Goal: Task Accomplishment & Management: Manage account settings

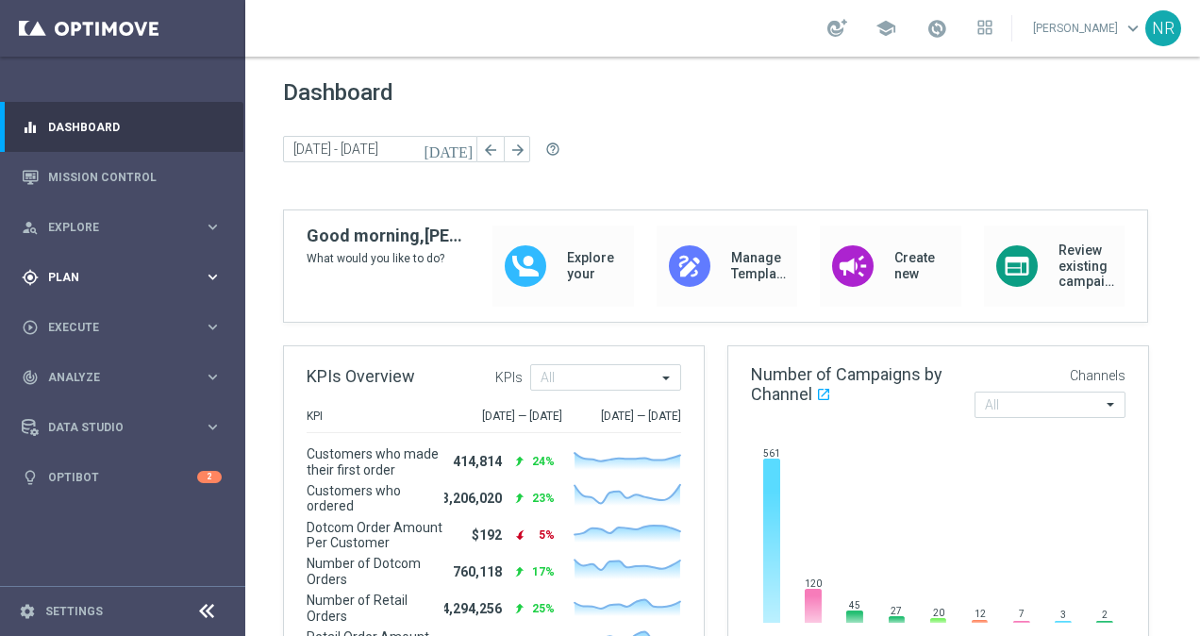
click at [122, 275] on span "Plan" at bounding box center [126, 277] width 156 height 11
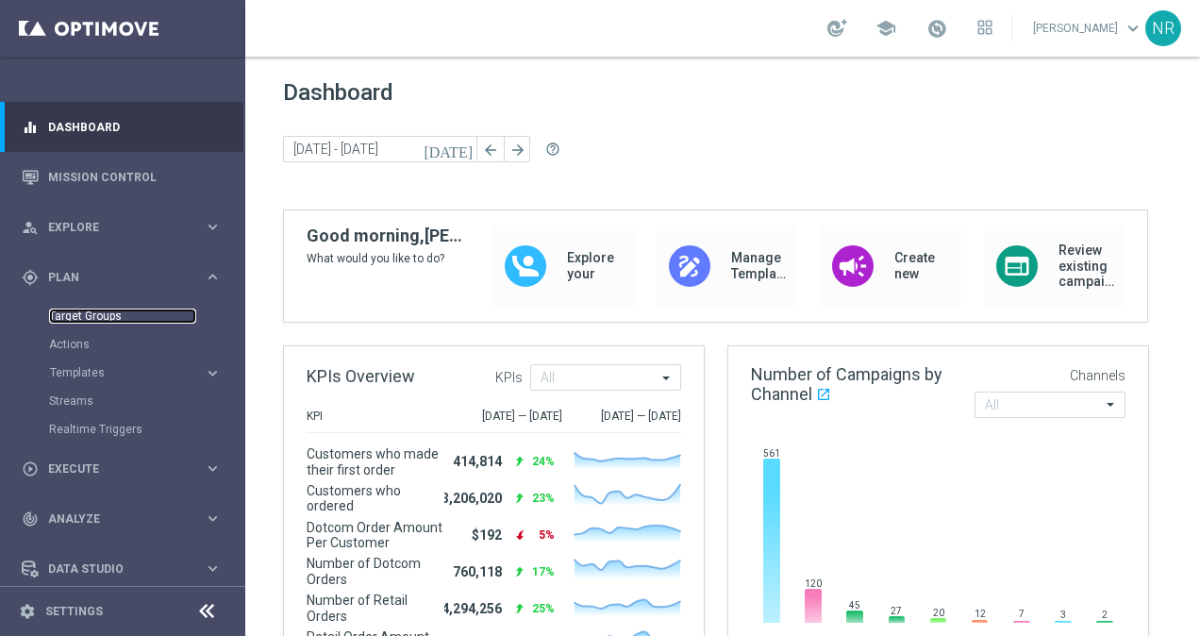
click at [83, 317] on link "Target Groups" at bounding box center [122, 316] width 147 height 15
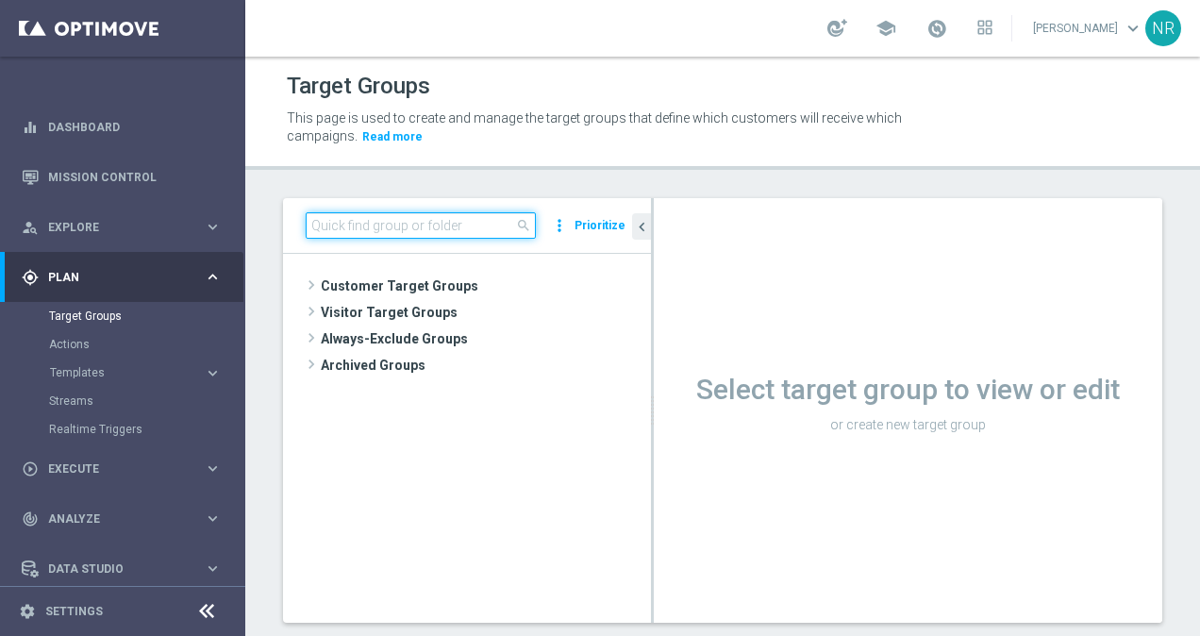
click at [414, 232] on input at bounding box center [421, 225] width 230 height 26
paste input "OMNI_SOJ_Active"
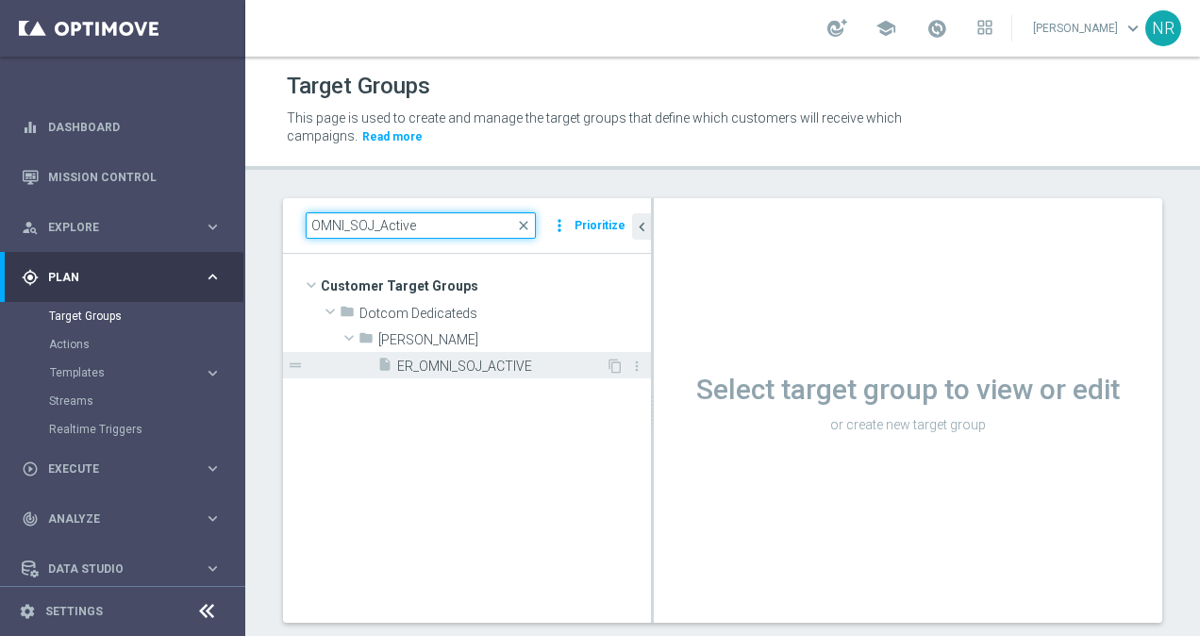
type input "OMNI_SOJ_Active"
click at [472, 362] on span "ER_OMNI_SOJ_ACTIVE" at bounding box center [501, 367] width 209 height 16
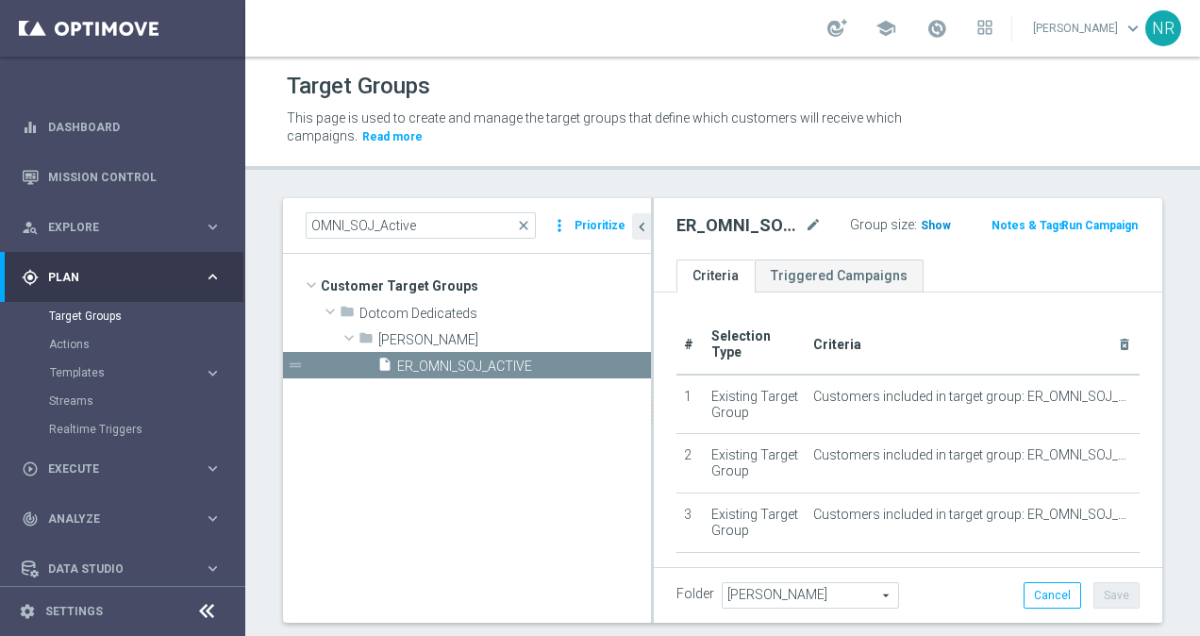
click at [921, 228] on span "Show" at bounding box center [936, 225] width 30 height 13
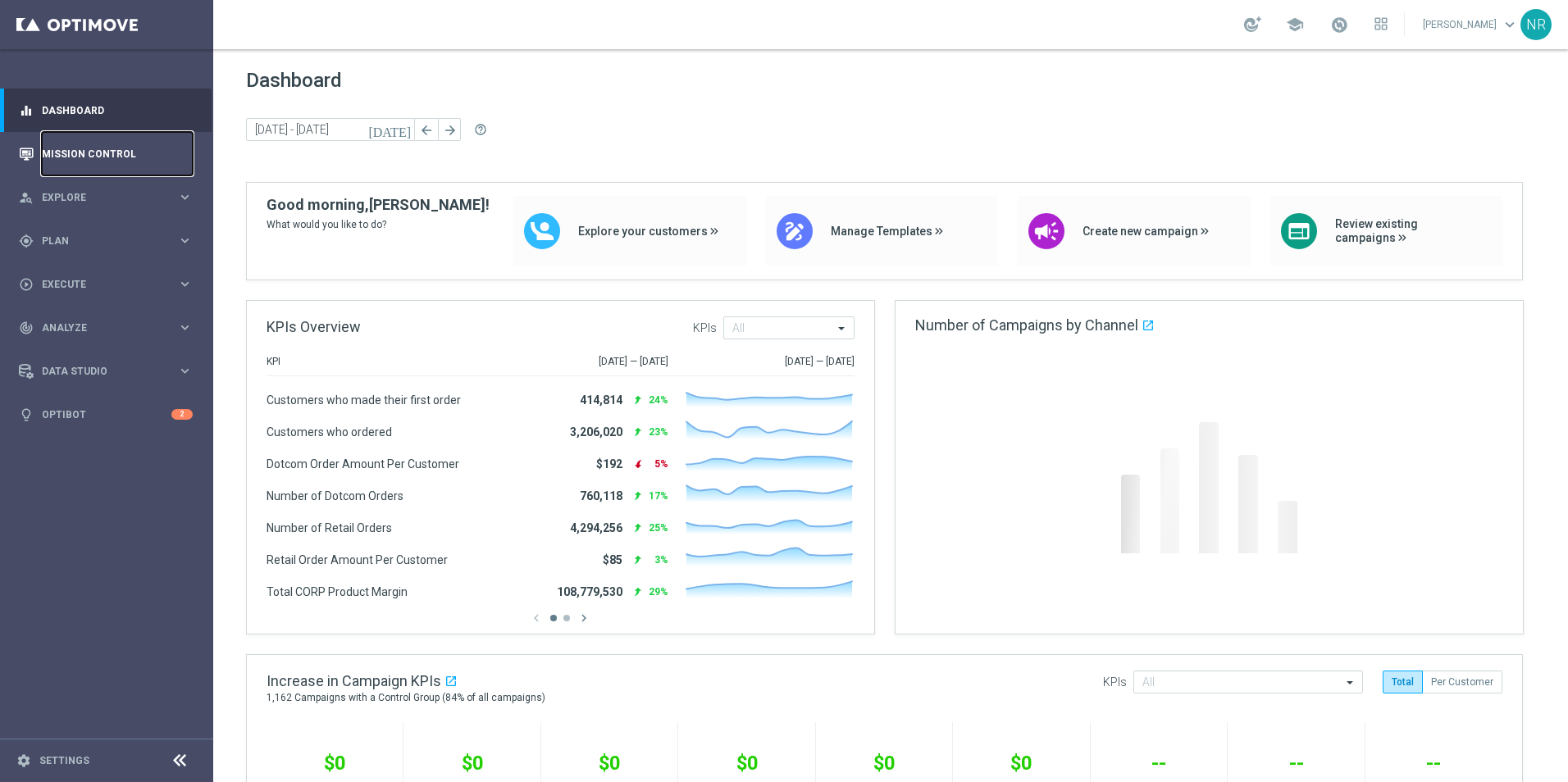
click at [103, 149] on link "Mission Control" at bounding box center [117, 154] width 151 height 43
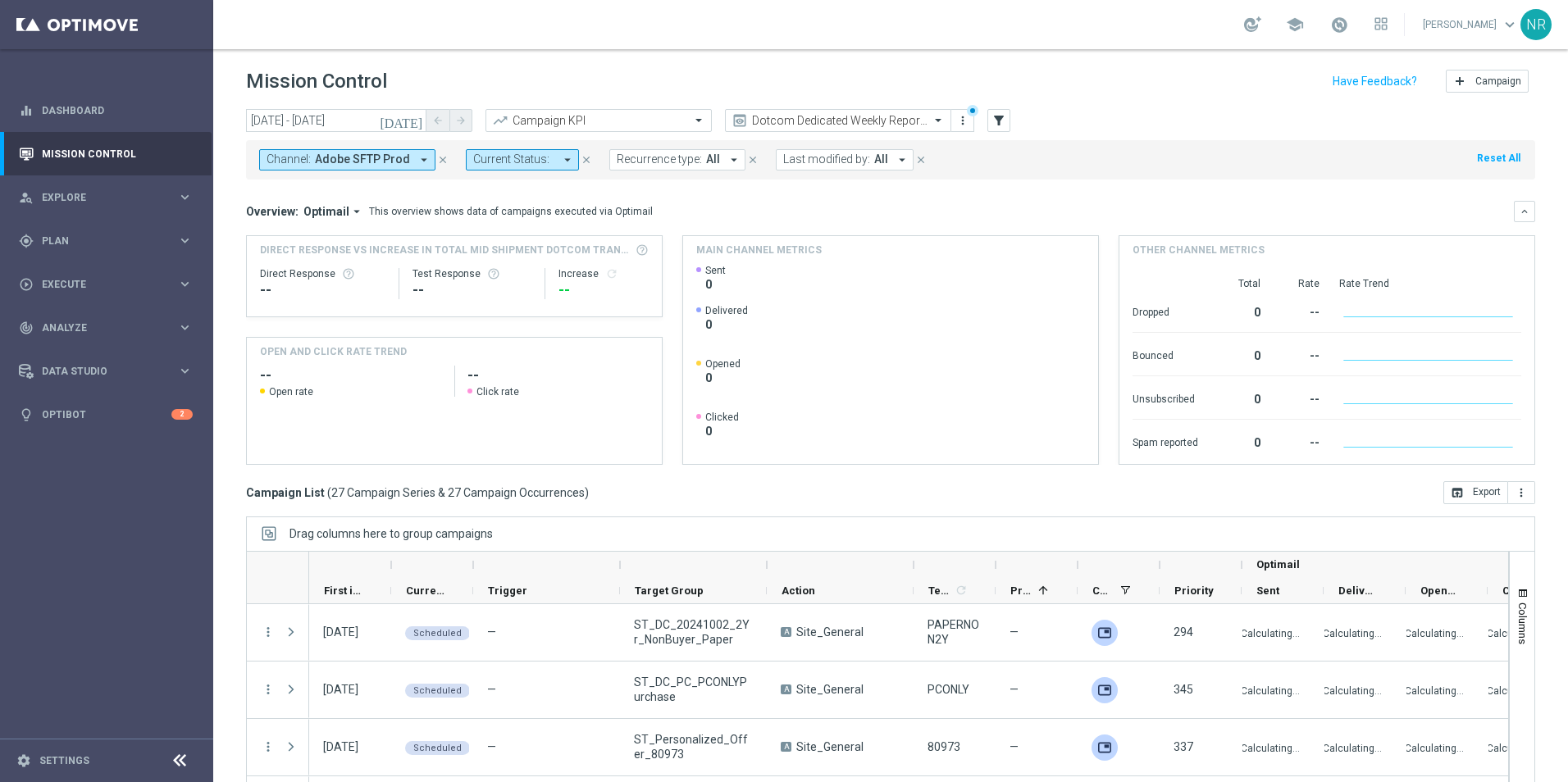
click at [440, 157] on icon "close" at bounding box center [442, 159] width 11 height 11
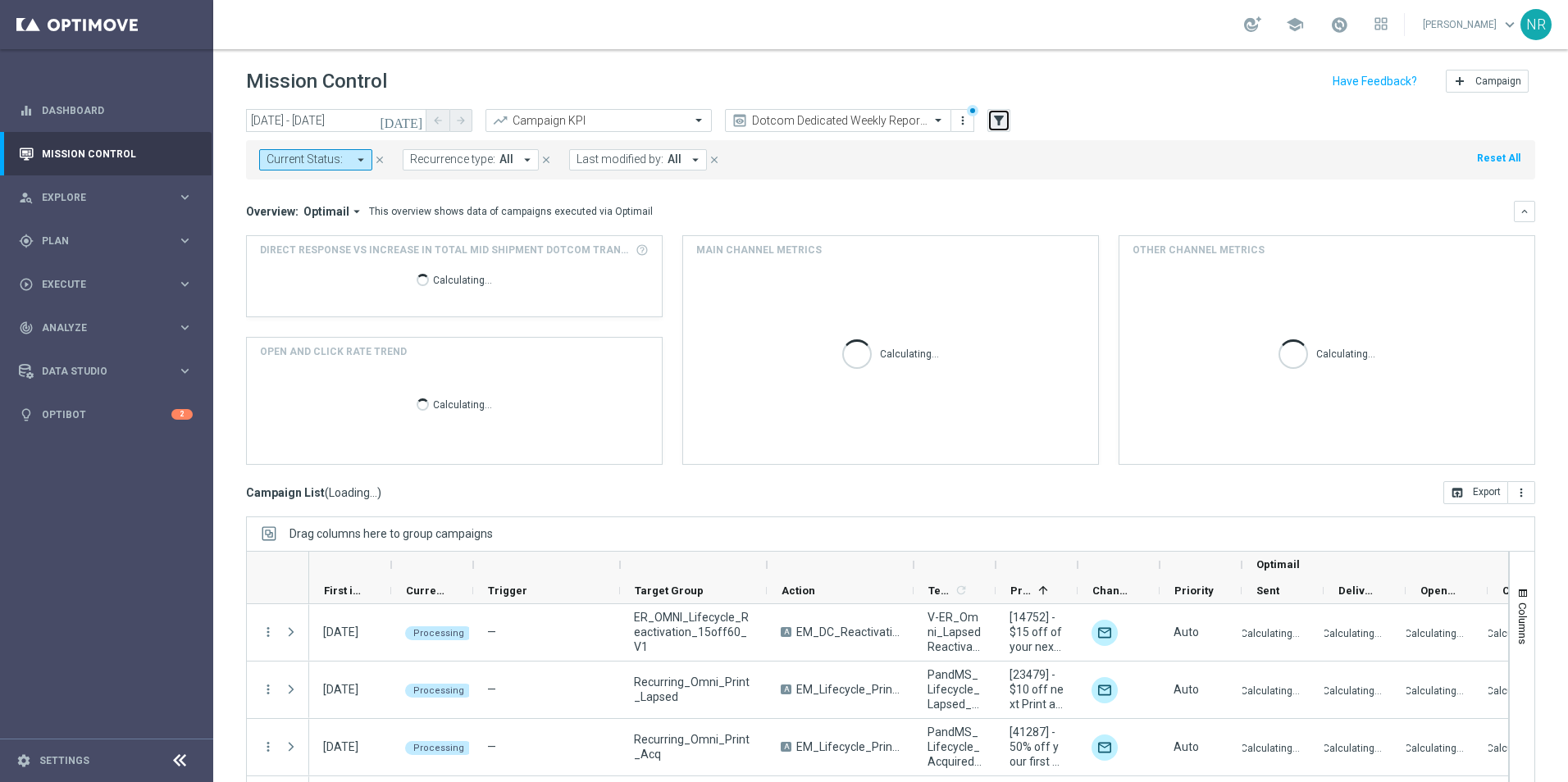
click at [996, 122] on icon "filter_alt" at bounding box center [999, 120] width 15 height 15
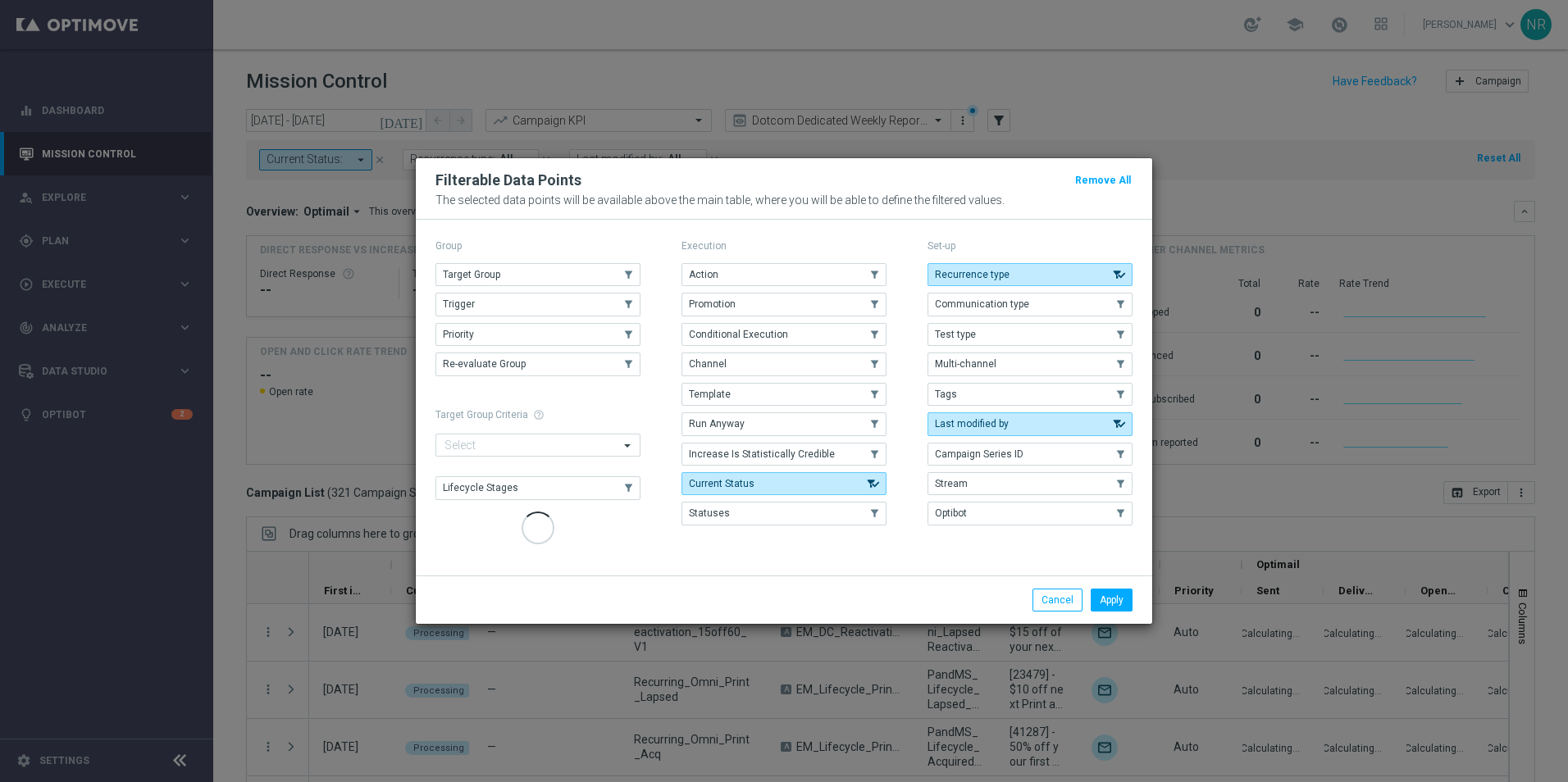
click at [509, 256] on div "Group" at bounding box center [538, 246] width 205 height 22
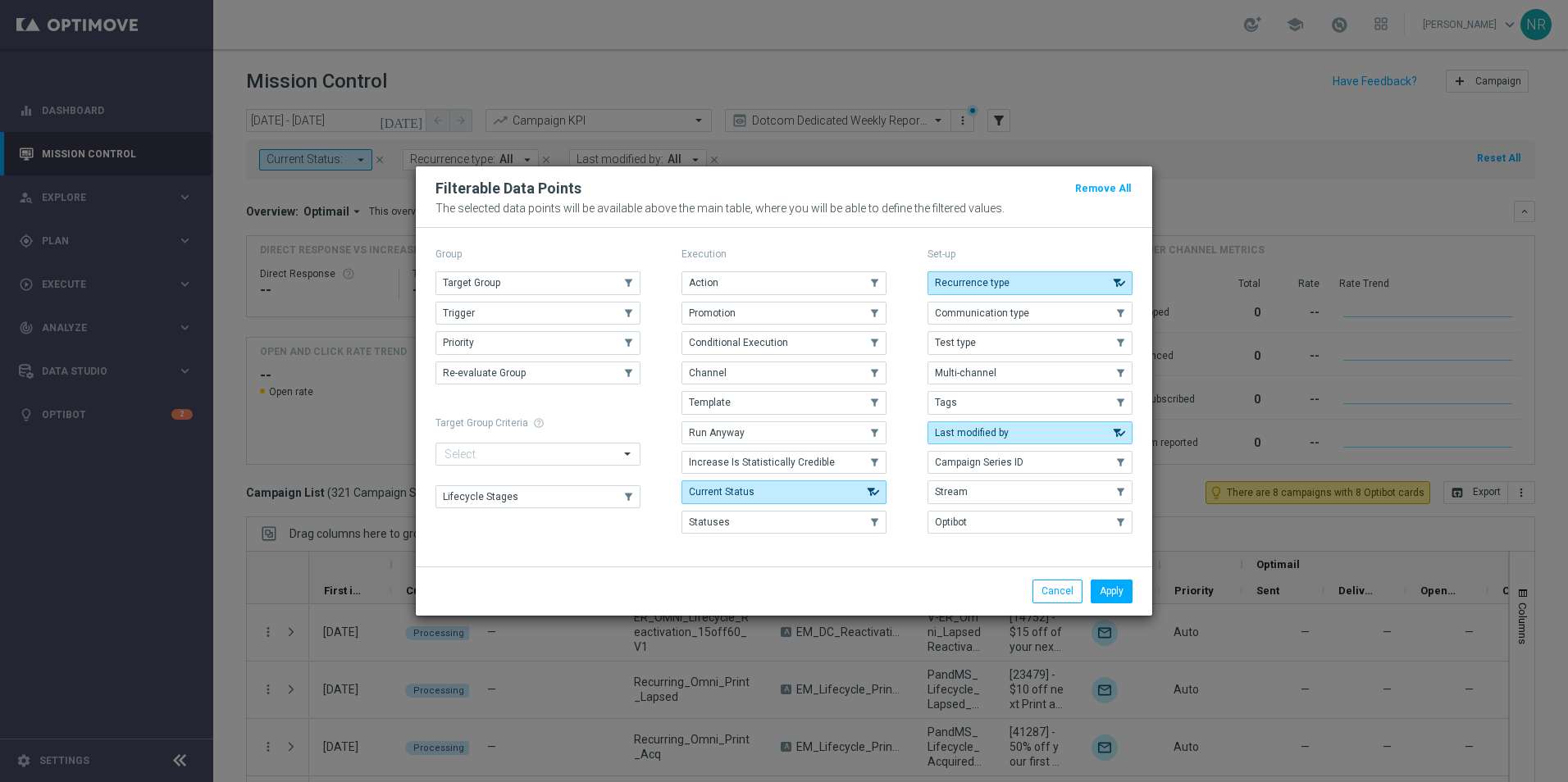
click at [512, 269] on div "Group Target Group .cls-1{fill:none;} .cls-1{fill:none;} Trigger .cls-1{fill:no…" at bounding box center [538, 392] width 205 height 297
click at [506, 278] on button "Target Group" at bounding box center [538, 282] width 205 height 23
click at [1111, 590] on button "Apply" at bounding box center [1112, 591] width 42 height 23
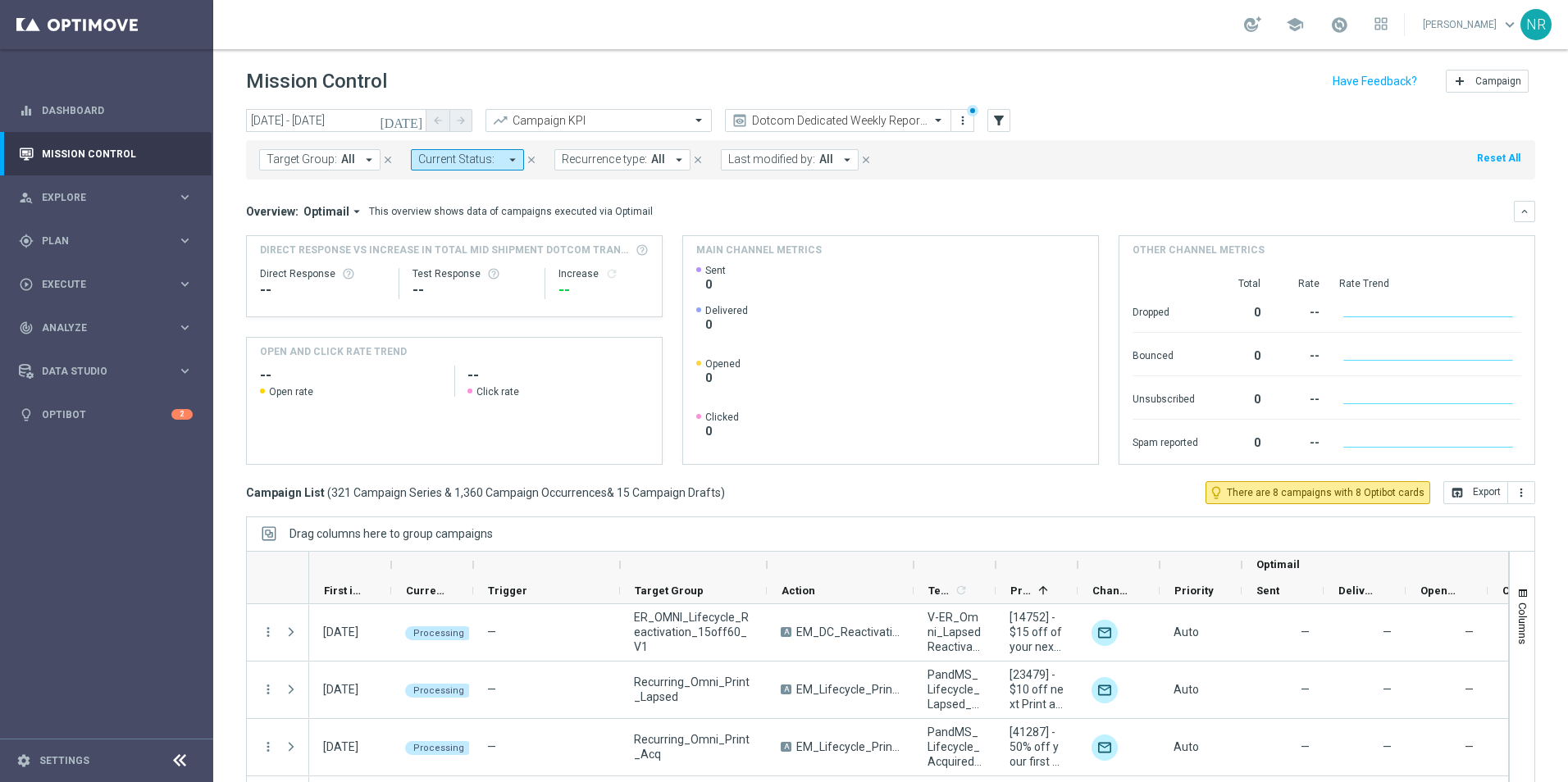
click at [316, 157] on span "Target Group:" at bounding box center [302, 160] width 70 height 14
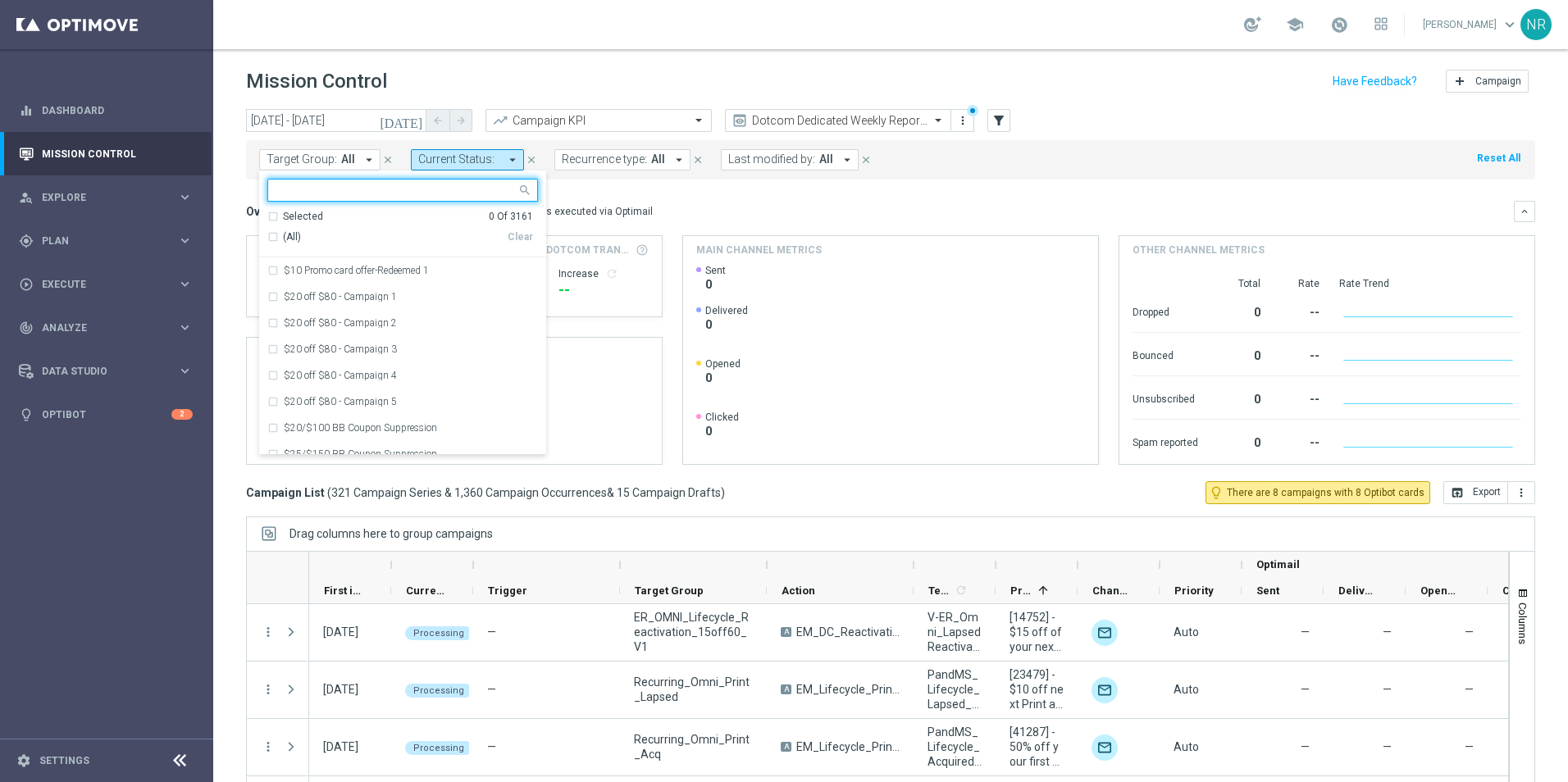
paste input "ER_OMNI_SOJ_DotcomExisting"
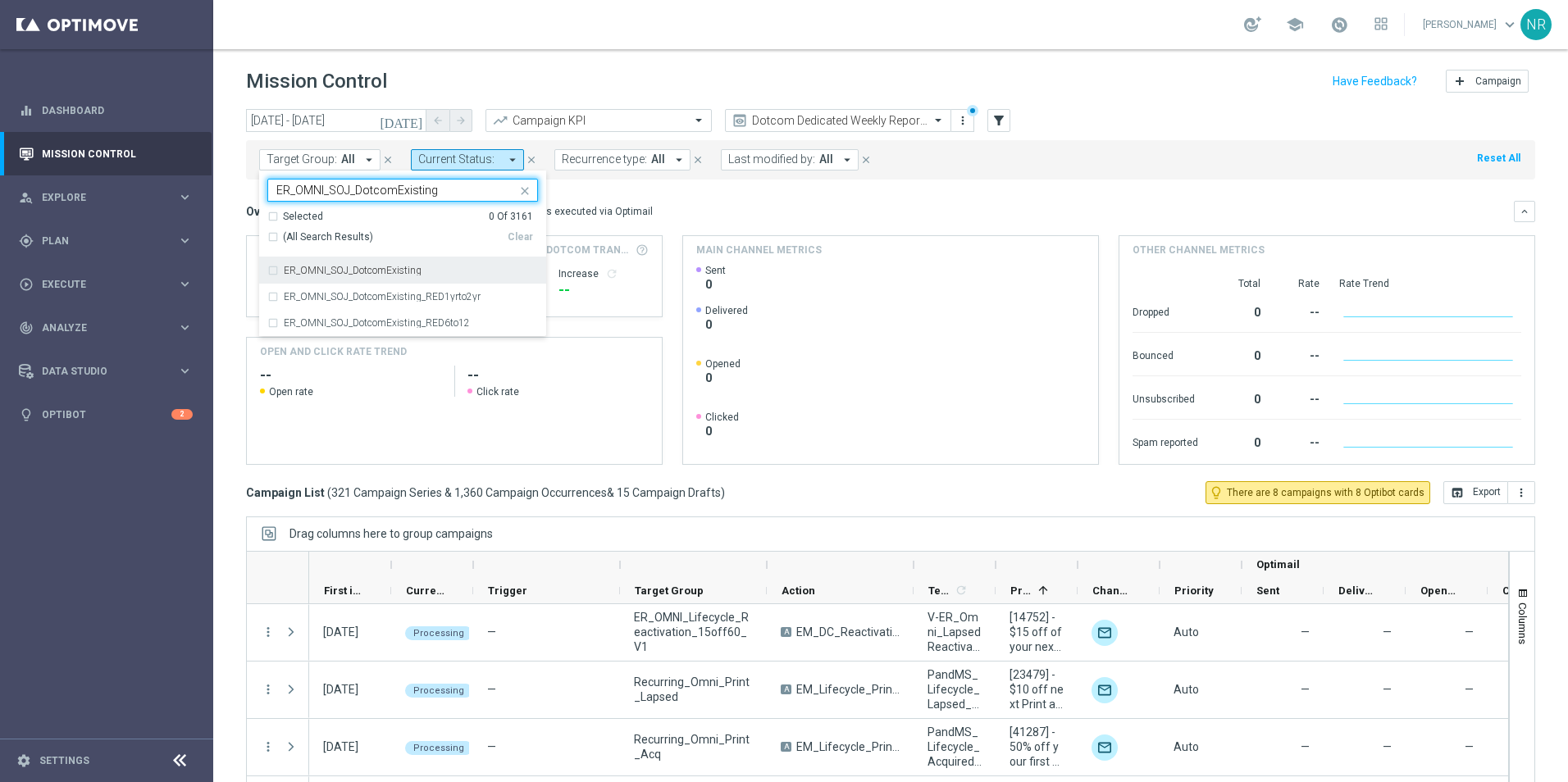
click at [394, 264] on div "ER_OMNI_SOJ_DotcomExisting" at bounding box center [402, 270] width 270 height 26
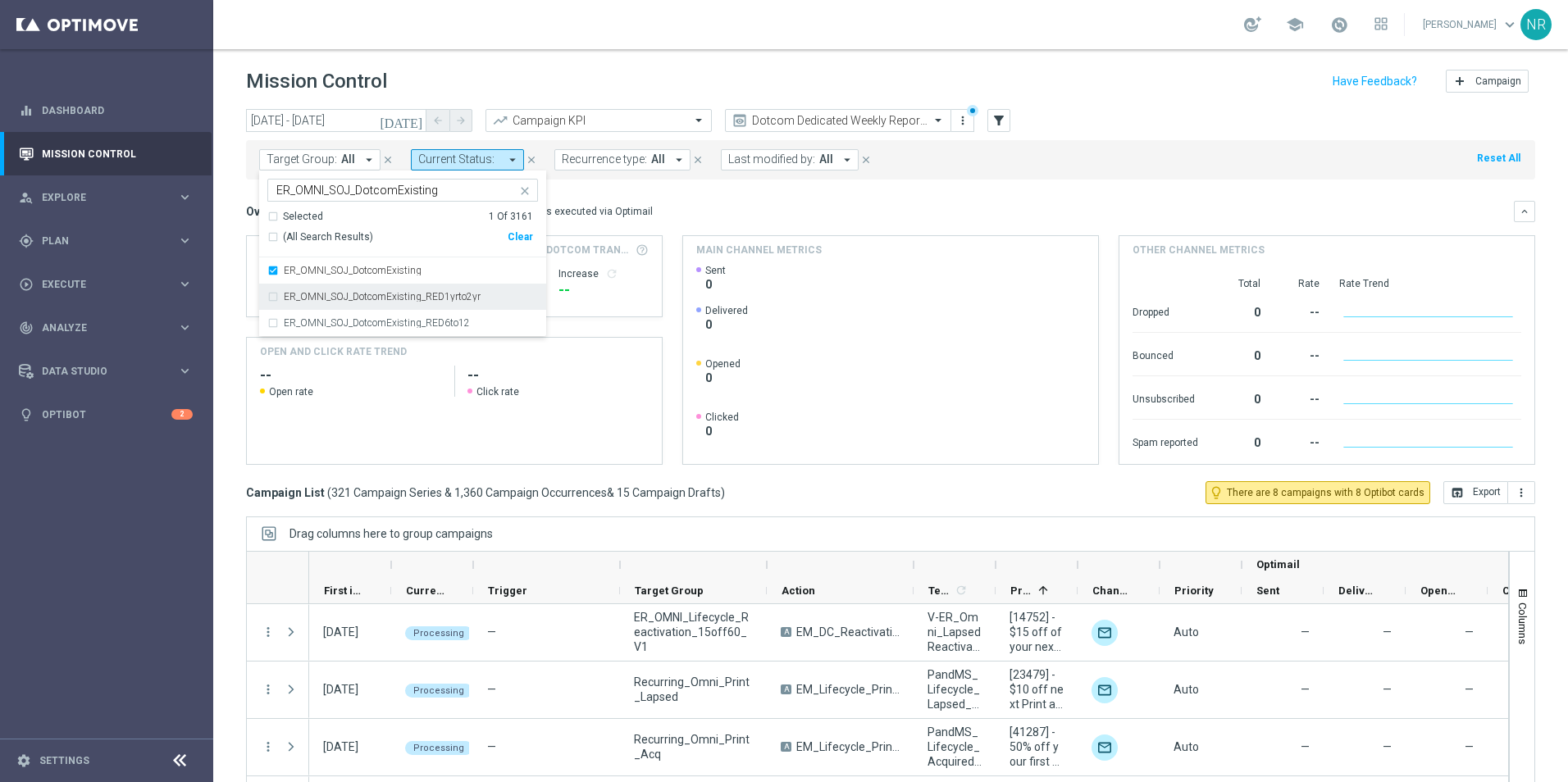
drag, startPoint x: 448, startPoint y: 186, endPoint x: 423, endPoint y: 192, distance: 25.7
click at [423, 192] on input "ER_OMNI_SOJ_DotcomExisting" at bounding box center [396, 190] width 241 height 14
click at [451, 187] on input "ER_OMNI_SOJ_DotcomExisting" at bounding box center [396, 190] width 241 height 14
drag, startPoint x: 449, startPoint y: 189, endPoint x: 264, endPoint y: 196, distance: 185.1
click at [264, 196] on ng-select "ER_OMNI_SOJ_DotcomExisting ER_OMNI_SOJ_DotcomExisting Selected 1 Of 3161 (All S…" at bounding box center [402, 258] width 287 height 158
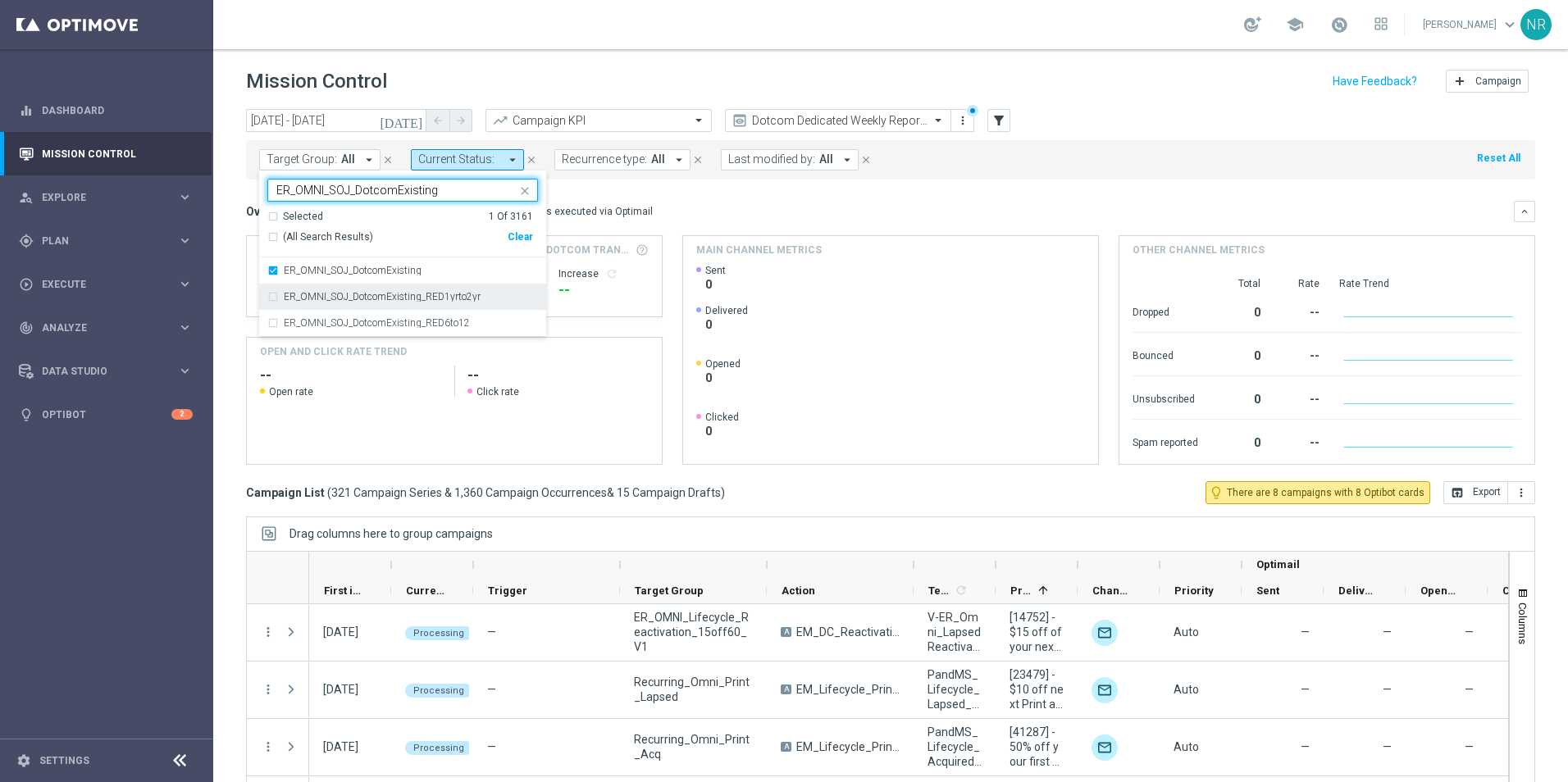
paste input "You"
click at [415, 274] on div "ER_OMNI_SOJ_DotcomYoung" at bounding box center [411, 270] width 255 height 10
type input "ER_OMNI_SOJ_DotcomYoung"
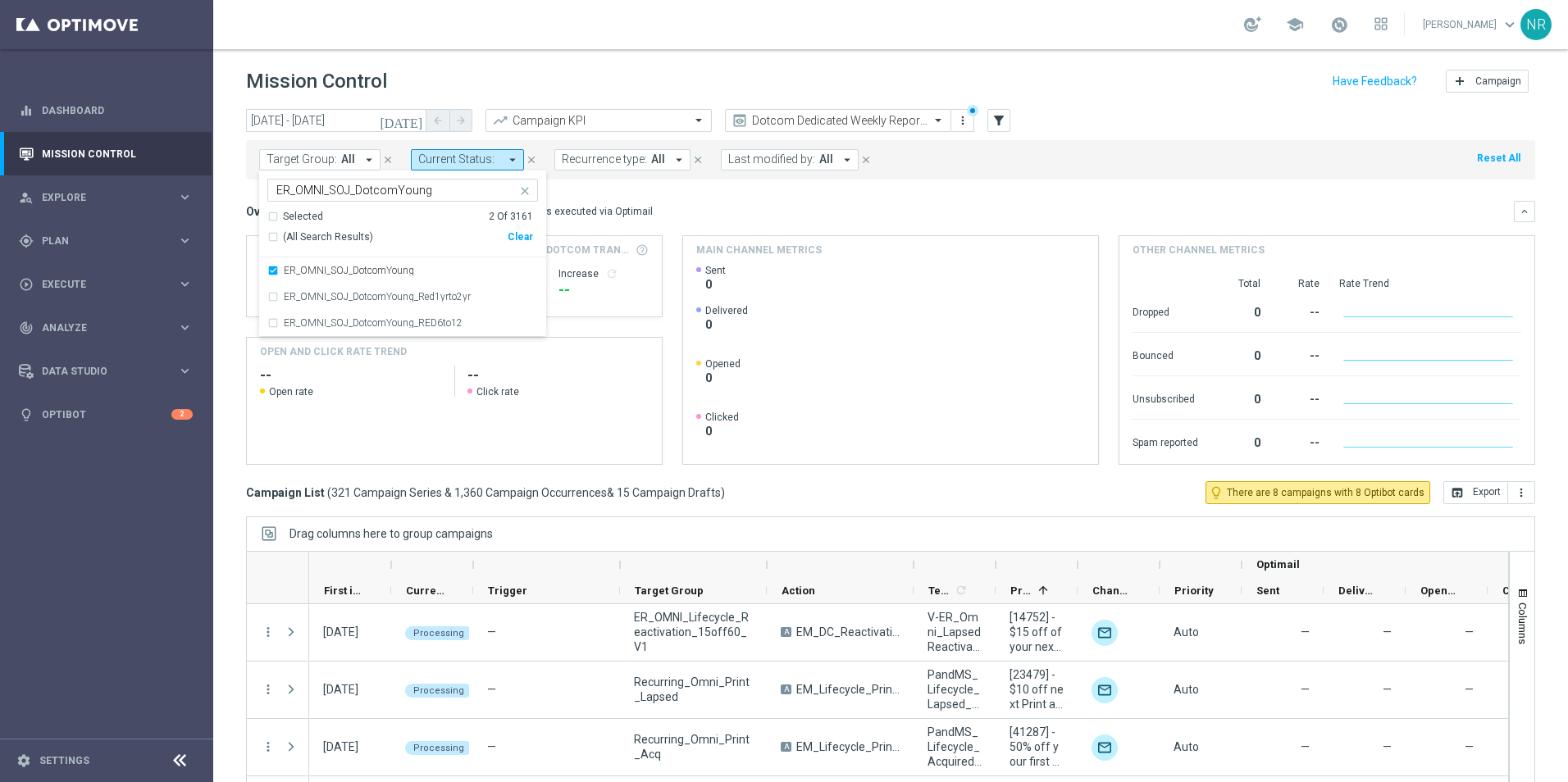
click at [469, 196] on input "ER_OMNI_SOJ_DotcomYoung" at bounding box center [396, 190] width 241 height 14
drag, startPoint x: 439, startPoint y: 190, endPoint x: 258, endPoint y: 182, distance: 181.2
click at [257, 181] on div "today 25 Sep 2025 - 30 Sep 2025 arrow_back arrow_forward Campaign KPI trending_…" at bounding box center [890, 439] width 1355 height 659
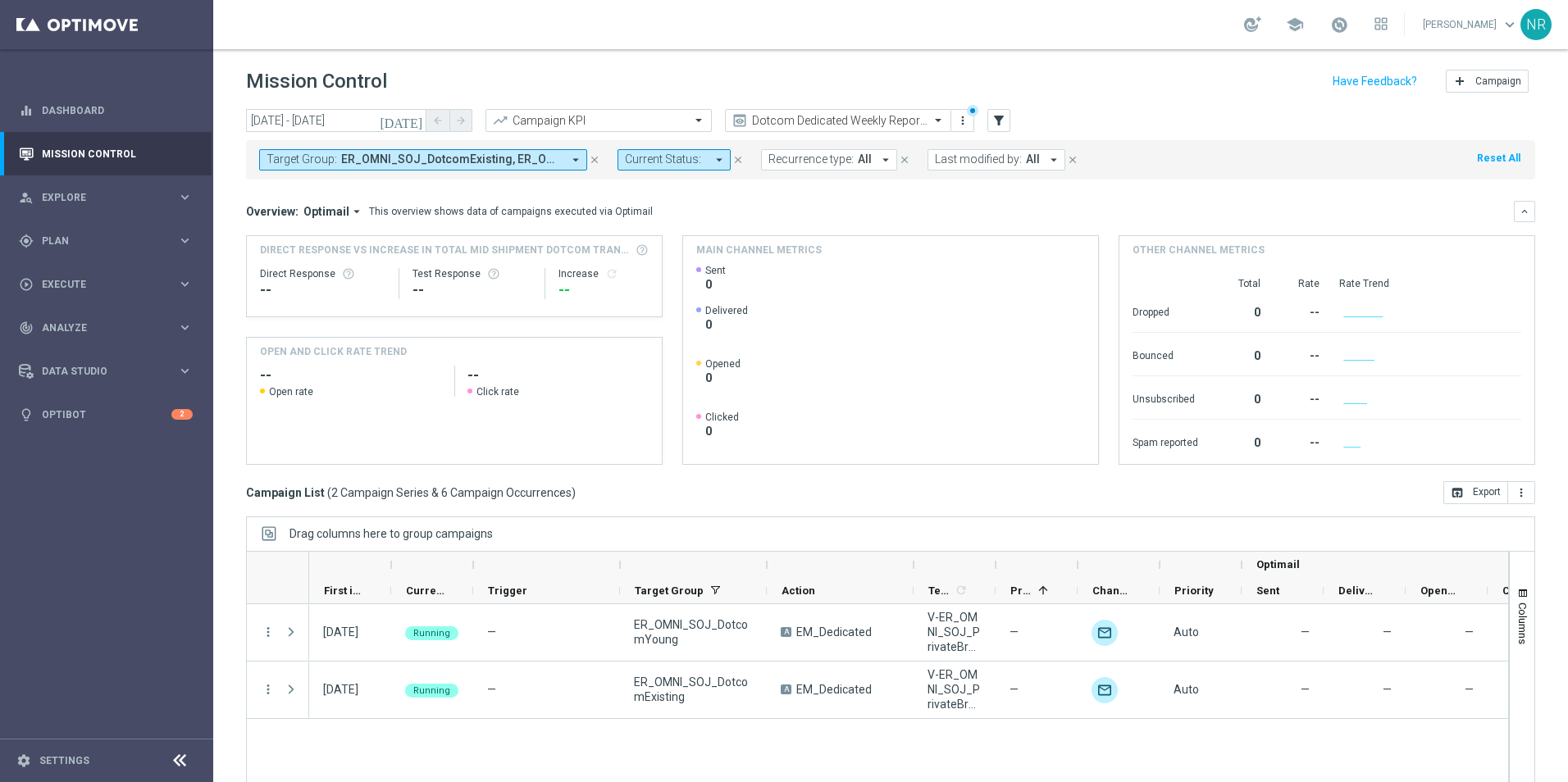
click at [487, 172] on div "Target Group: ER_OMNI_SOJ_DotcomExisting, ER_OMNI_SOJ_DotcomYoung arrow_drop_do…" at bounding box center [891, 159] width 1290 height 39
click at [495, 156] on span "ER_OMNI_SOJ_DotcomExisting, ER_OMNI_SOJ_DotcomYoung" at bounding box center [452, 160] width 221 height 14
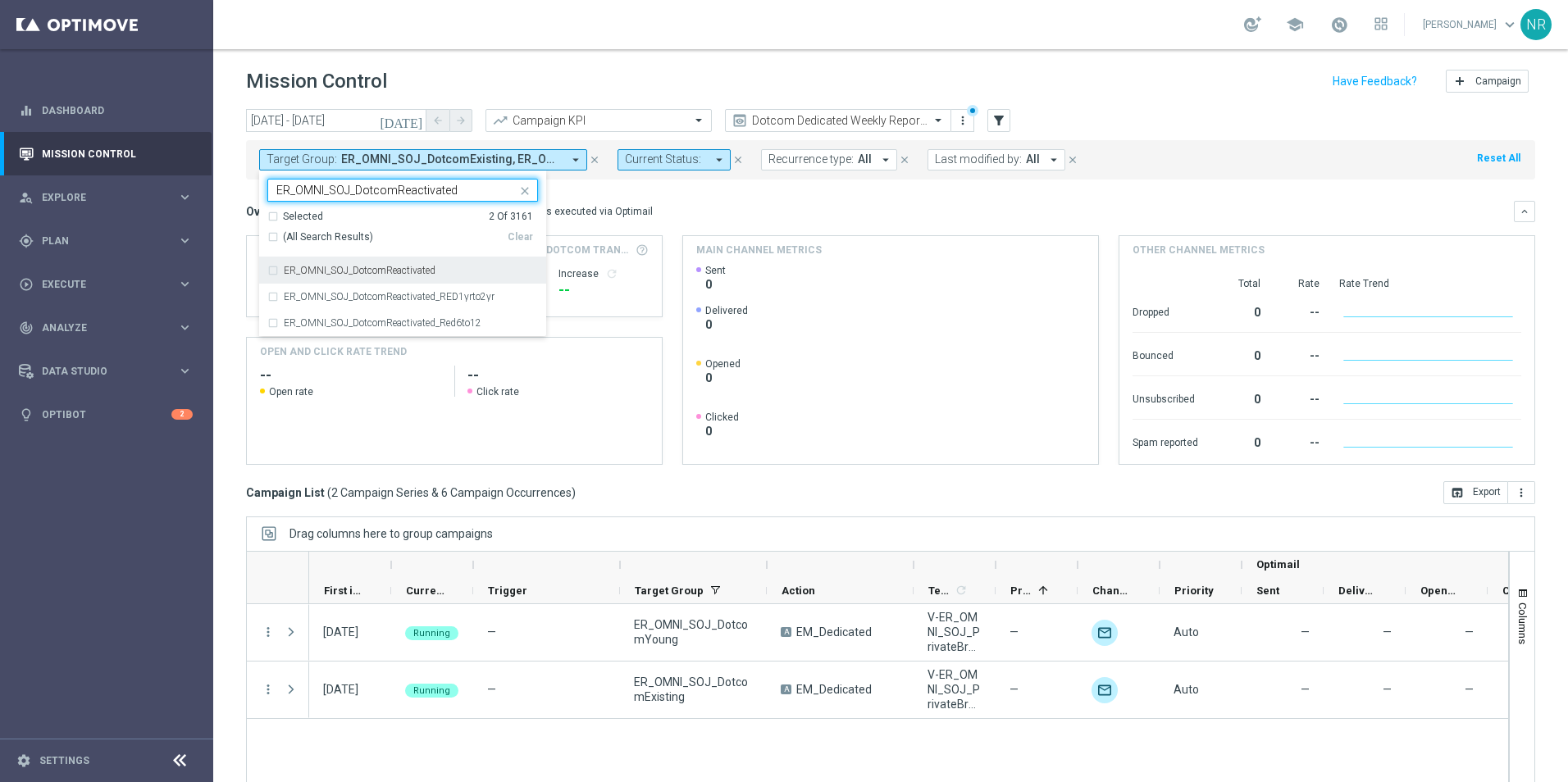
click at [402, 268] on label "ER_OMNI_SOJ_DotcomReactivated" at bounding box center [360, 270] width 152 height 10
type input "ER_OMNI_SOJ_DotcomReactivated"
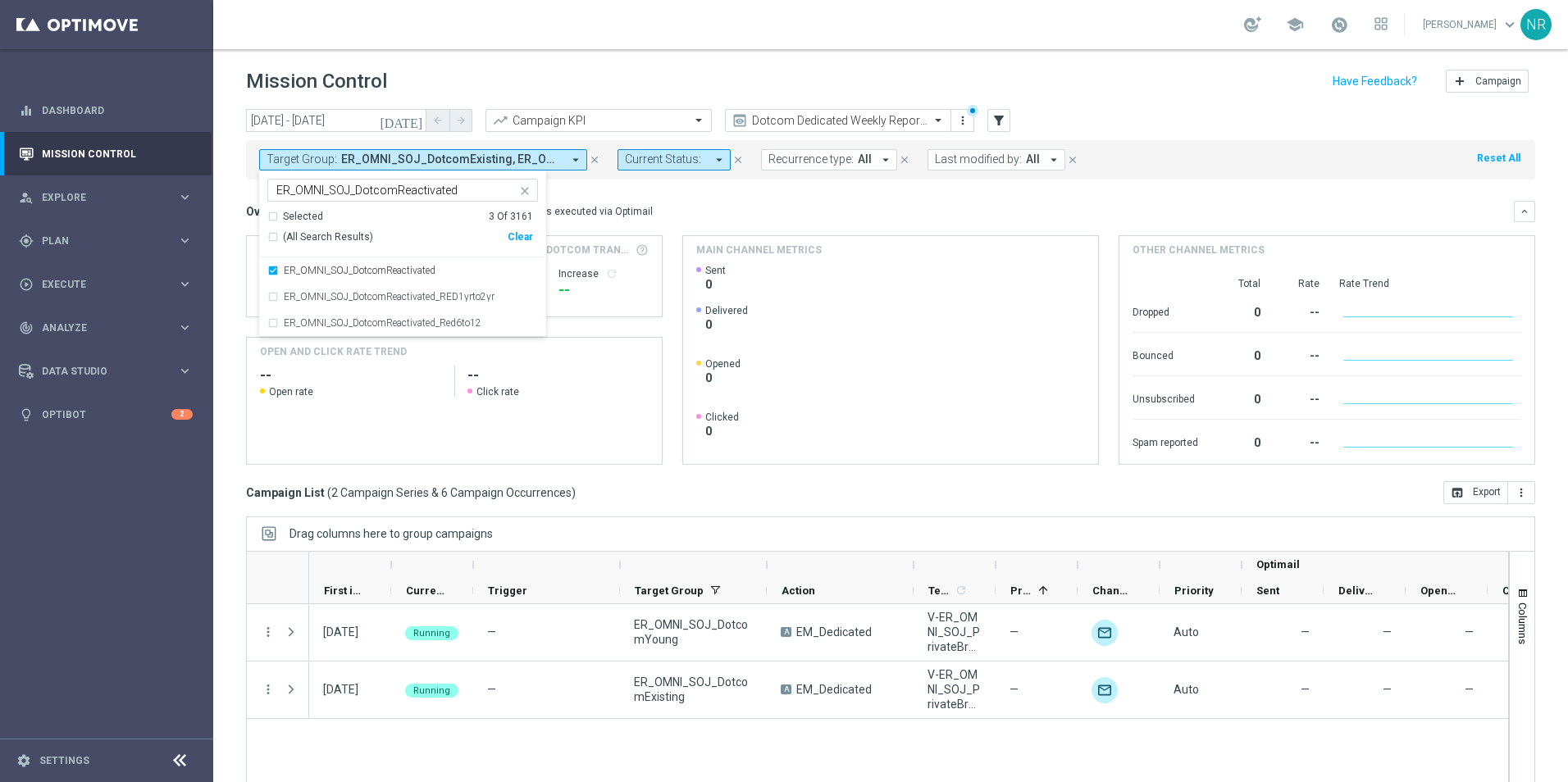
click at [847, 201] on div "Overview: Optimail arrow_drop_down This overview shows data of campaigns execut…" at bounding box center [891, 211] width 1290 height 22
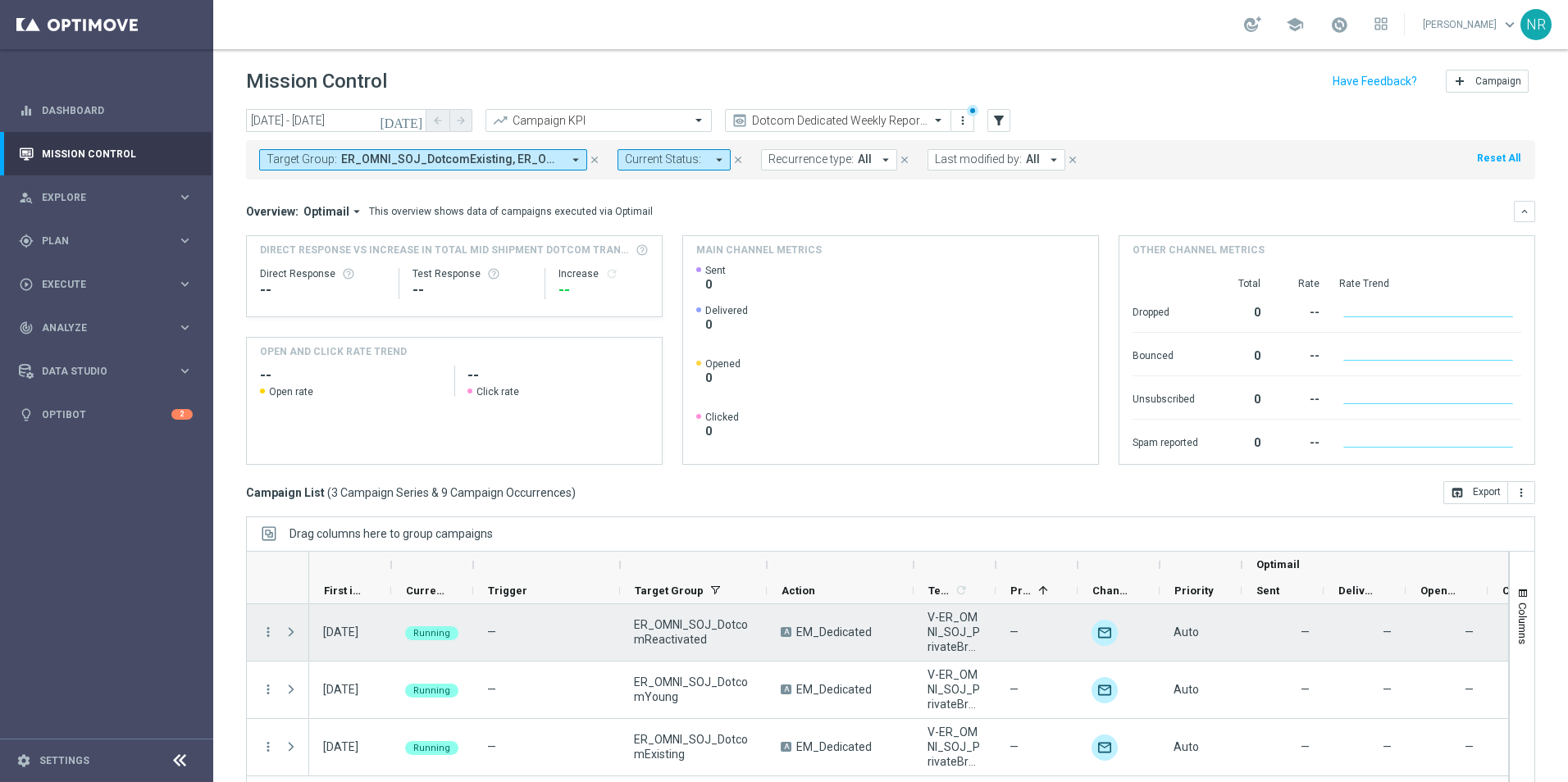
drag, startPoint x: 294, startPoint y: 627, endPoint x: 309, endPoint y: 600, distance: 30.9
click at [296, 627] on span at bounding box center [291, 632] width 15 height 13
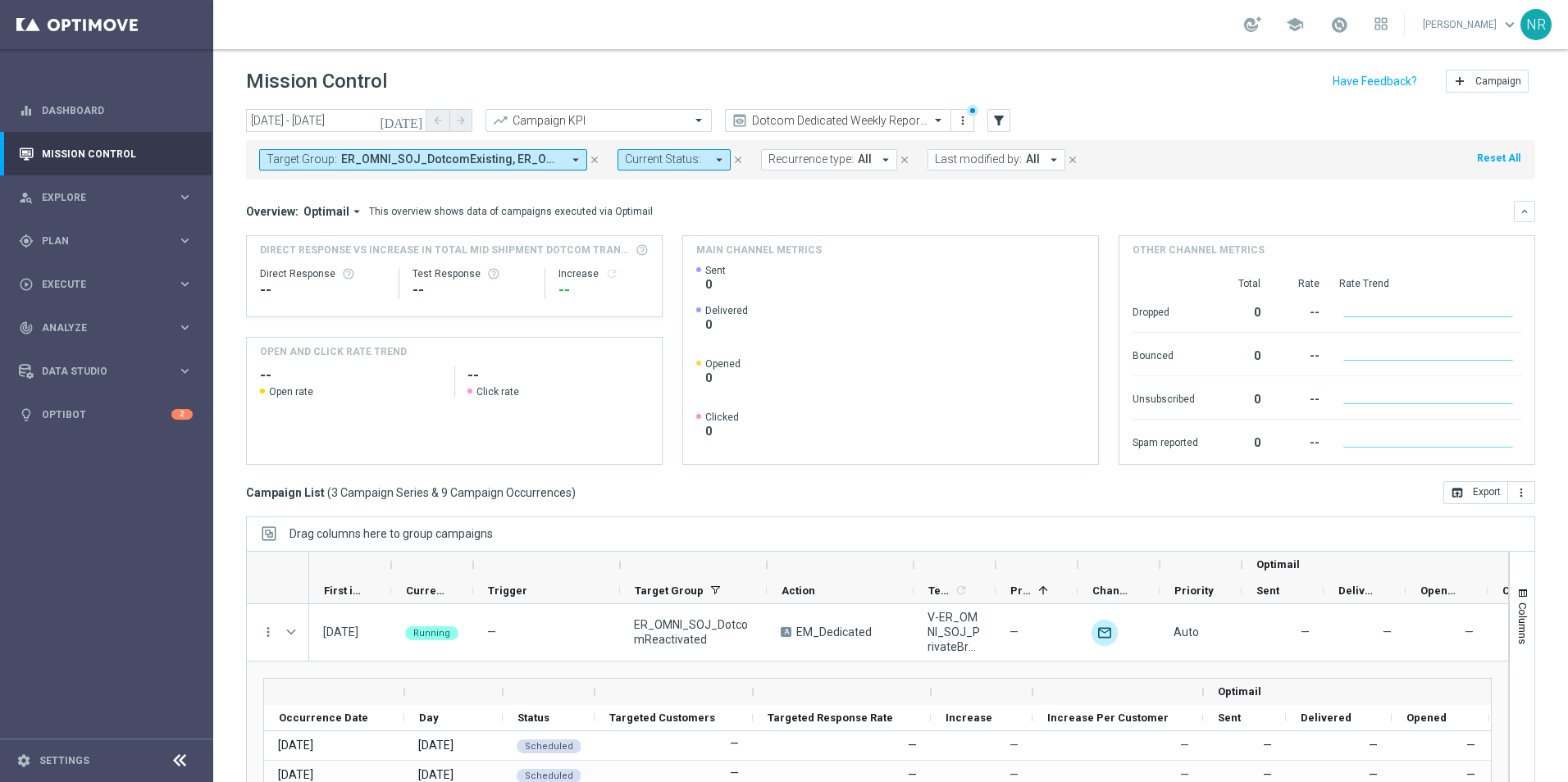
click at [418, 116] on icon "[DATE]" at bounding box center [402, 120] width 44 height 15
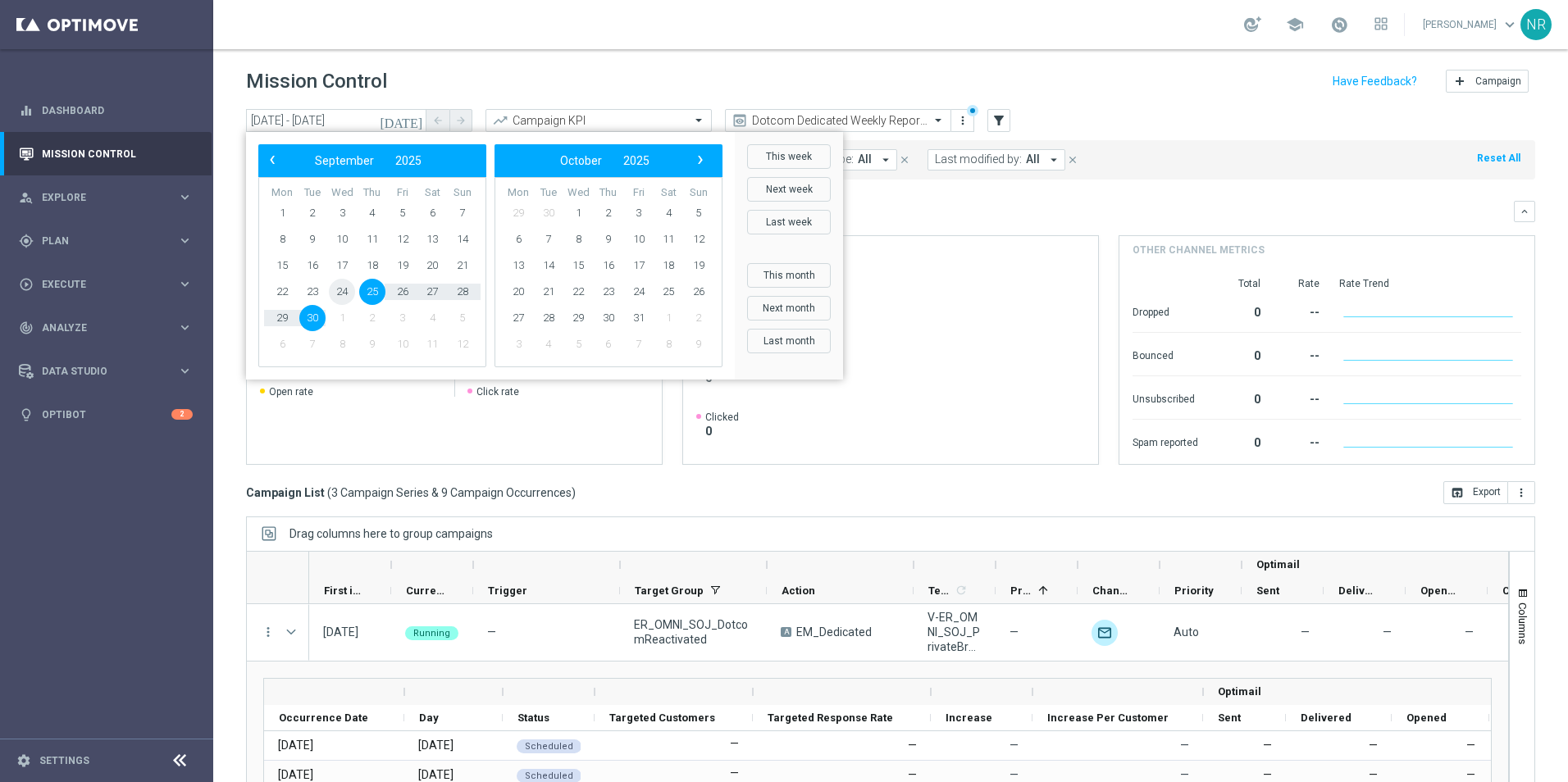
click at [346, 295] on span "24" at bounding box center [342, 292] width 26 height 26
click at [316, 319] on span "30" at bounding box center [312, 318] width 26 height 26
type input "24 Sep 2025 - 30 Sep 2025"
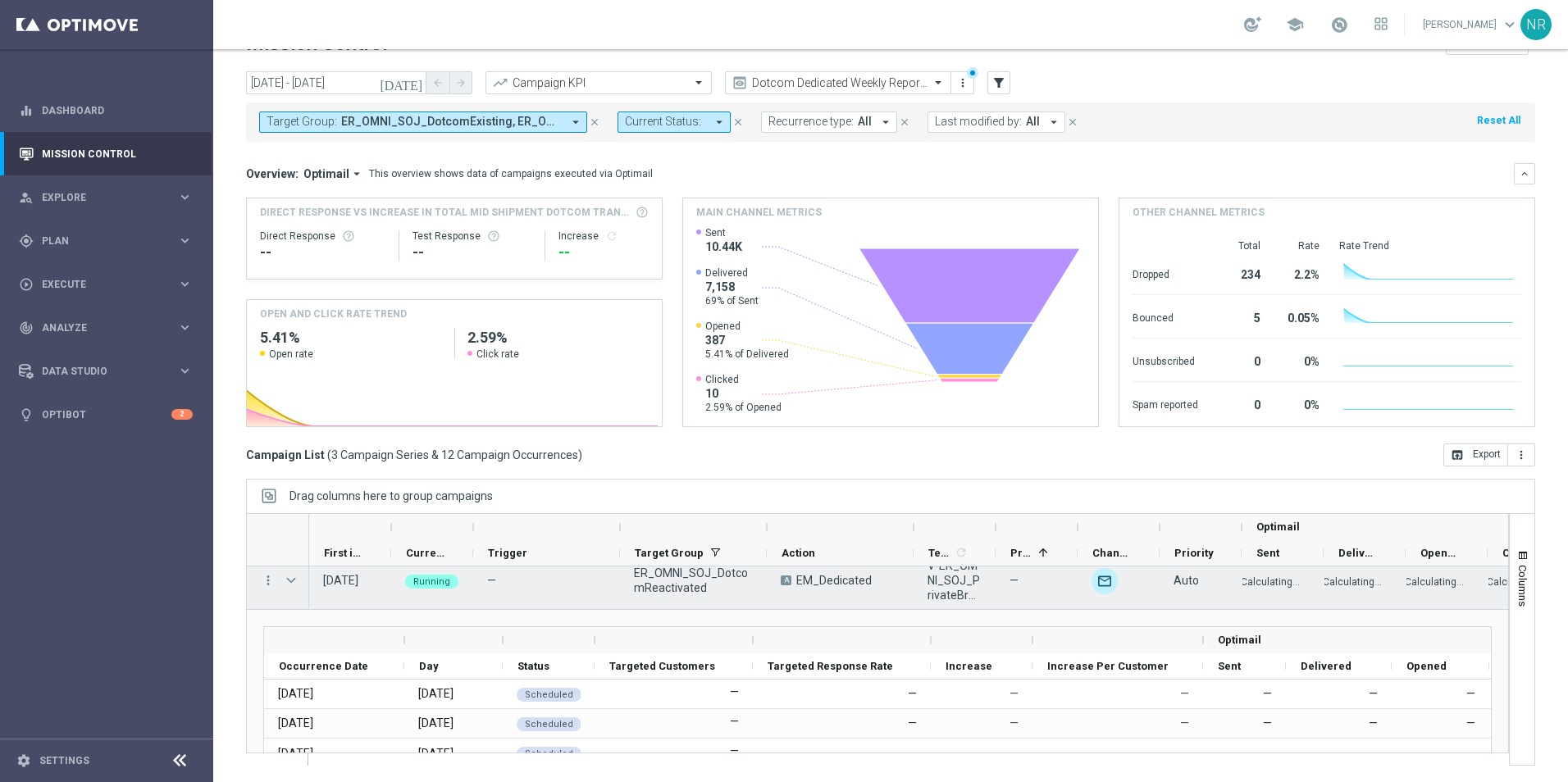
scroll to position [13, 0]
click at [295, 580] on span "Press SPACE to select this row." at bounding box center [293, 581] width 18 height 33
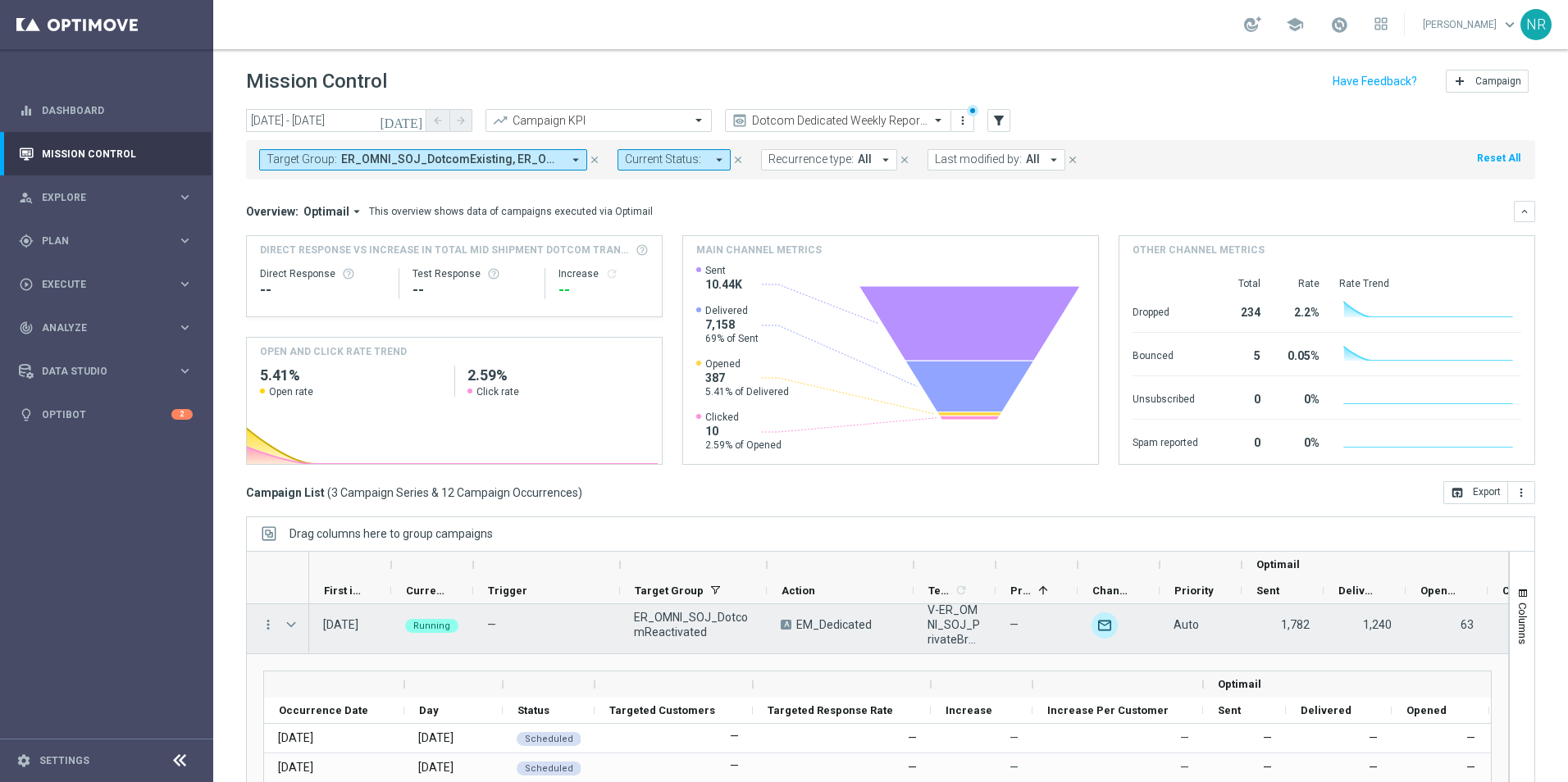
scroll to position [0, 0]
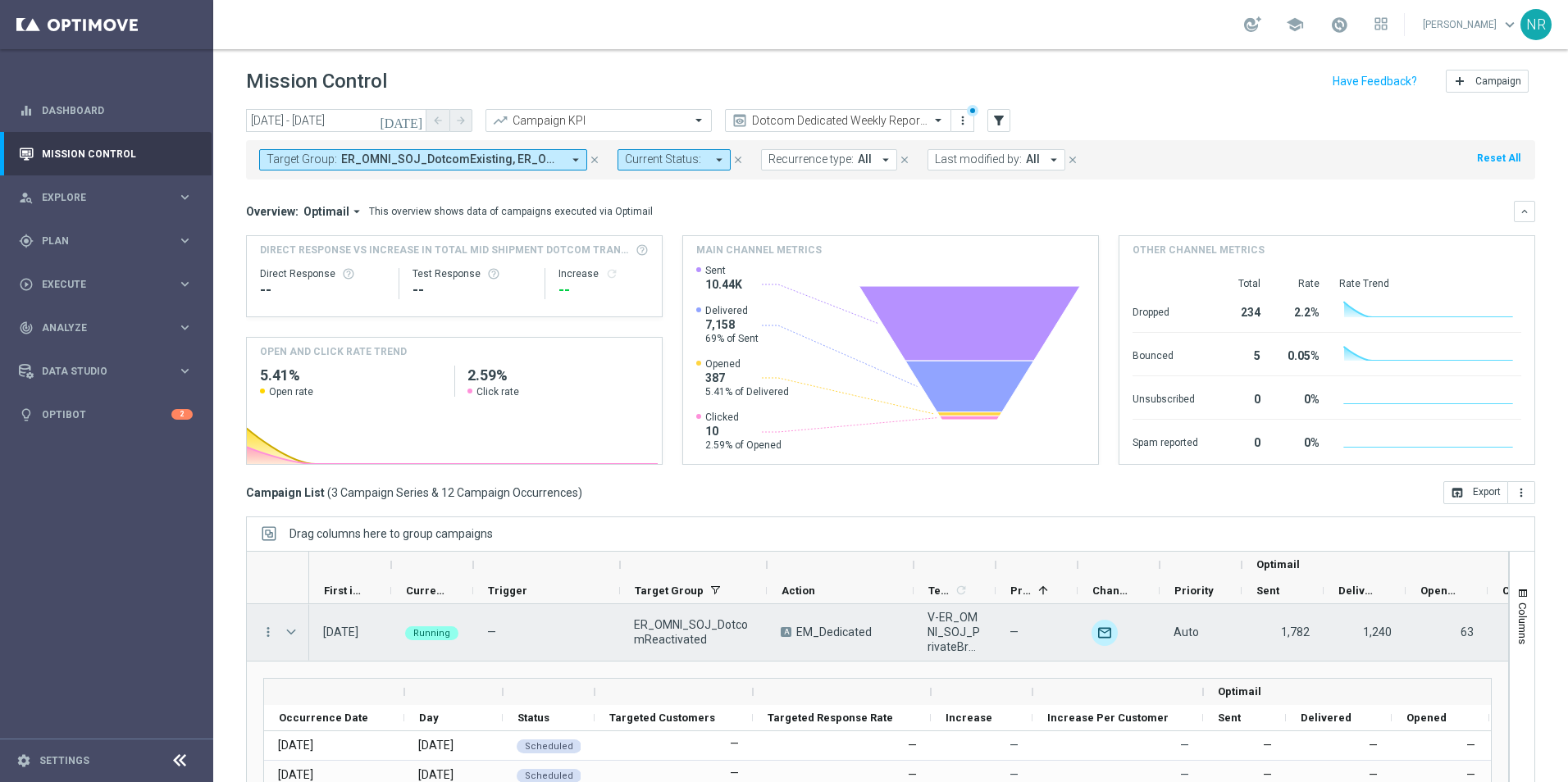
click at [295, 633] on span "Press SPACE to select this row." at bounding box center [291, 632] width 15 height 13
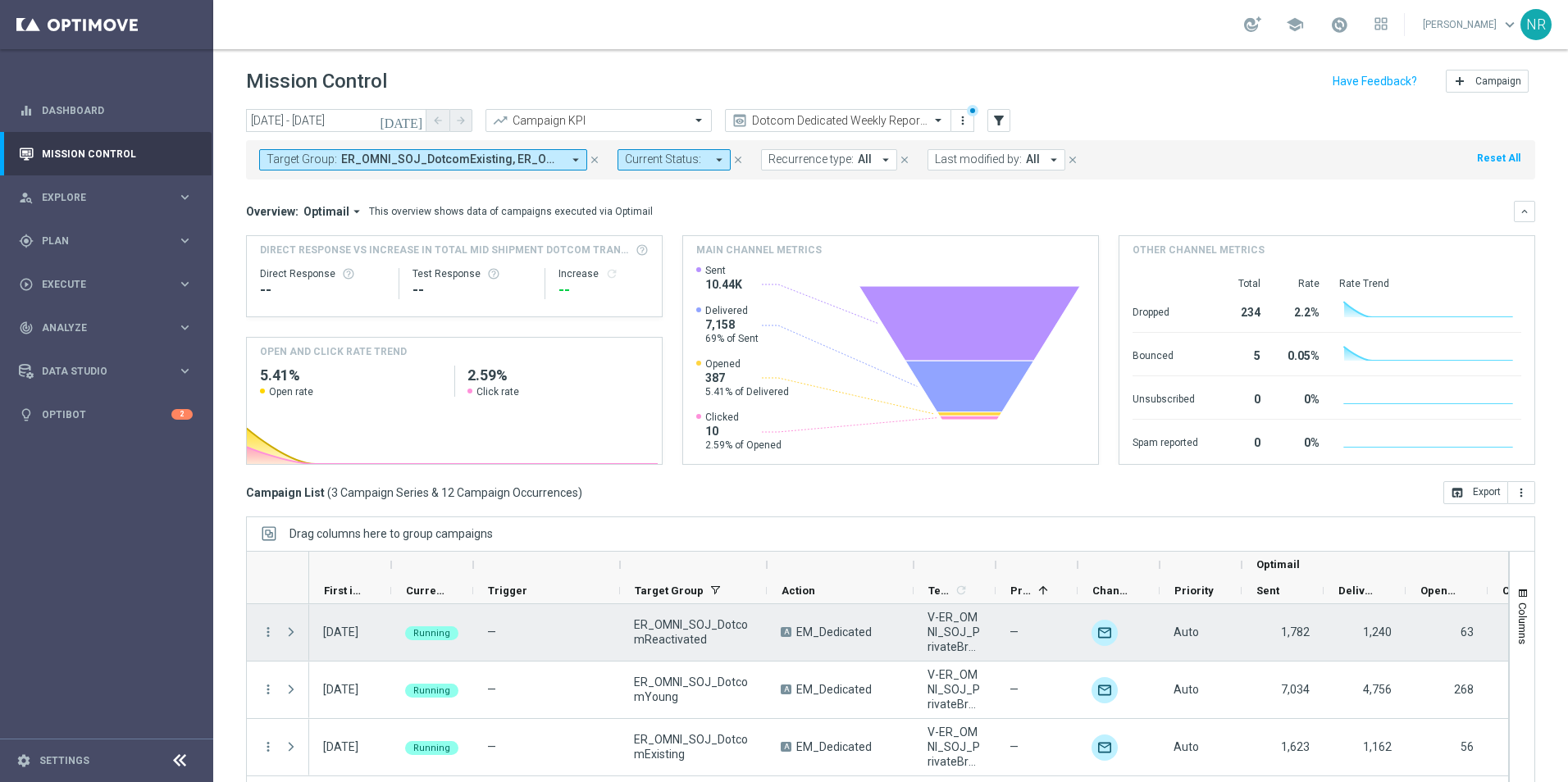
click at [295, 633] on span "Press SPACE to select this row." at bounding box center [291, 632] width 15 height 13
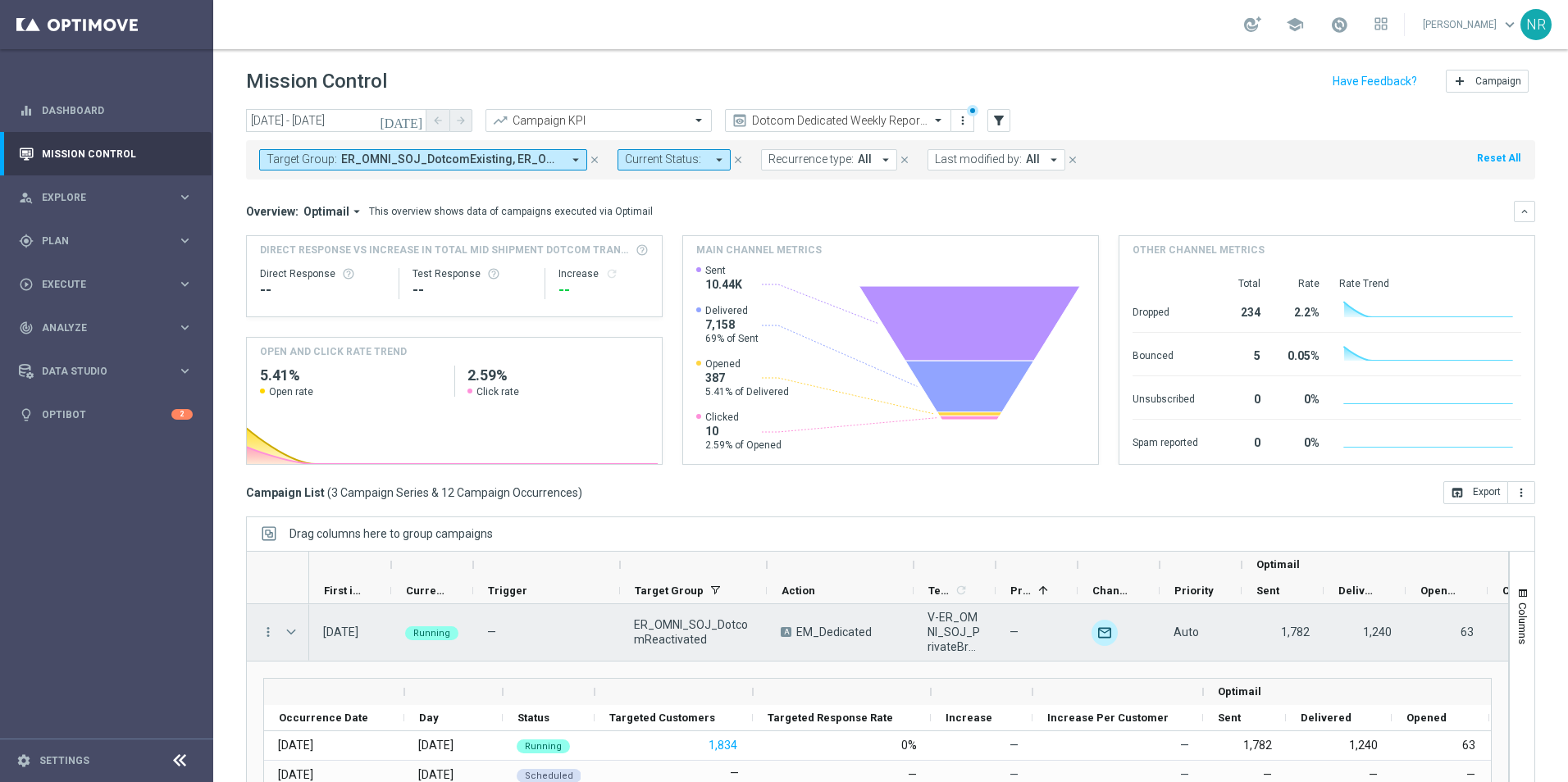
click at [301, 633] on span "Press SPACE to select this row." at bounding box center [293, 633] width 18 height 33
click at [294, 632] on span "Press SPACE to select this row." at bounding box center [291, 632] width 15 height 13
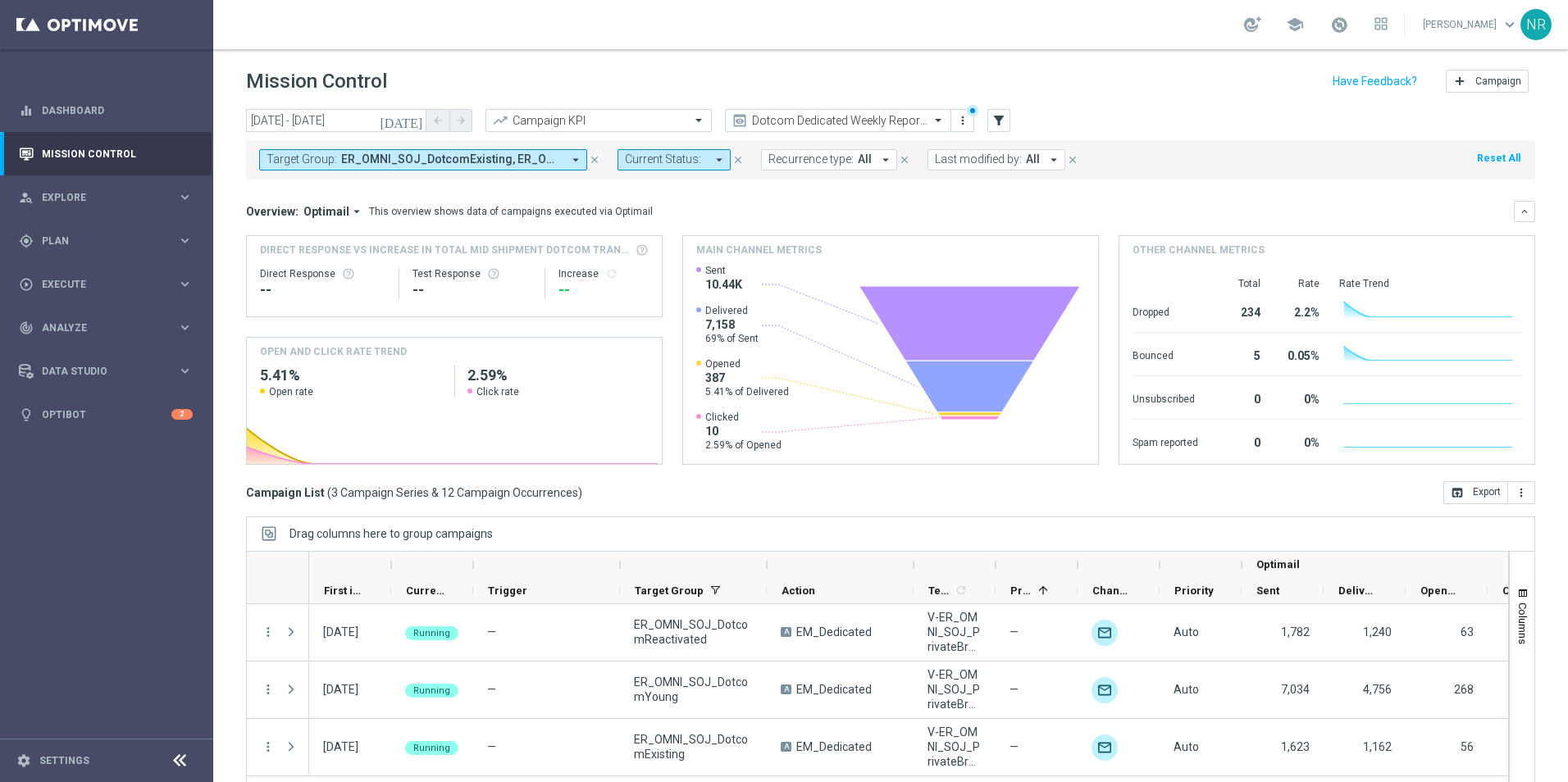
click at [509, 162] on span "ER_OMNI_SOJ_DotcomExisting, ER_OMNI_SOJ_DotcomReactivated, ER_OMNI_SOJ_DotcomYo…" at bounding box center [452, 160] width 221 height 14
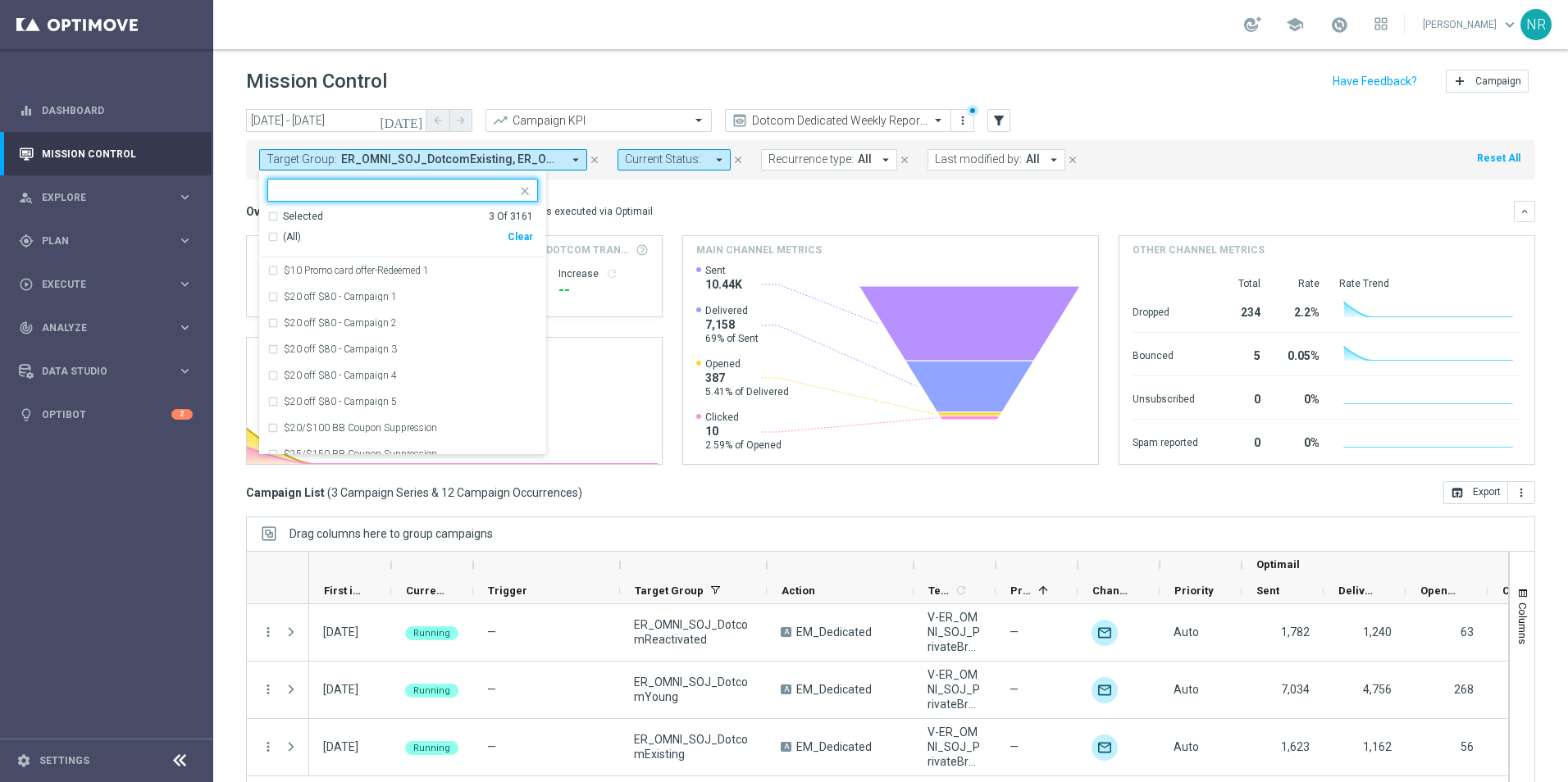
click at [0, 0] on div "Clear" at bounding box center [0, 0] width 0 height 0
click at [345, 189] on input "text" at bounding box center [396, 190] width 241 height 14
paste input "ER_OMNI_SOJ_DotcomExisting_RED6to12"
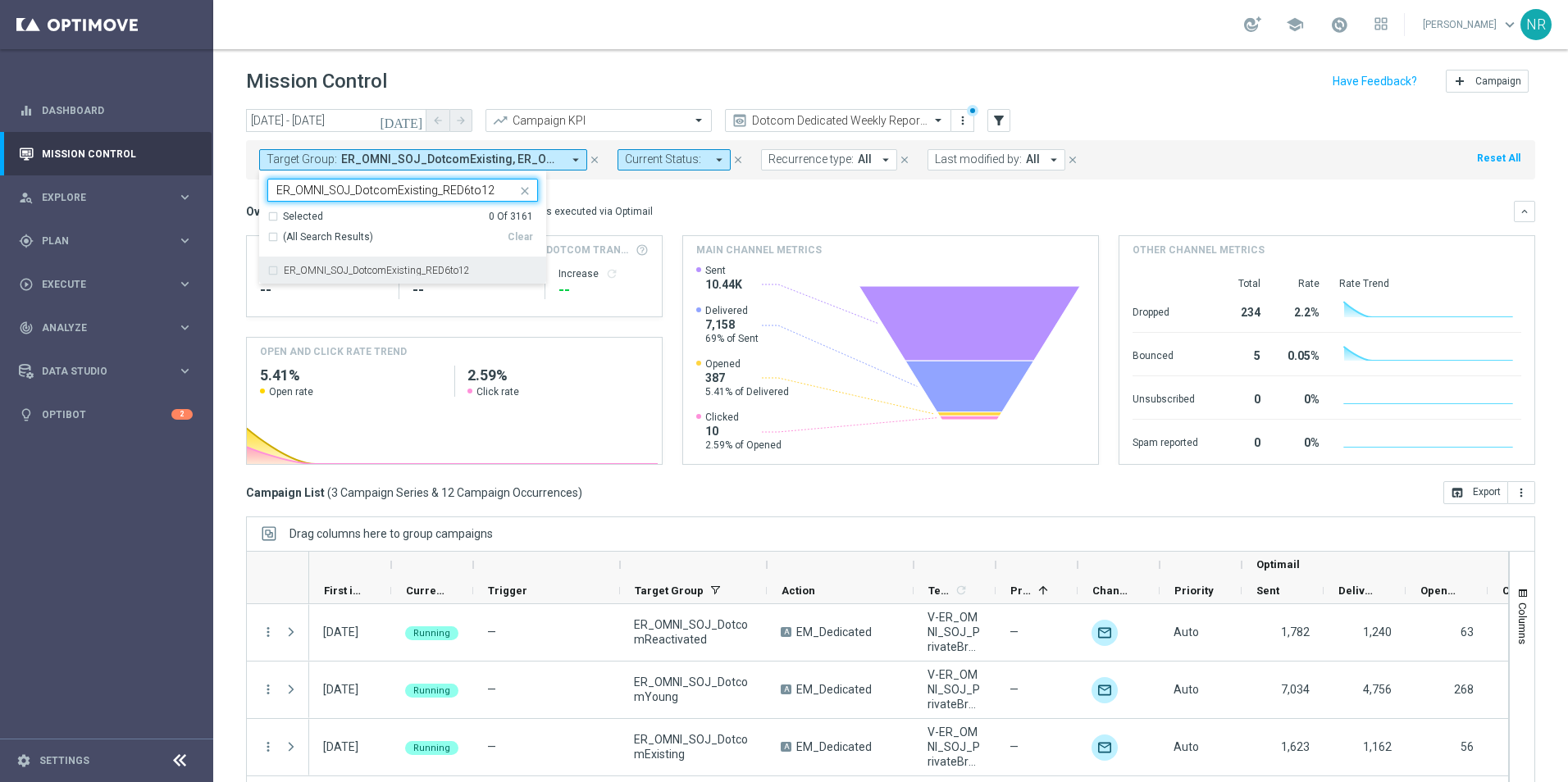
click at [447, 276] on div "ER_OMNI_SOJ_DotcomExisting_RED6to12" at bounding box center [402, 270] width 270 height 26
type input "ER_OMNI_SOJ_DotcomExisting_RED6to12"
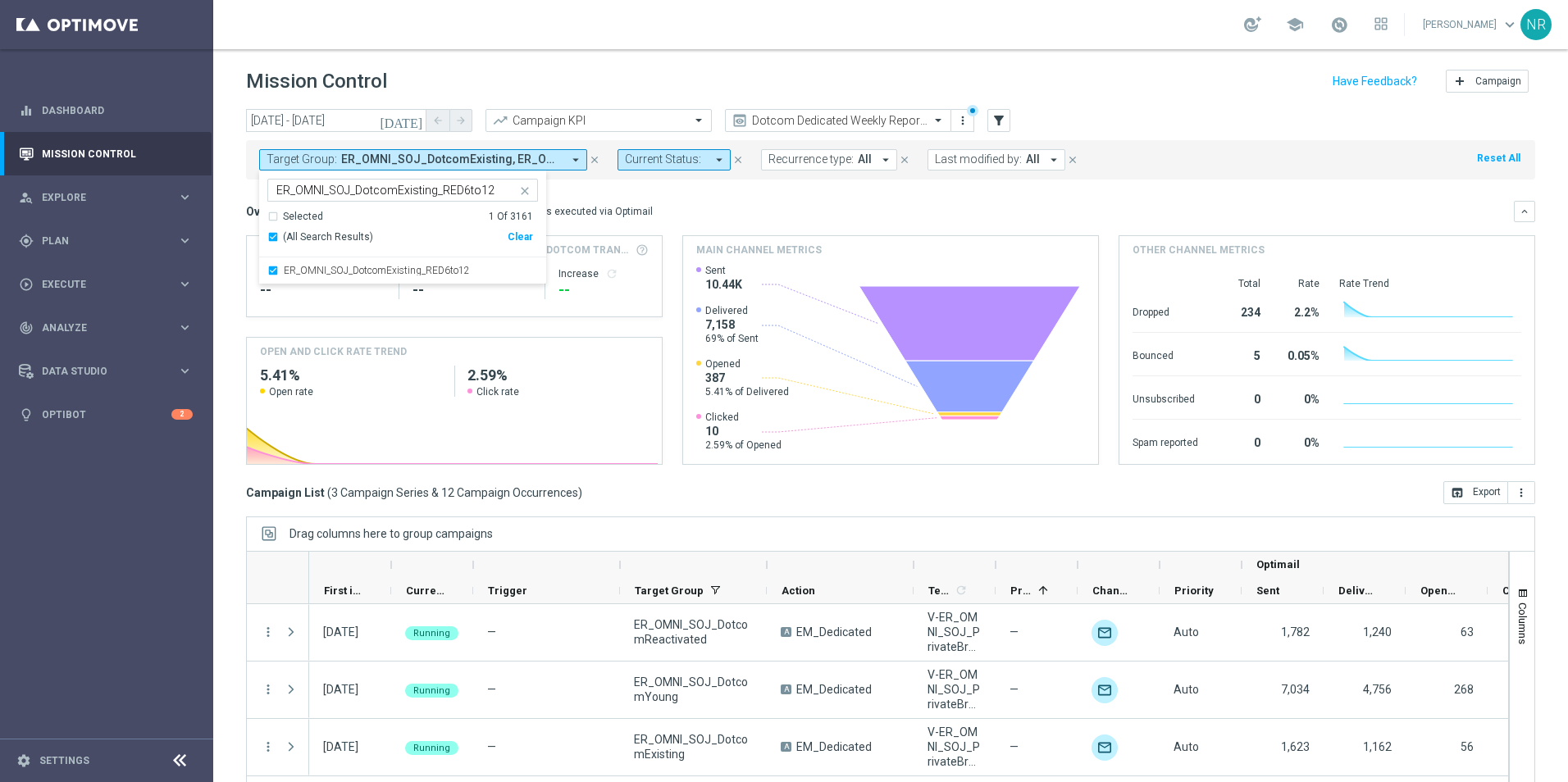
click at [525, 190] on icon "close" at bounding box center [524, 190] width 13 height 13
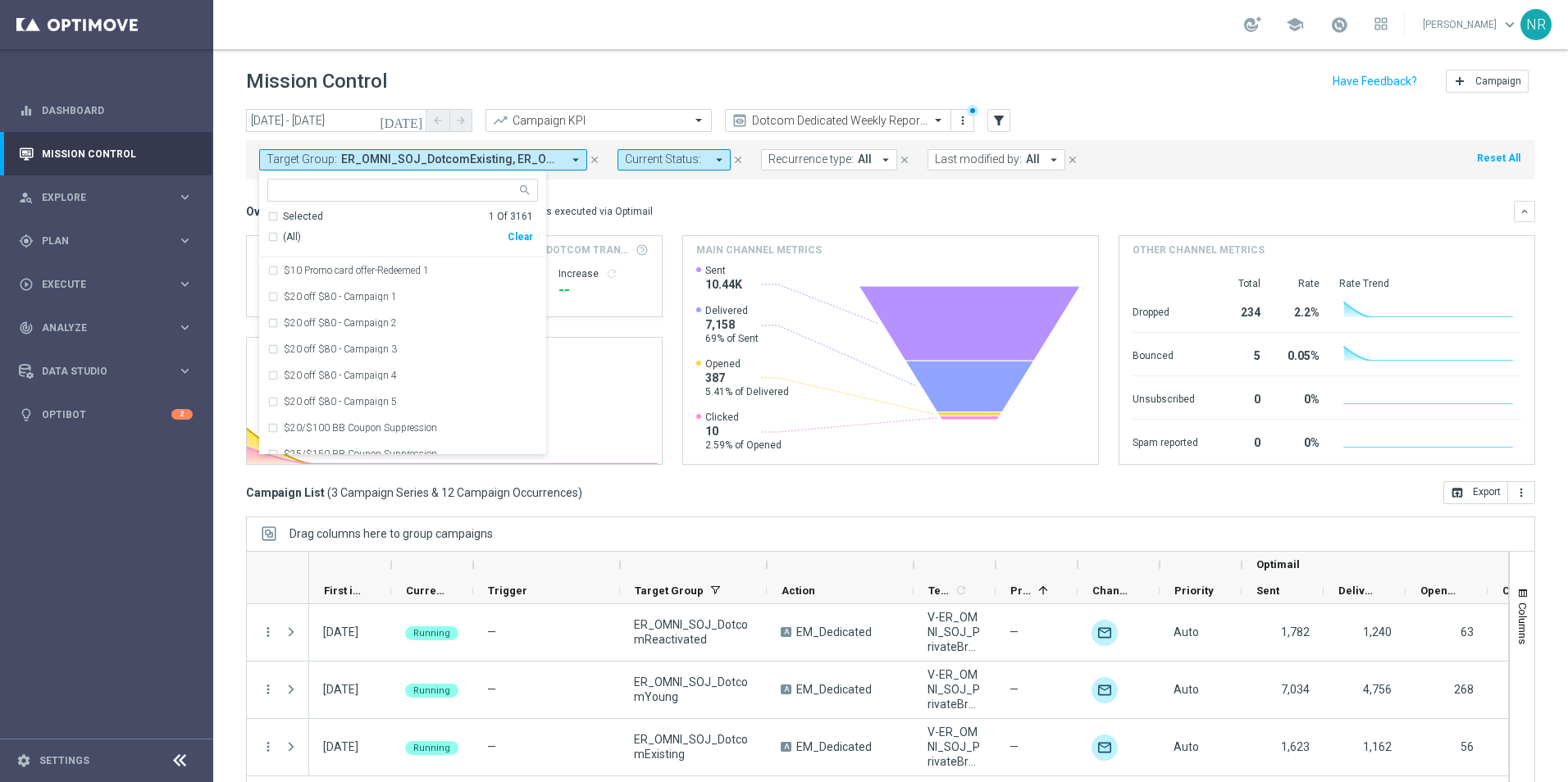
click at [343, 189] on input "text" at bounding box center [396, 190] width 241 height 14
paste input "ER_OMNI_SOJ_DotcomReactivated_Red6to12"
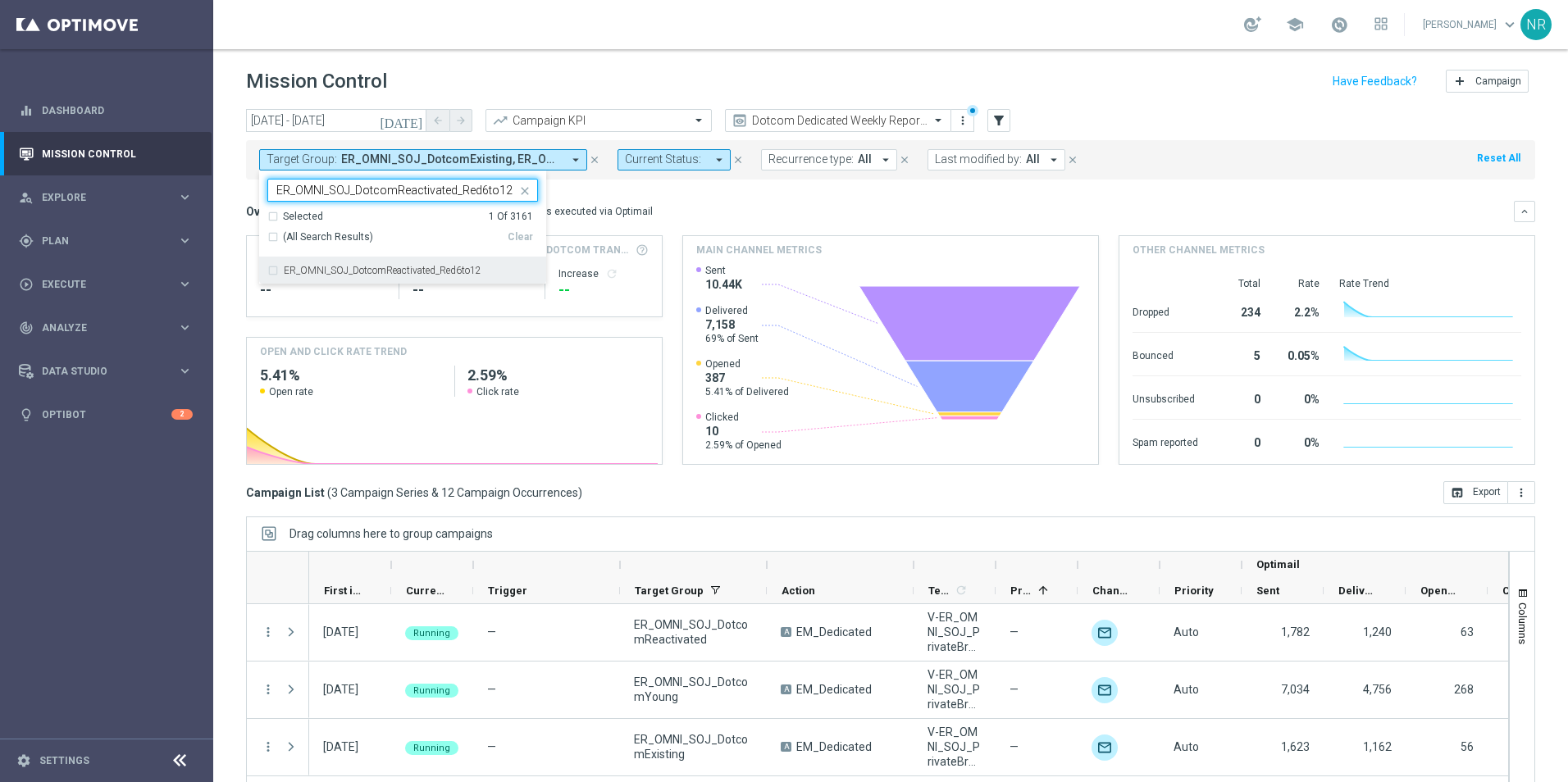
click at [433, 276] on div "ER_OMNI_SOJ_DotcomReactivated_Red6to12" at bounding box center [402, 270] width 270 height 26
type input "ER_OMNI_SOJ_DotcomReactivated_Red6to12"
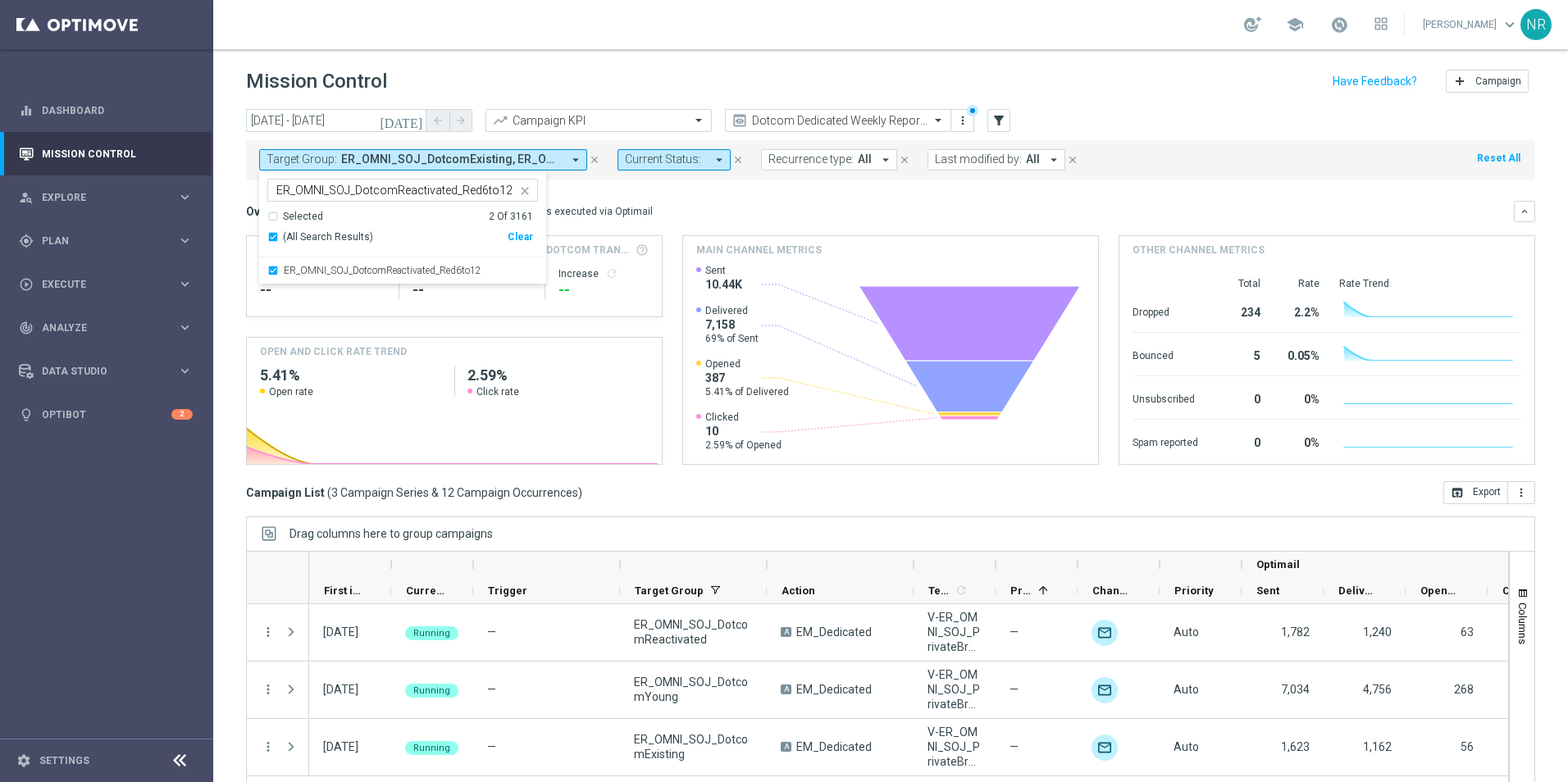
click at [529, 191] on icon "close" at bounding box center [524, 190] width 13 height 13
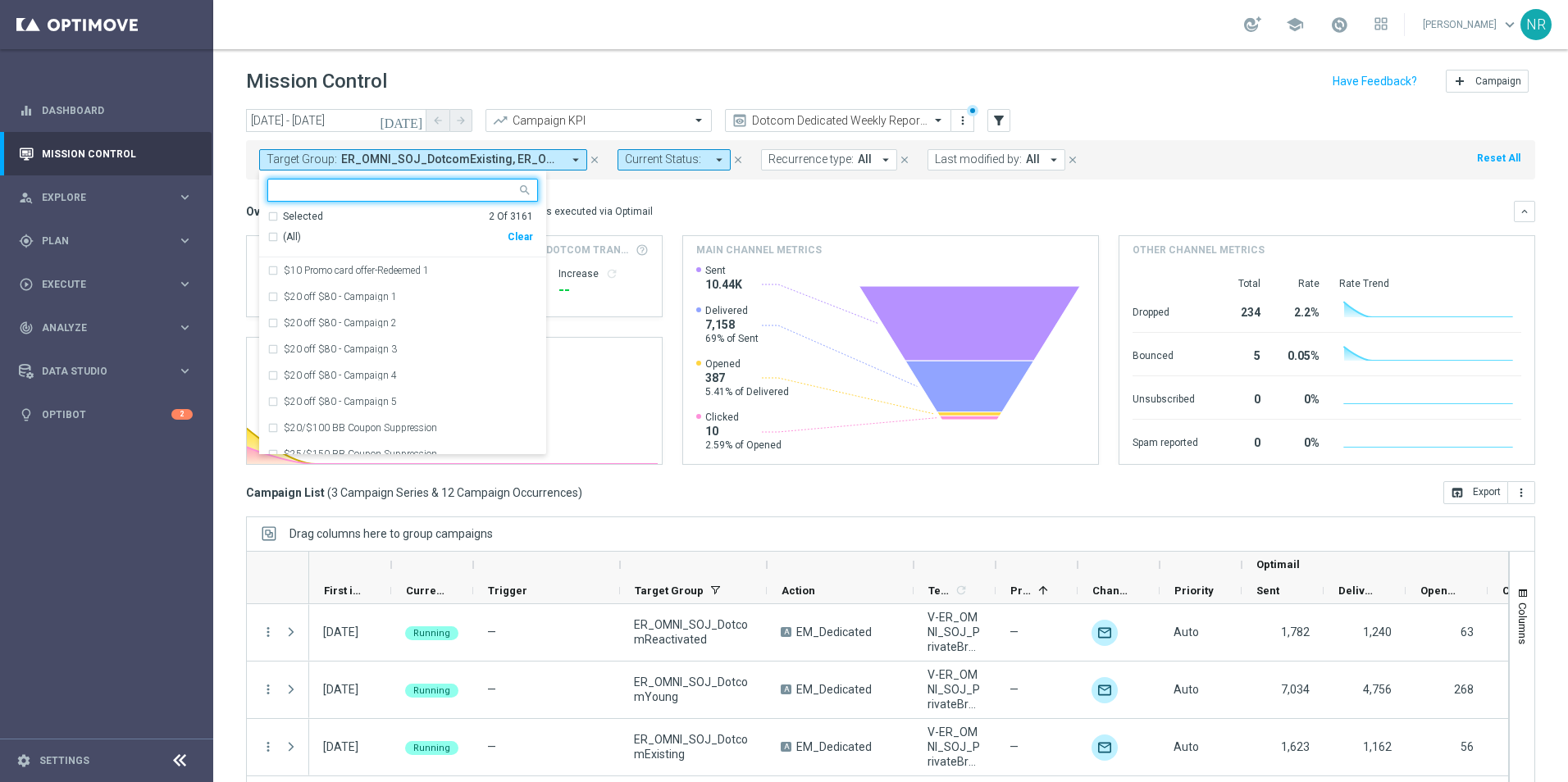
click at [372, 187] on input "text" at bounding box center [396, 190] width 241 height 14
paste input "ER_OMNI_SOJ_ExistingVIP_Red6to12"
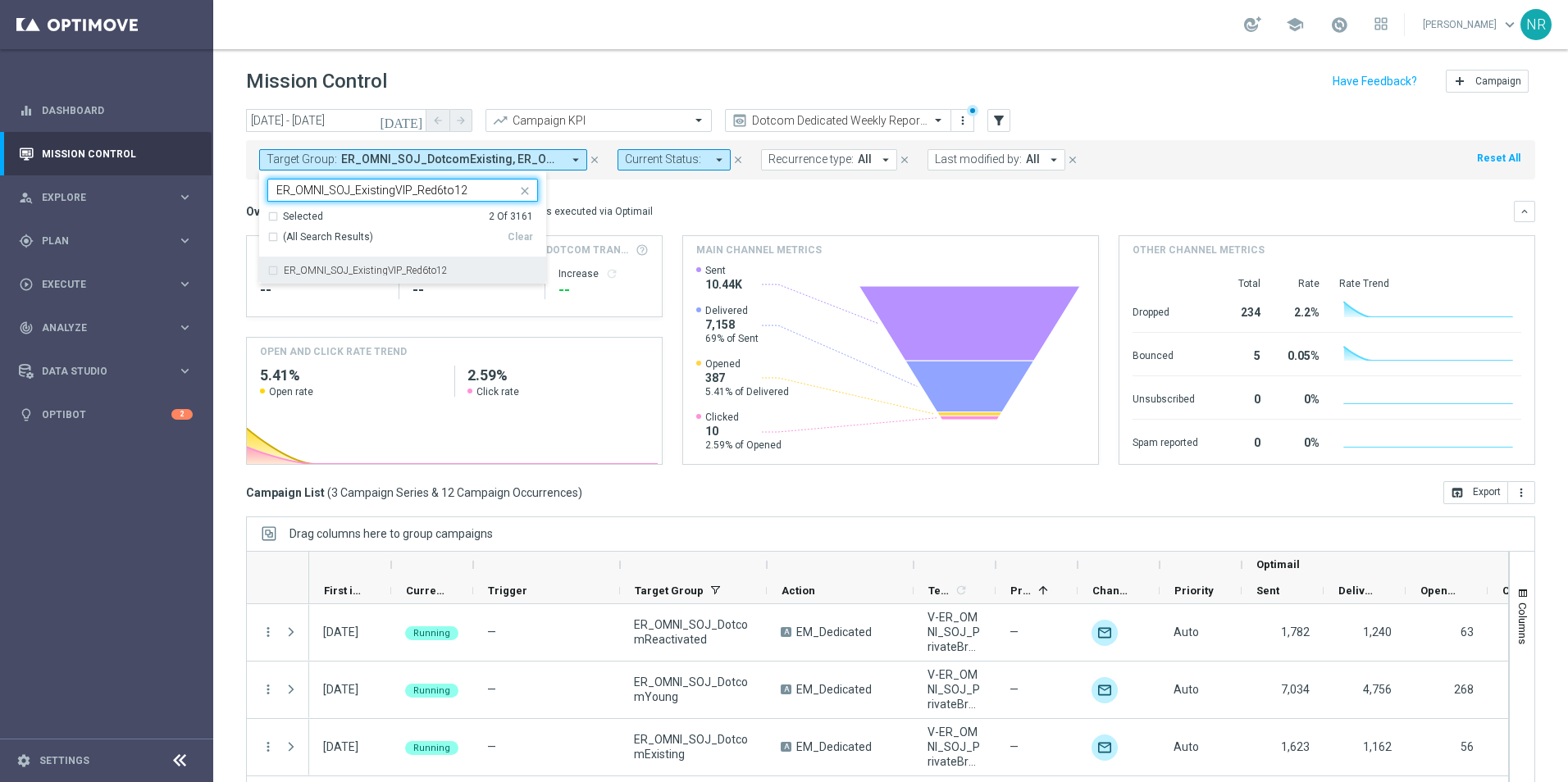
click at [430, 269] on label "ER_OMNI_SOJ_ExistingVIP_Red6to12" at bounding box center [366, 270] width 164 height 10
type input "ER_OMNI_SOJ_ExistingVIP_Red6to12"
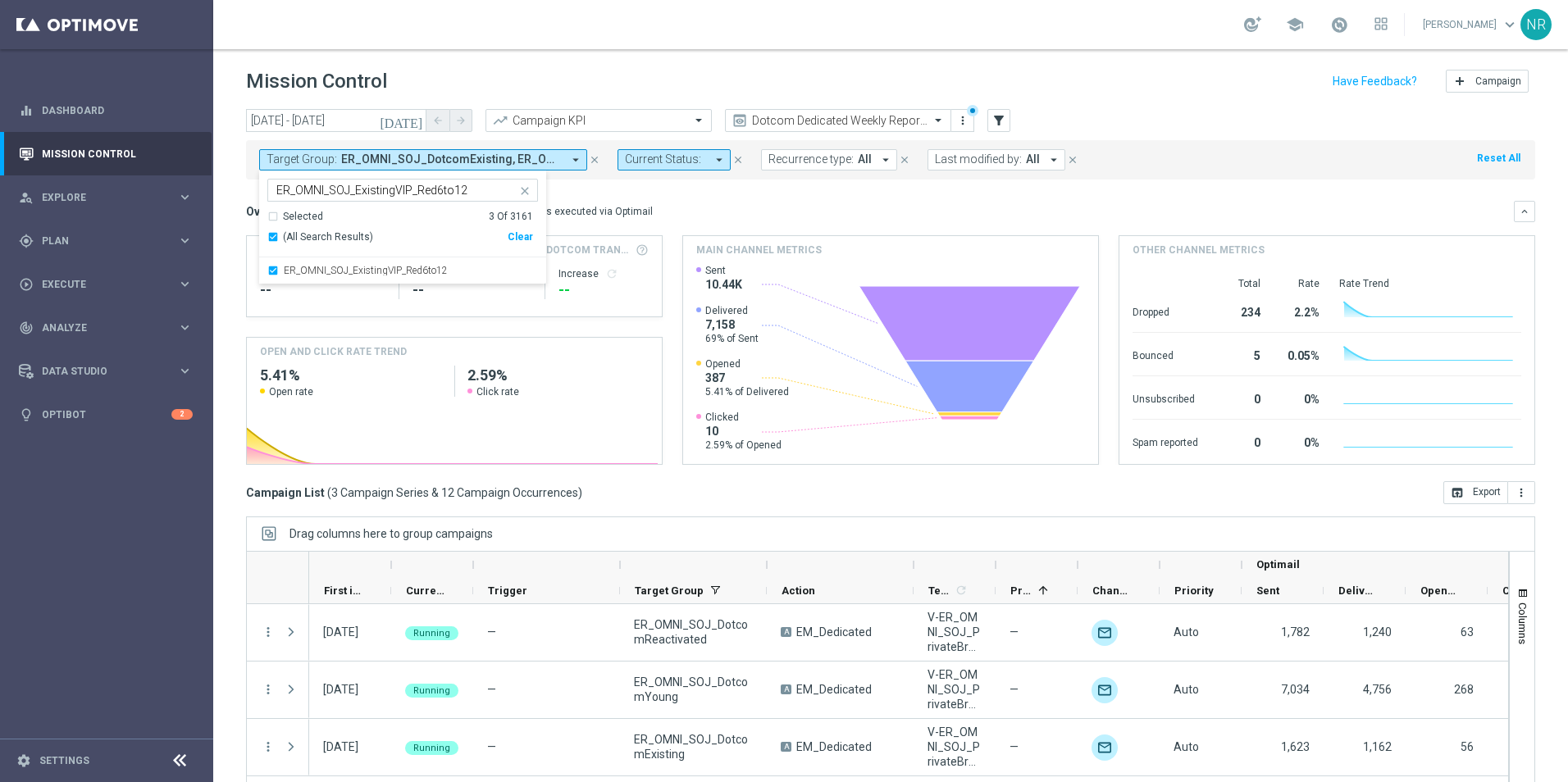
click at [685, 212] on div "Overview: Optimail arrow_drop_down This overview shows data of campaigns execut…" at bounding box center [880, 211] width 1268 height 15
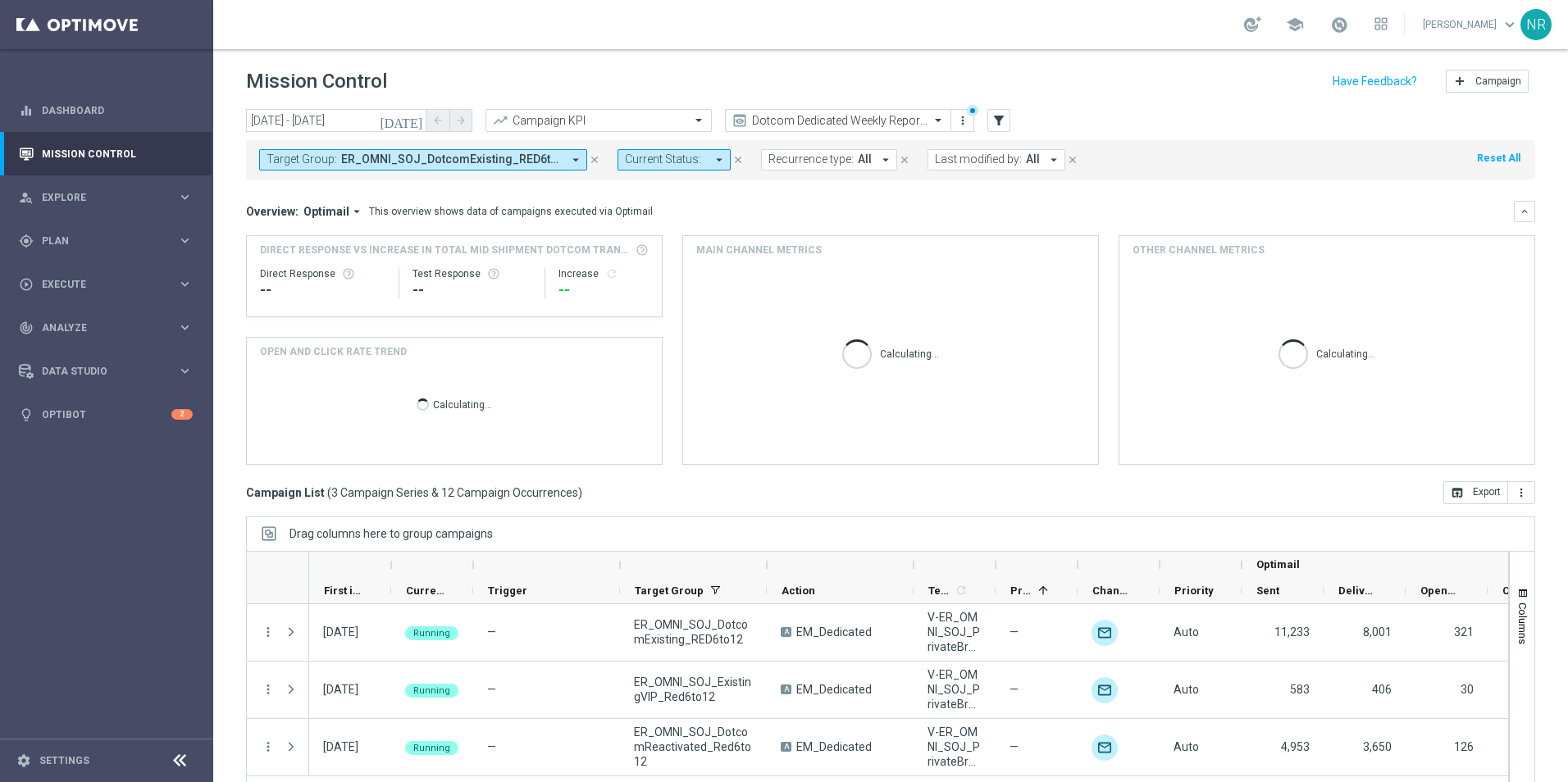
click at [494, 150] on button "Target Group: ER_OMNI_SOJ_DotcomExisting_RED6to12, ER_OMNI_SOJ_DotcomReactivate…" at bounding box center [422, 160] width 328 height 22
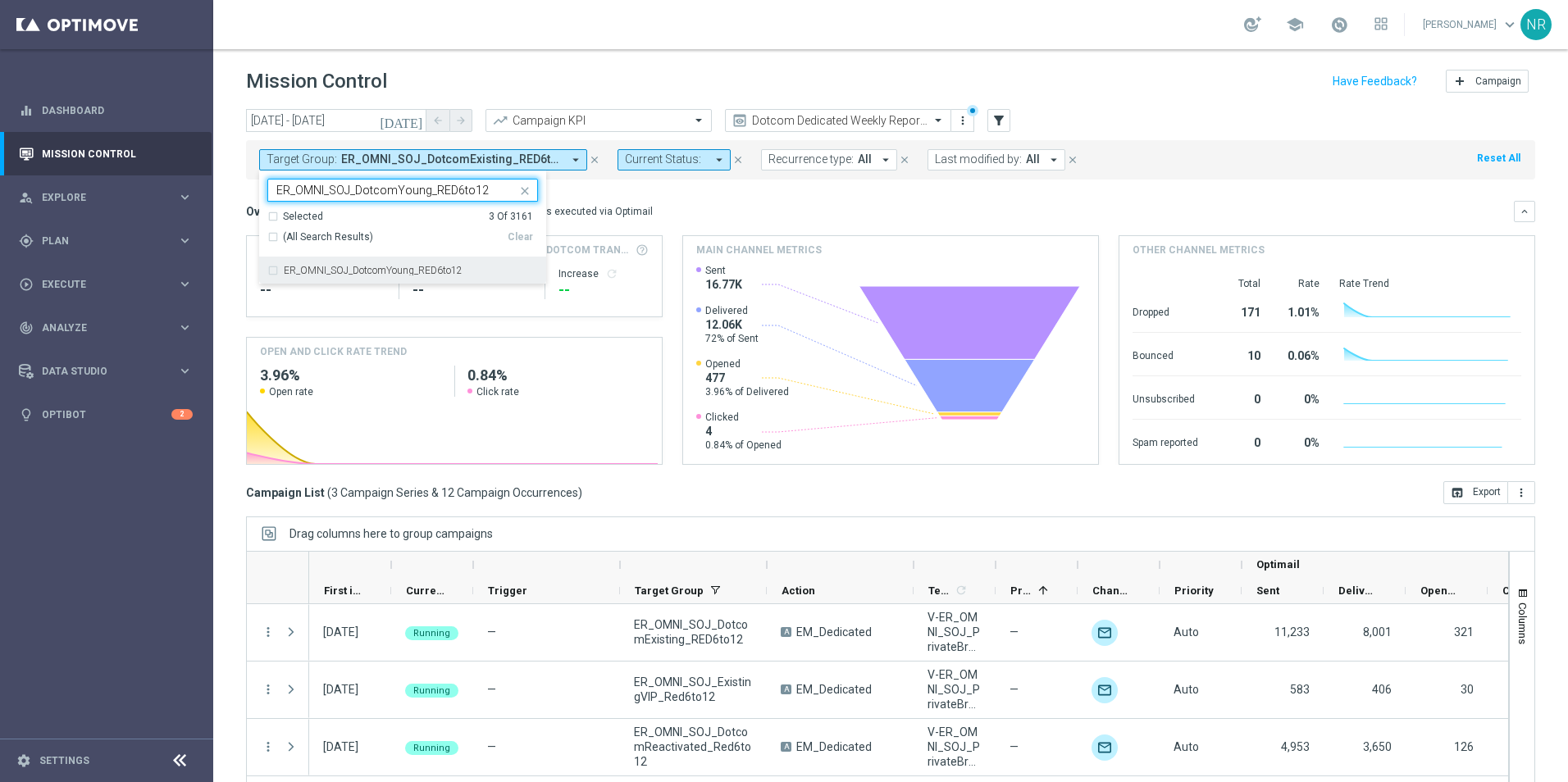
click at [369, 257] on div "ER_OMNI_SOJ_DotcomYoung_RED6to12" at bounding box center [402, 270] width 270 height 26
type input "ER_OMNI_SOJ_DotcomYoung_RED6to12"
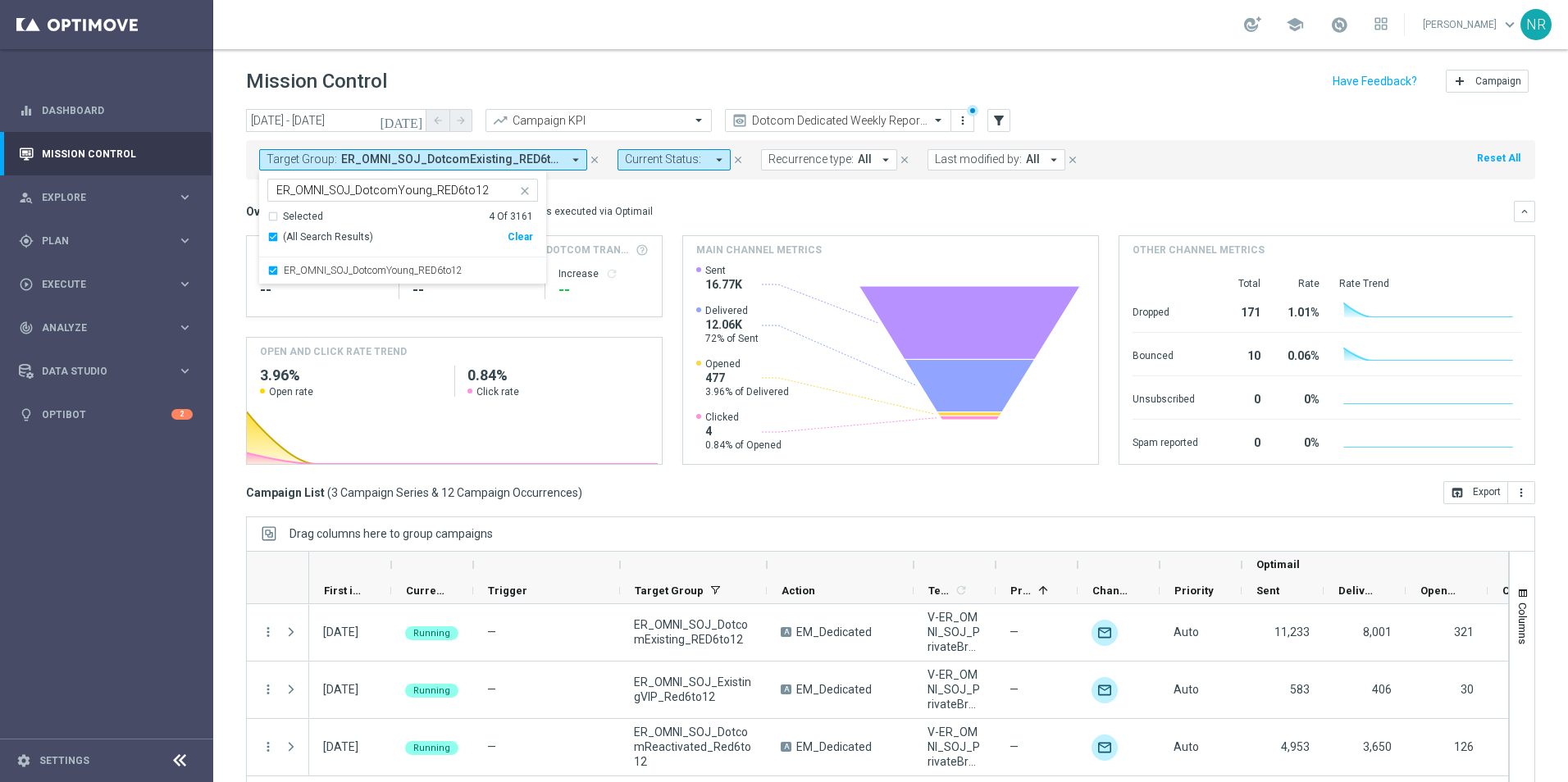
click at [522, 191] on icon "close" at bounding box center [524, 190] width 13 height 13
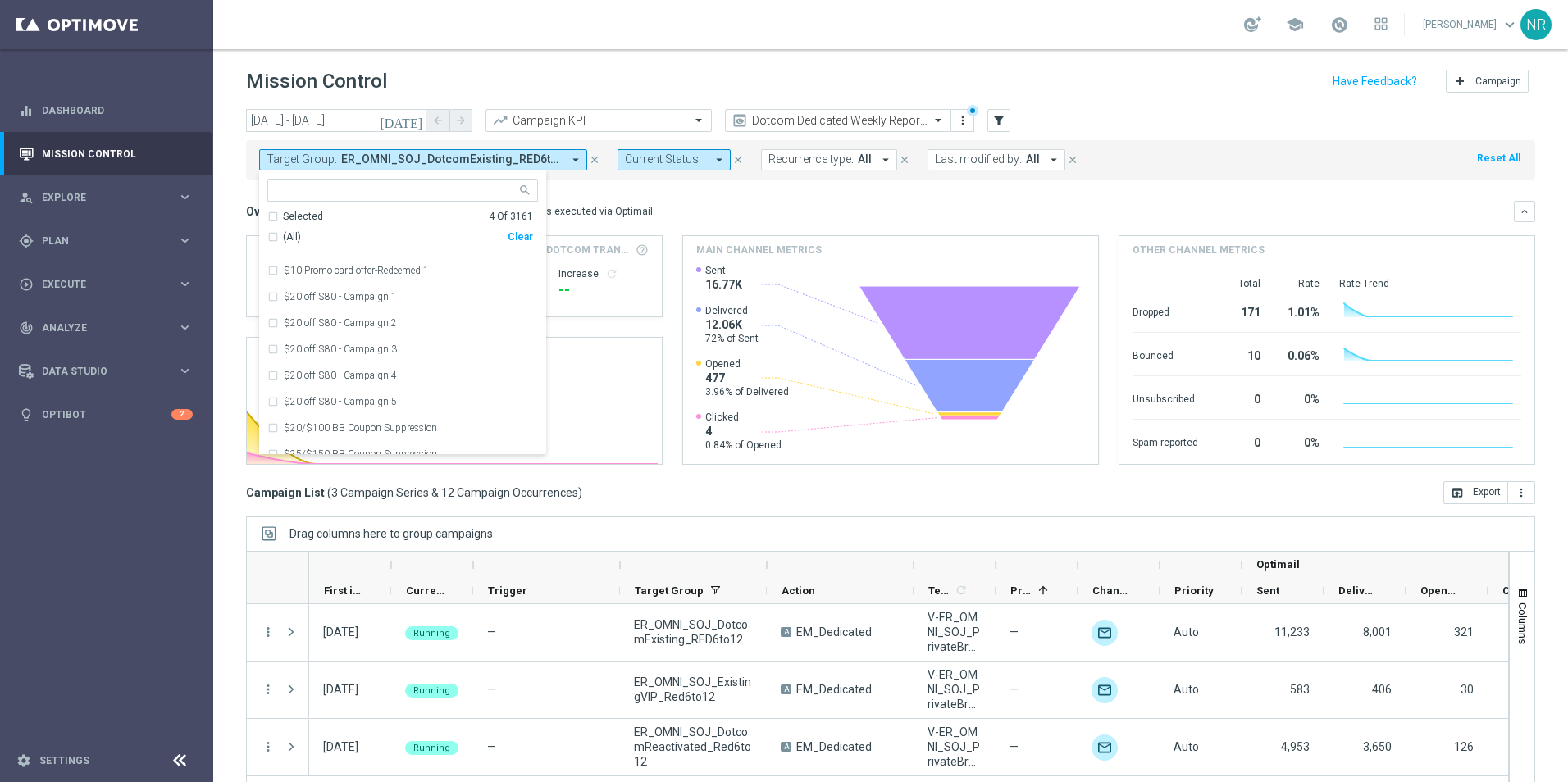
click at [437, 194] on input "text" at bounding box center [396, 190] width 241 height 14
paste input "ER_OMNI_SOJ_DotcomNew_RED6to12"
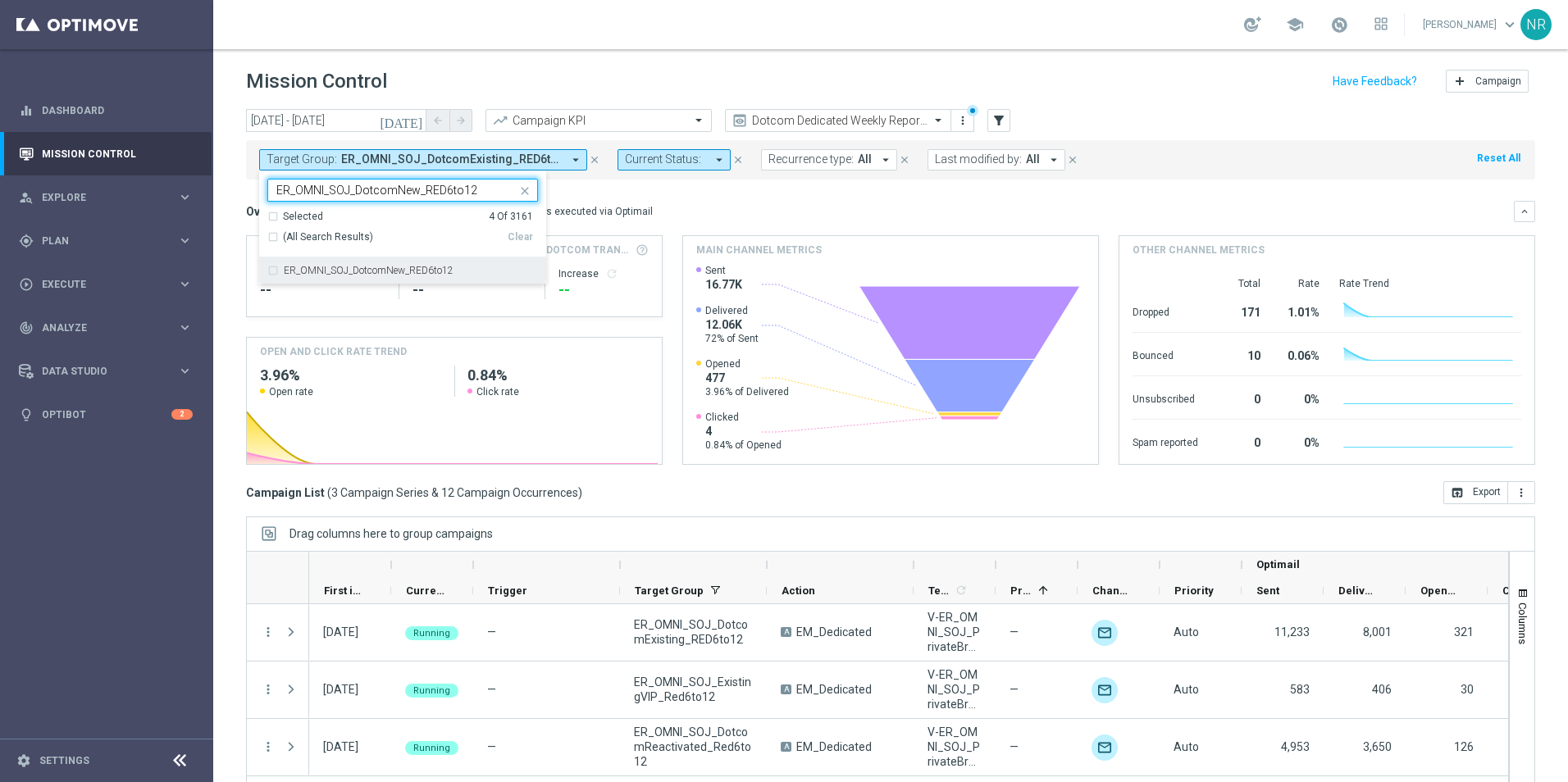
click at [451, 268] on label "ER_OMNI_SOJ_DotcomNew_RED6to12" at bounding box center [369, 270] width 169 height 10
type input "ER_OMNI_SOJ_DotcomNew_RED6to12"
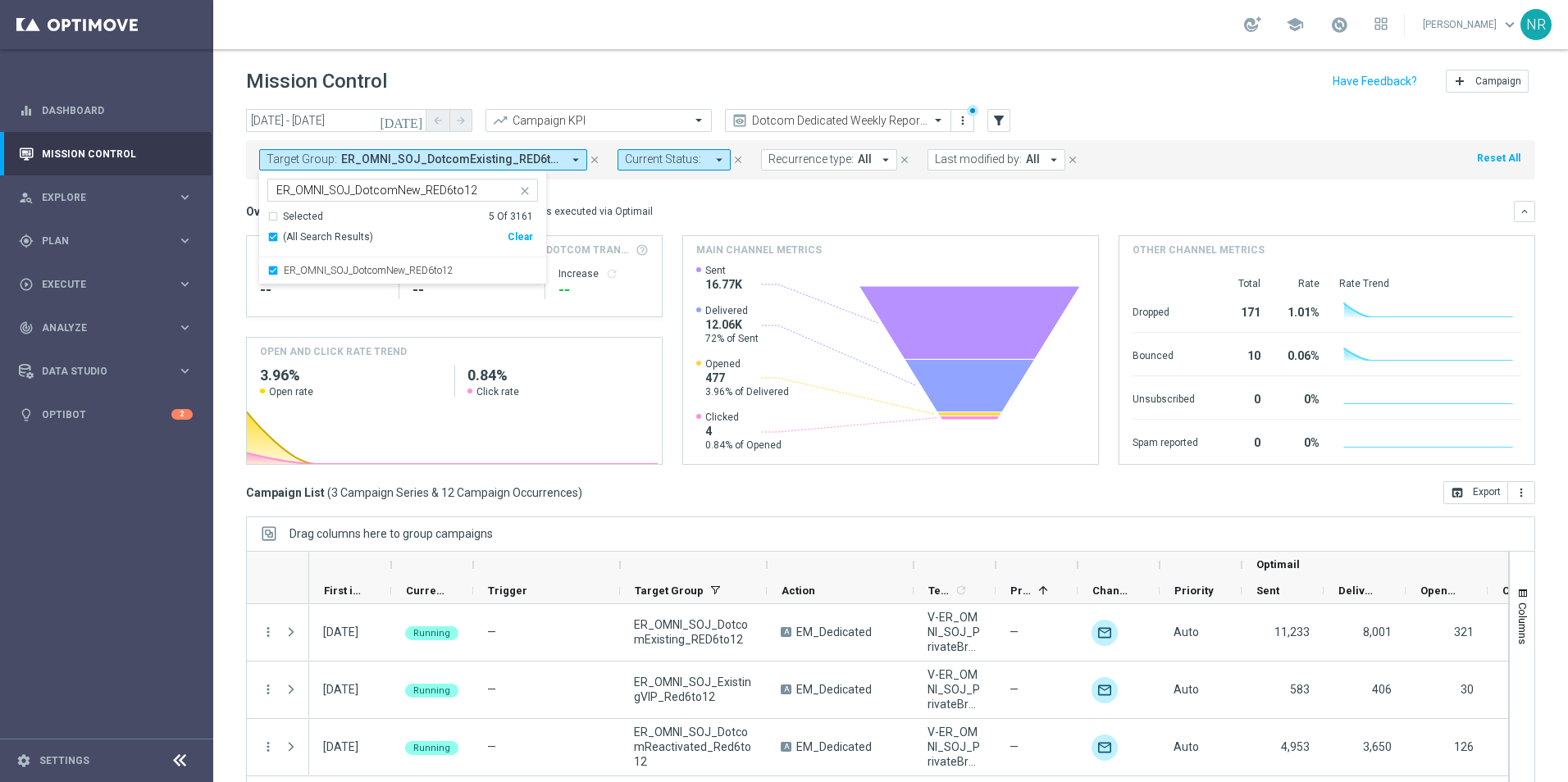
click at [686, 202] on div "Overview: Optimail arrow_drop_down This overview shows data of campaigns execut…" at bounding box center [891, 211] width 1290 height 22
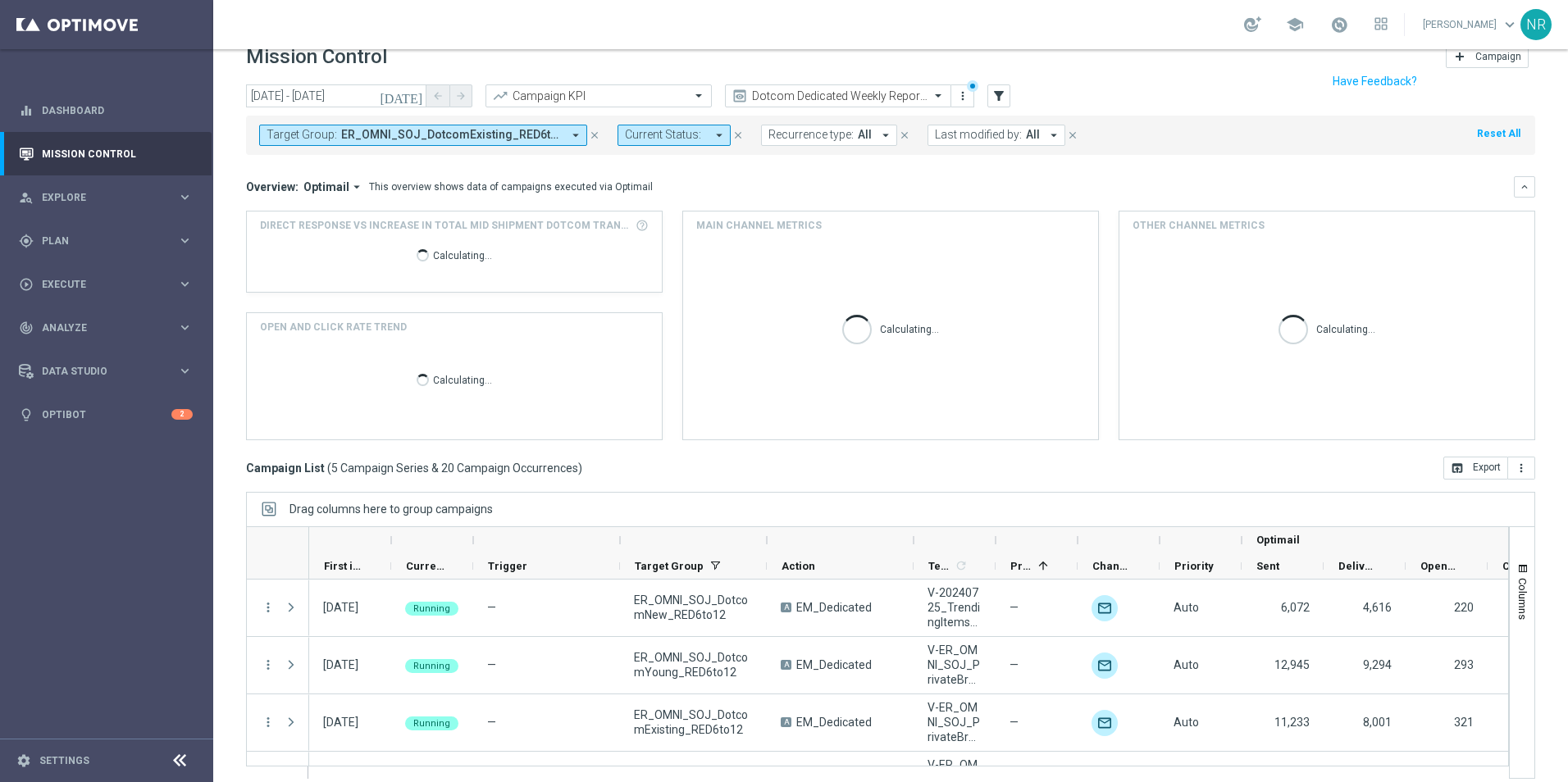
scroll to position [37, 0]
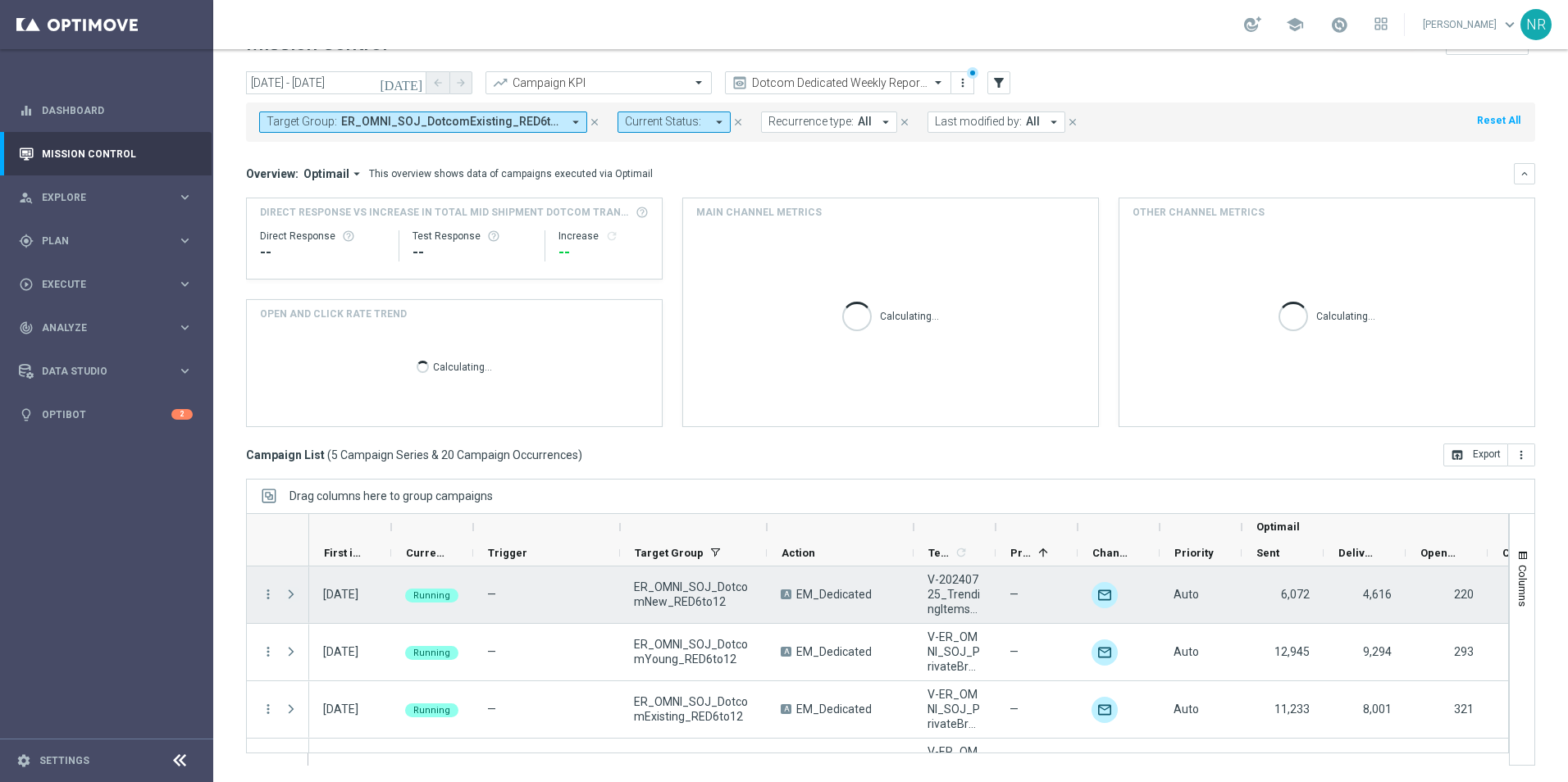
click at [290, 594] on span at bounding box center [291, 594] width 15 height 13
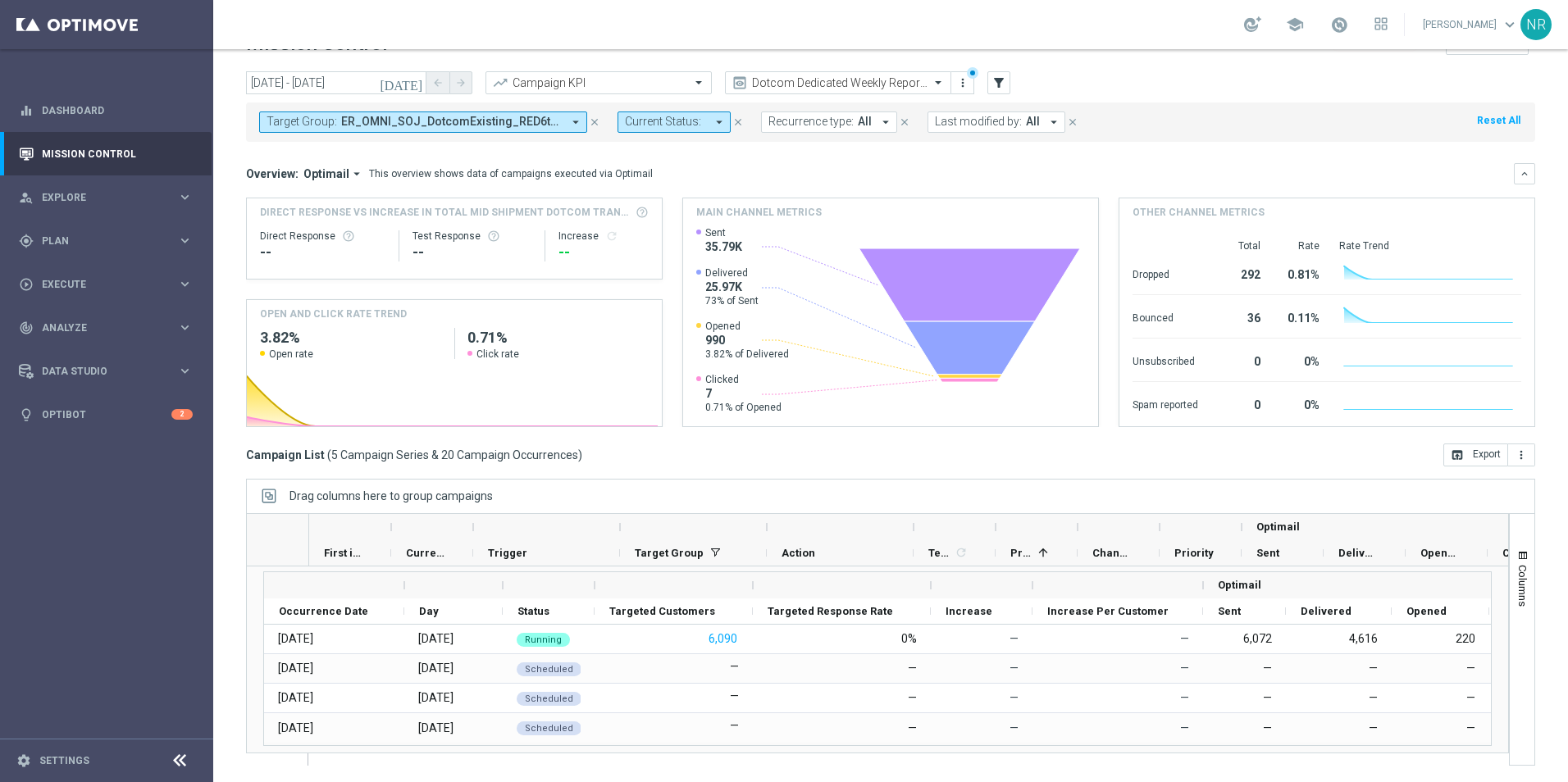
scroll to position [0, 0]
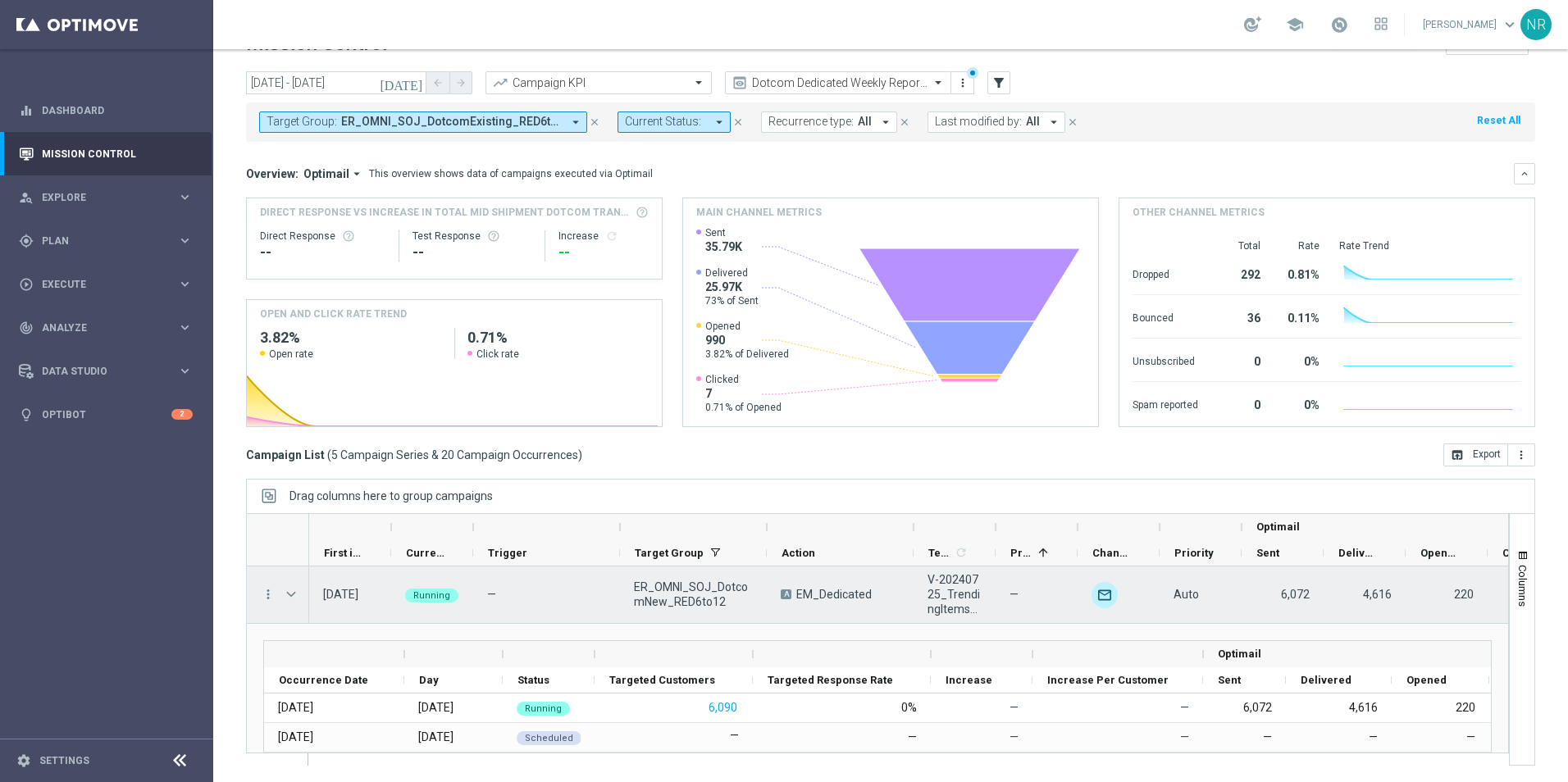
click at [289, 600] on span at bounding box center [291, 594] width 15 height 13
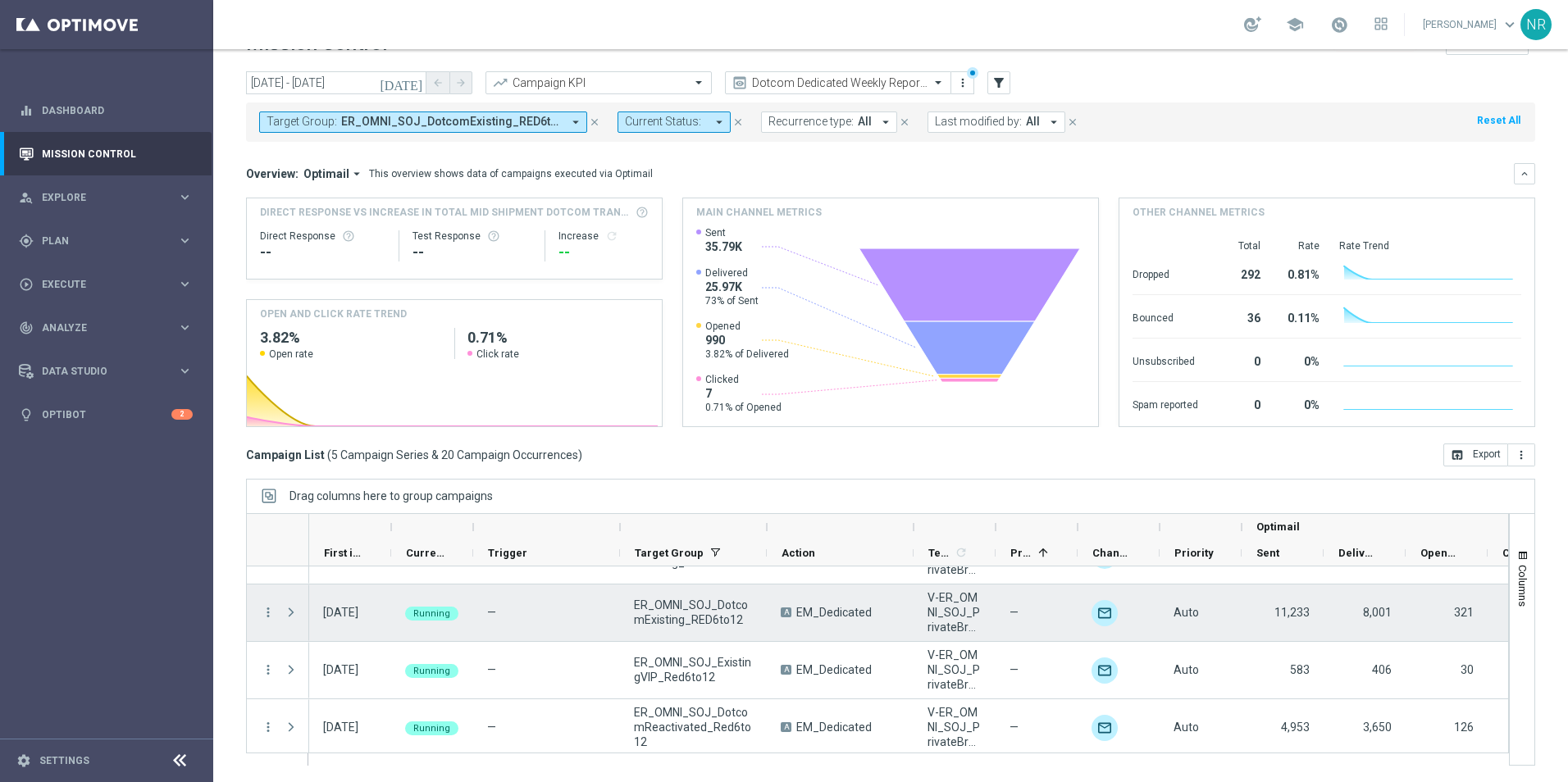
scroll to position [101, 0]
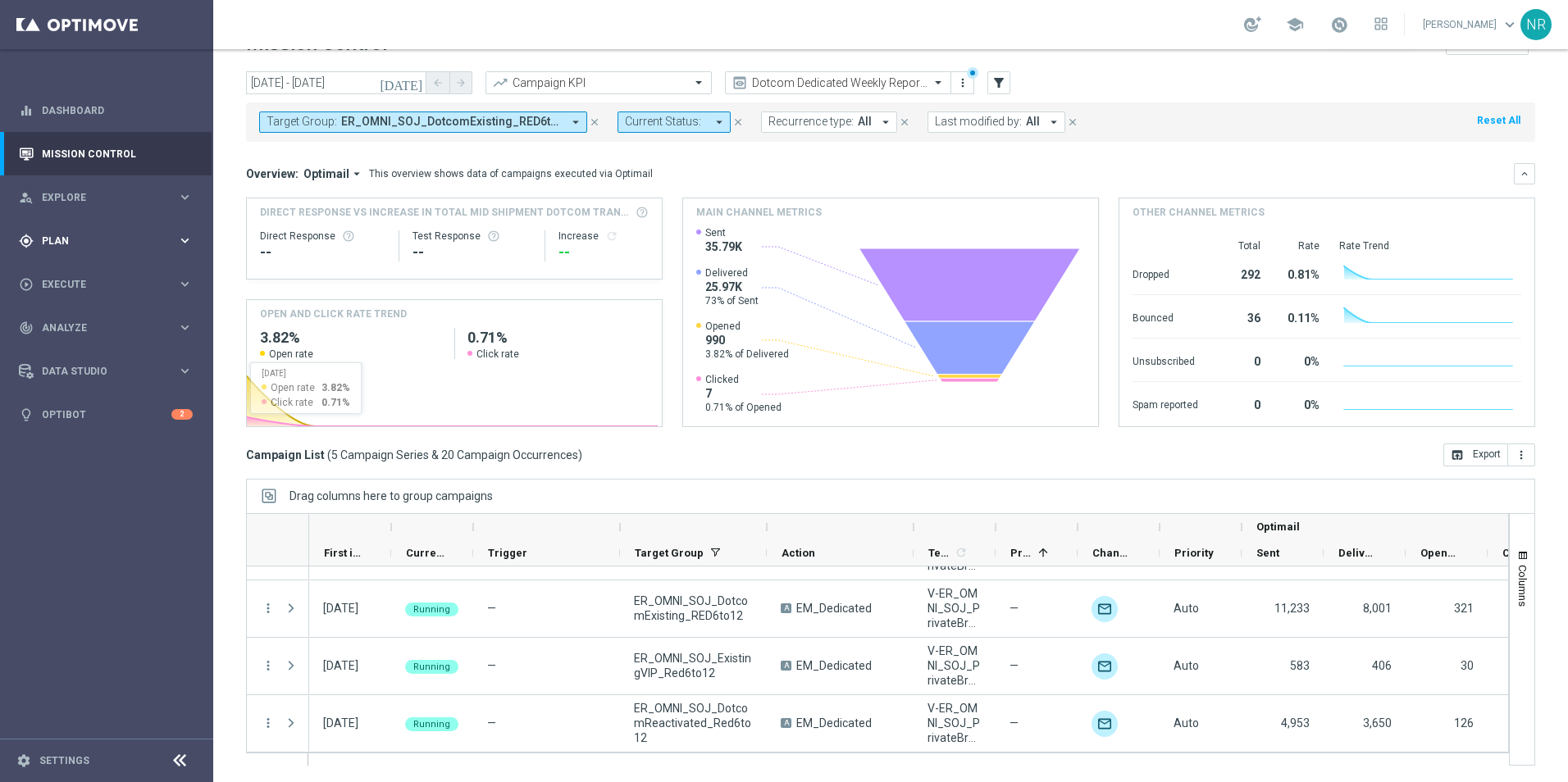
click at [53, 241] on span "Plan" at bounding box center [110, 241] width 136 height 10
click at [101, 279] on link "Target Groups" at bounding box center [106, 275] width 128 height 13
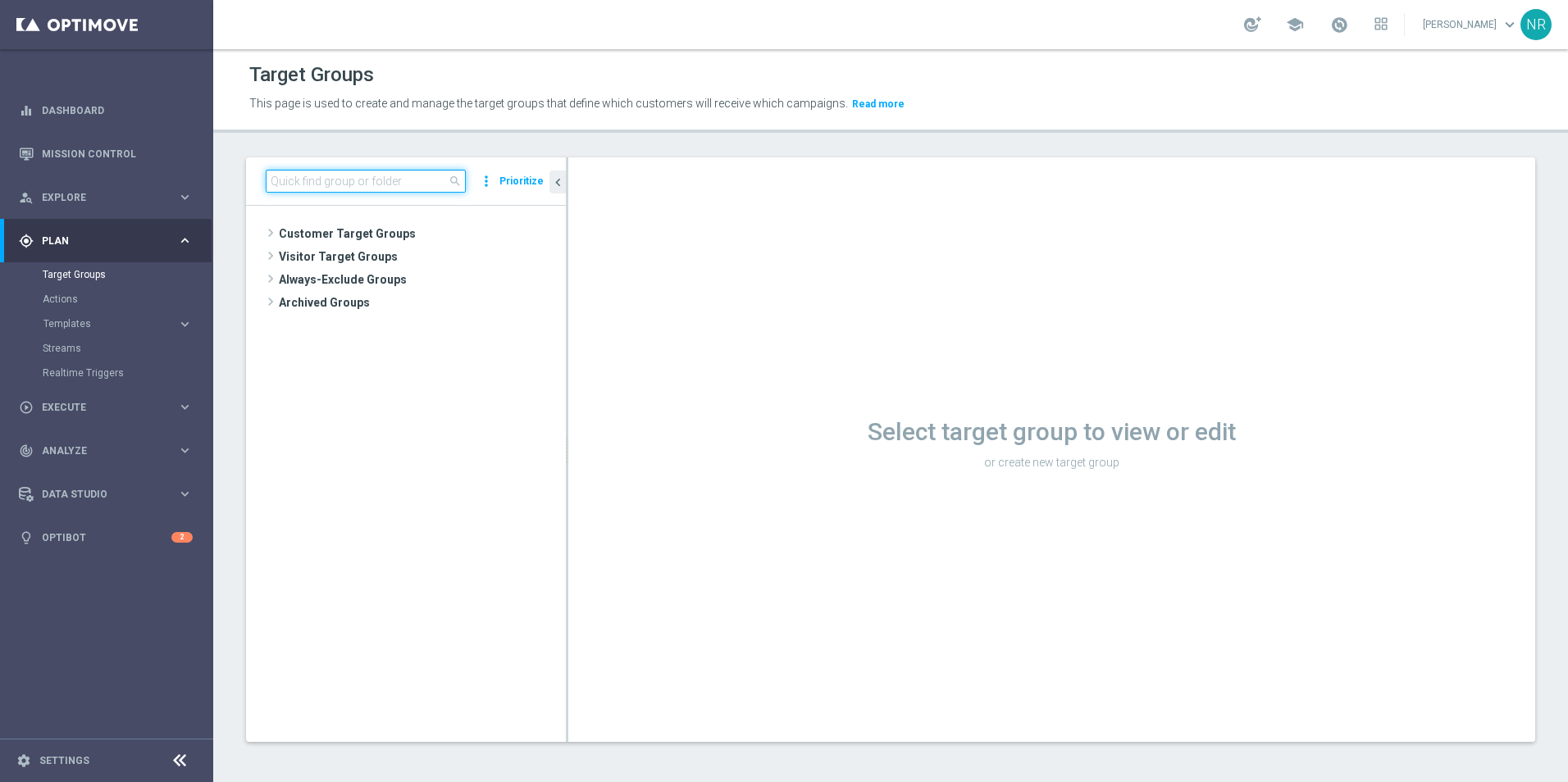
click at [363, 172] on input at bounding box center [366, 181] width 200 height 23
paste input "OMNI_SOJ_Red"
type input "OMNI_SOJ_Red"
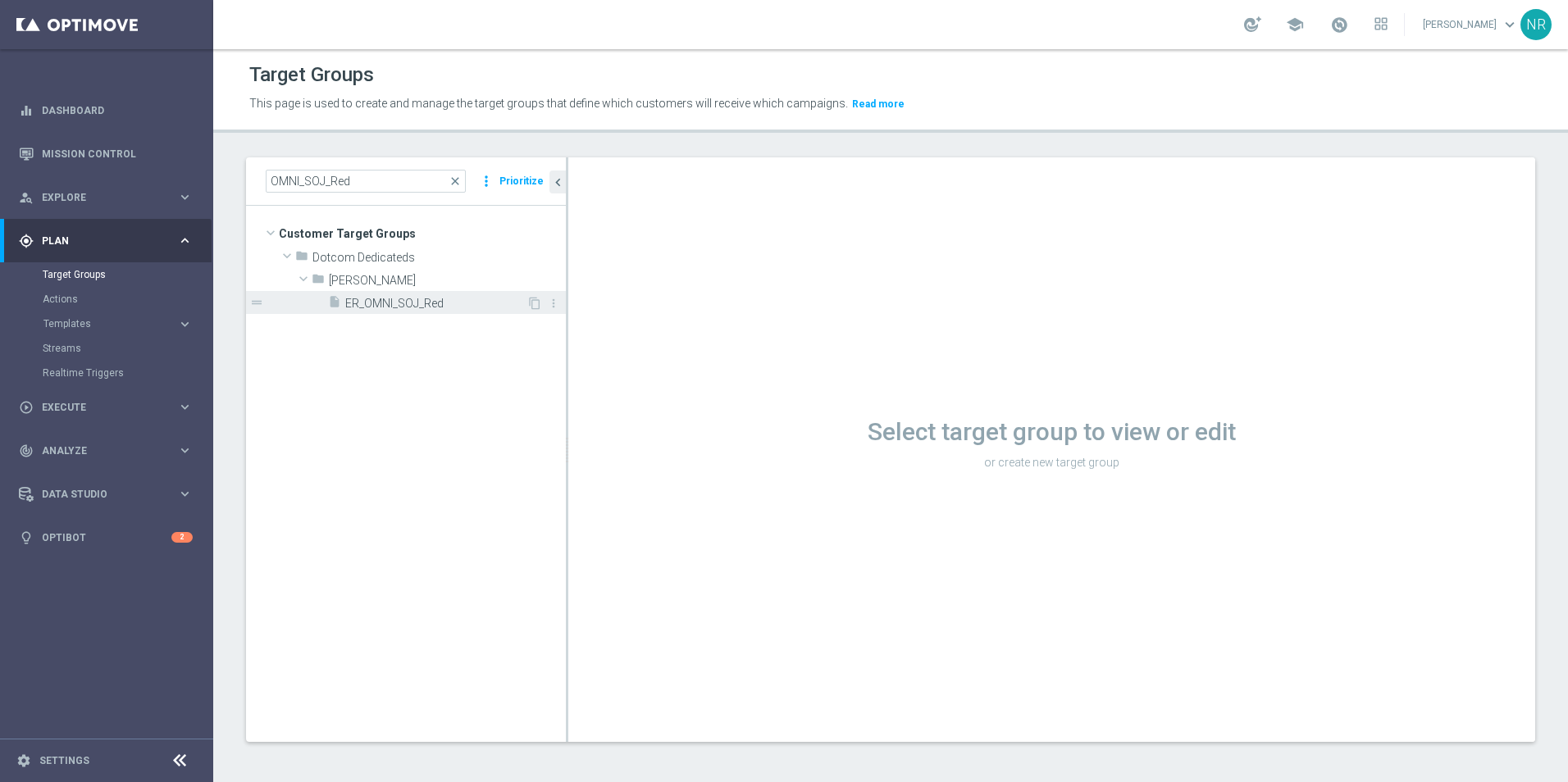
click at [413, 308] on span "ER_OMNI_SOJ_Red" at bounding box center [435, 304] width 182 height 14
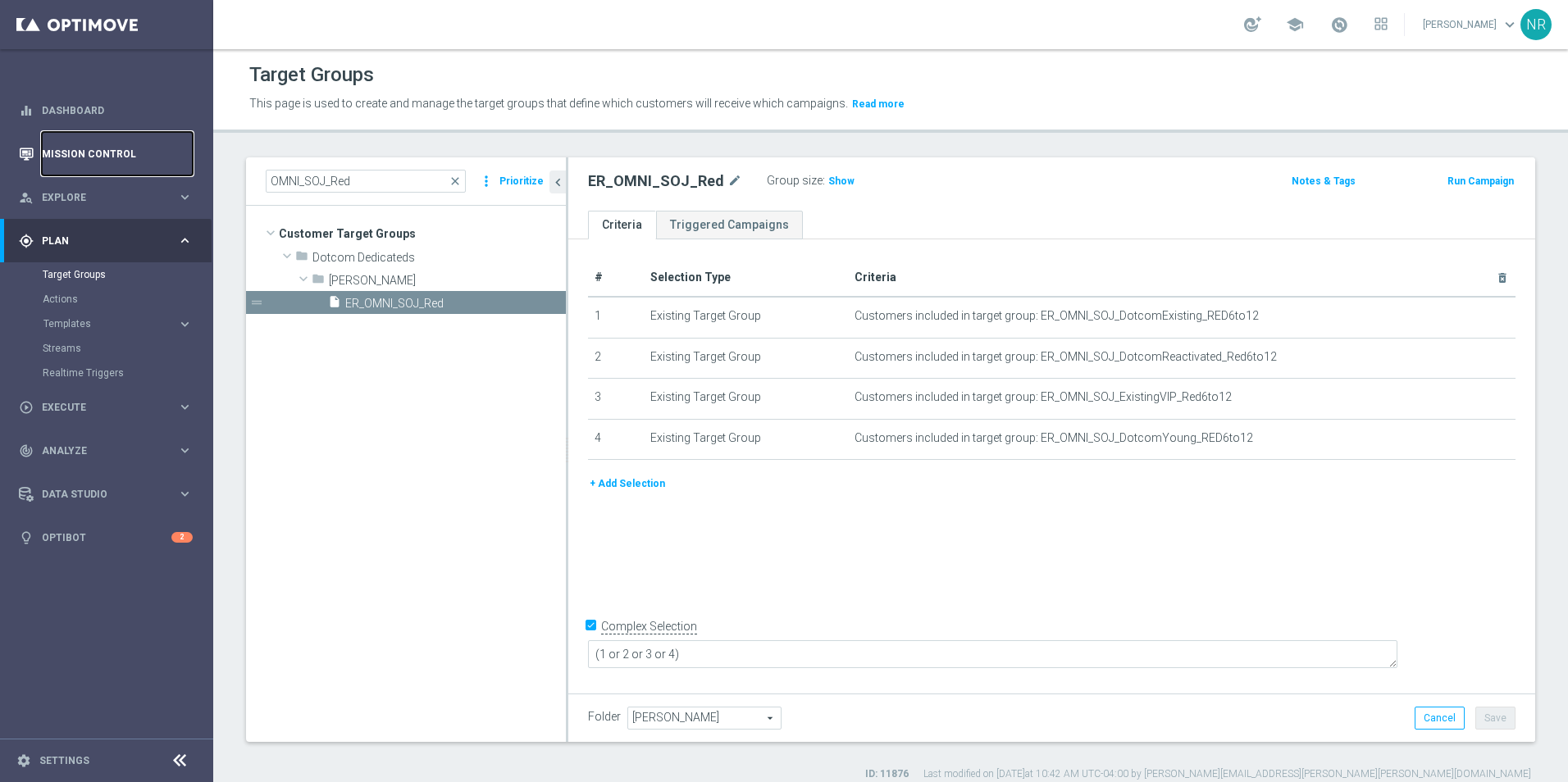
click at [106, 144] on link "Mission Control" at bounding box center [117, 154] width 151 height 43
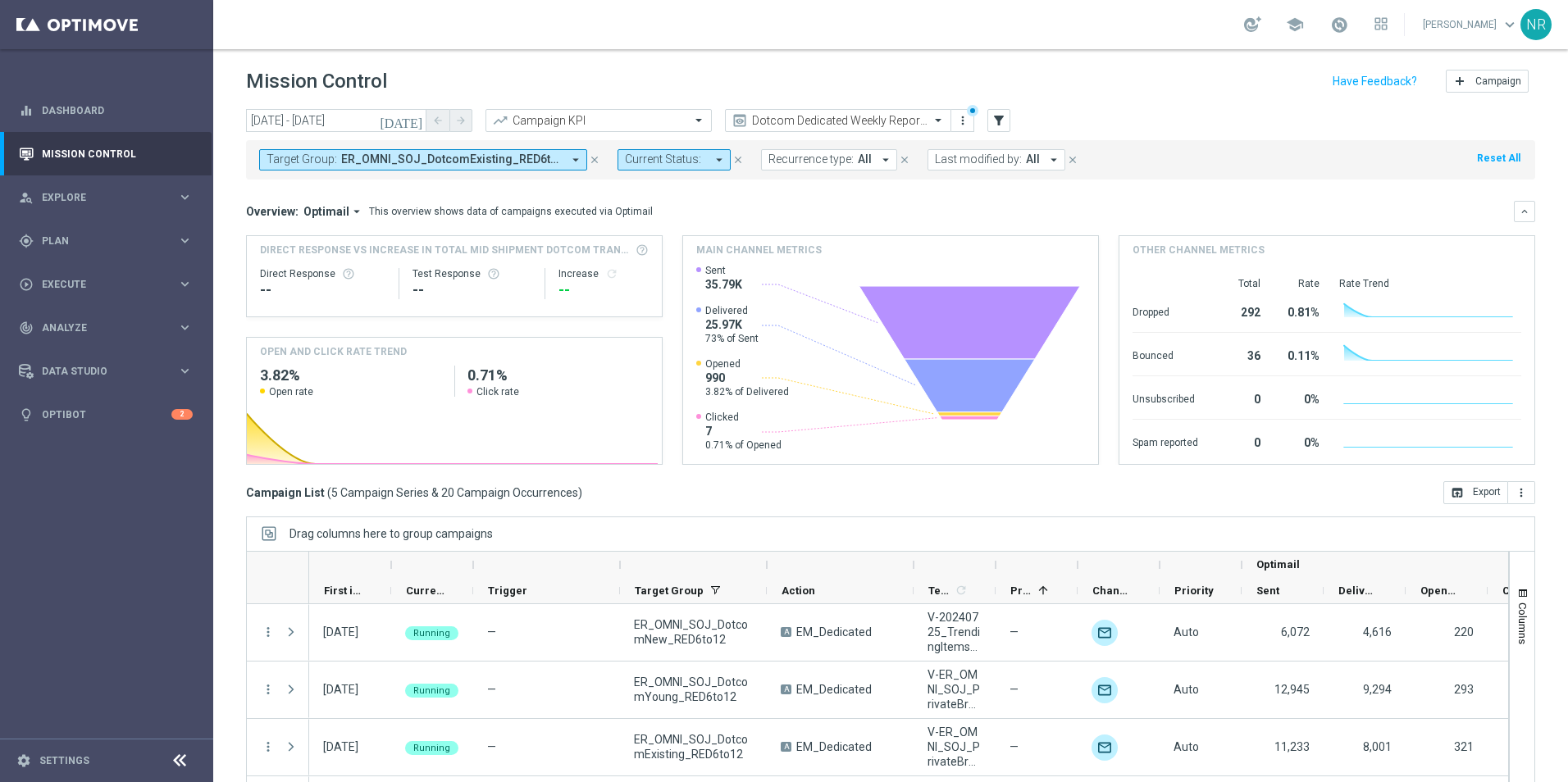
click at [564, 158] on button "Target Group: ER_OMNI_SOJ_DotcomExisting_RED6to12, ER_OMNI_SOJ_DotcomNew_RED6to…" at bounding box center [422, 160] width 328 height 22
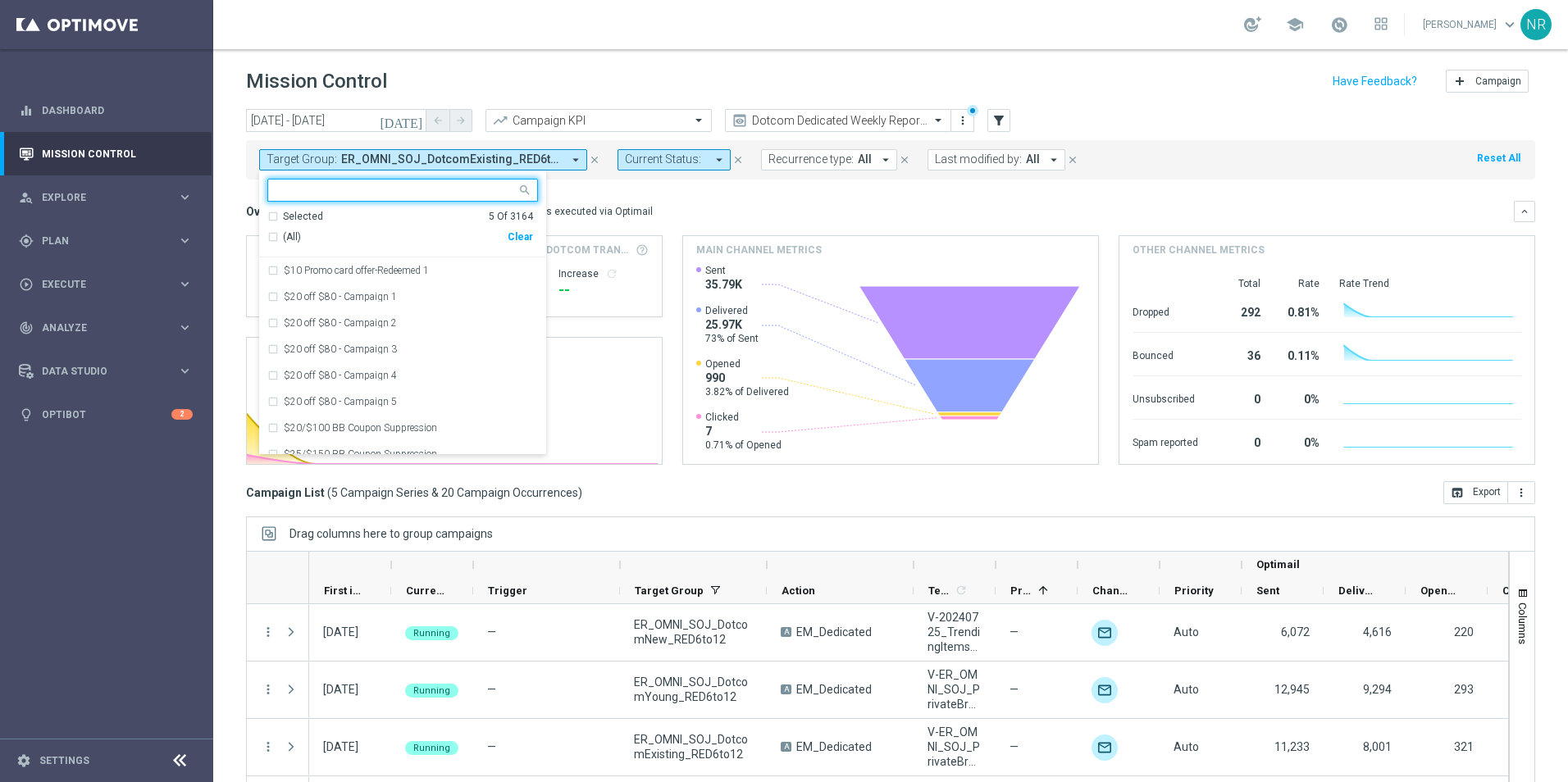
click at [0, 0] on div "Clear" at bounding box center [0, 0] width 0 height 0
click at [366, 195] on input "text" at bounding box center [396, 190] width 241 height 14
paste input "V-ER_OMNI_PrintGrow_Thanks"
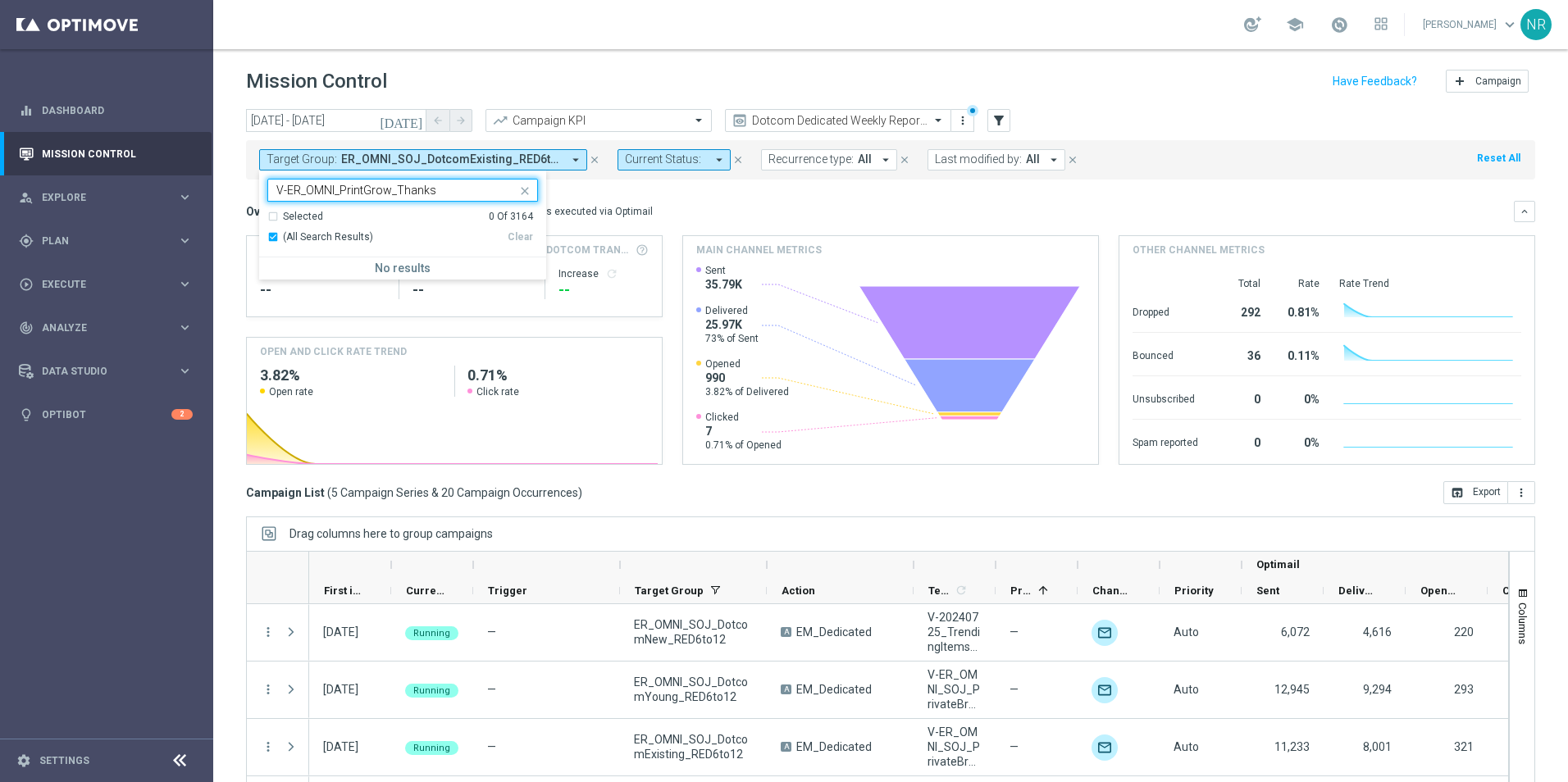
type input "V-ER_OMNI_PrintGrow_Thanks"
click at [658, 186] on mini-dashboard "Overview: Optimail arrow_drop_down This overview shows data of campaigns execut…" at bounding box center [891, 330] width 1290 height 302
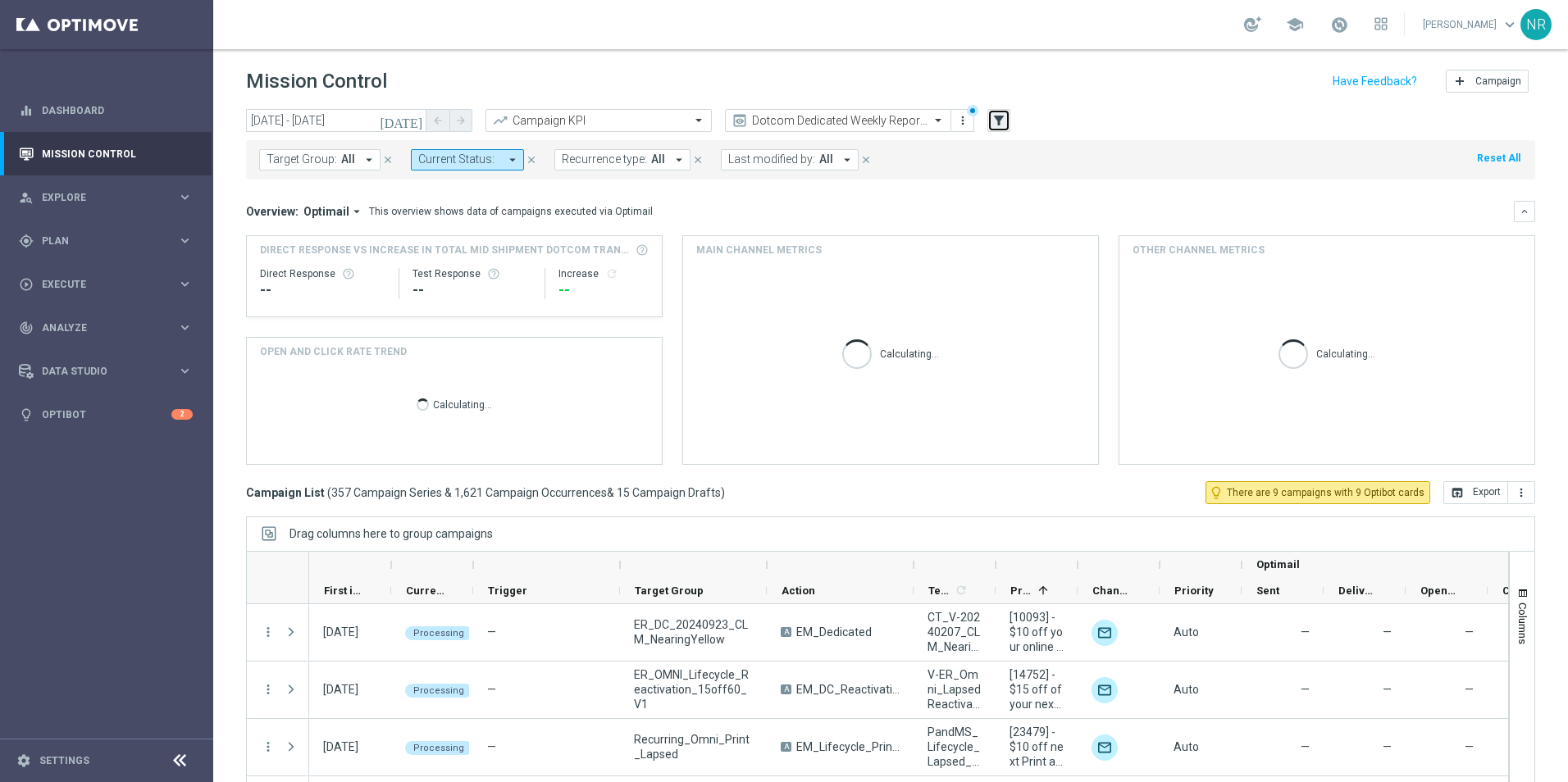
click at [1003, 117] on icon "filter_alt" at bounding box center [999, 120] width 15 height 15
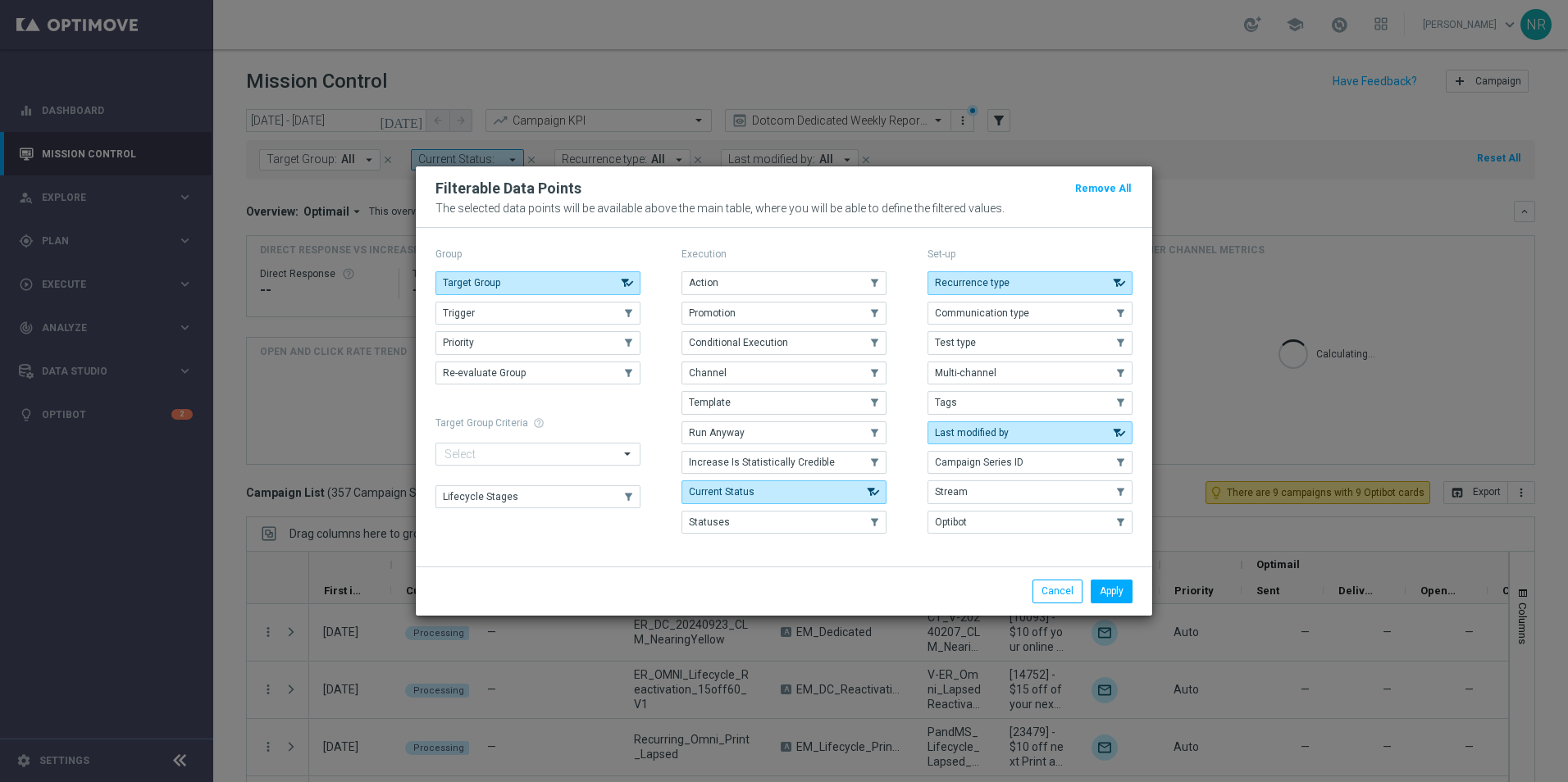
click at [751, 398] on button "Template" at bounding box center [784, 402] width 205 height 23
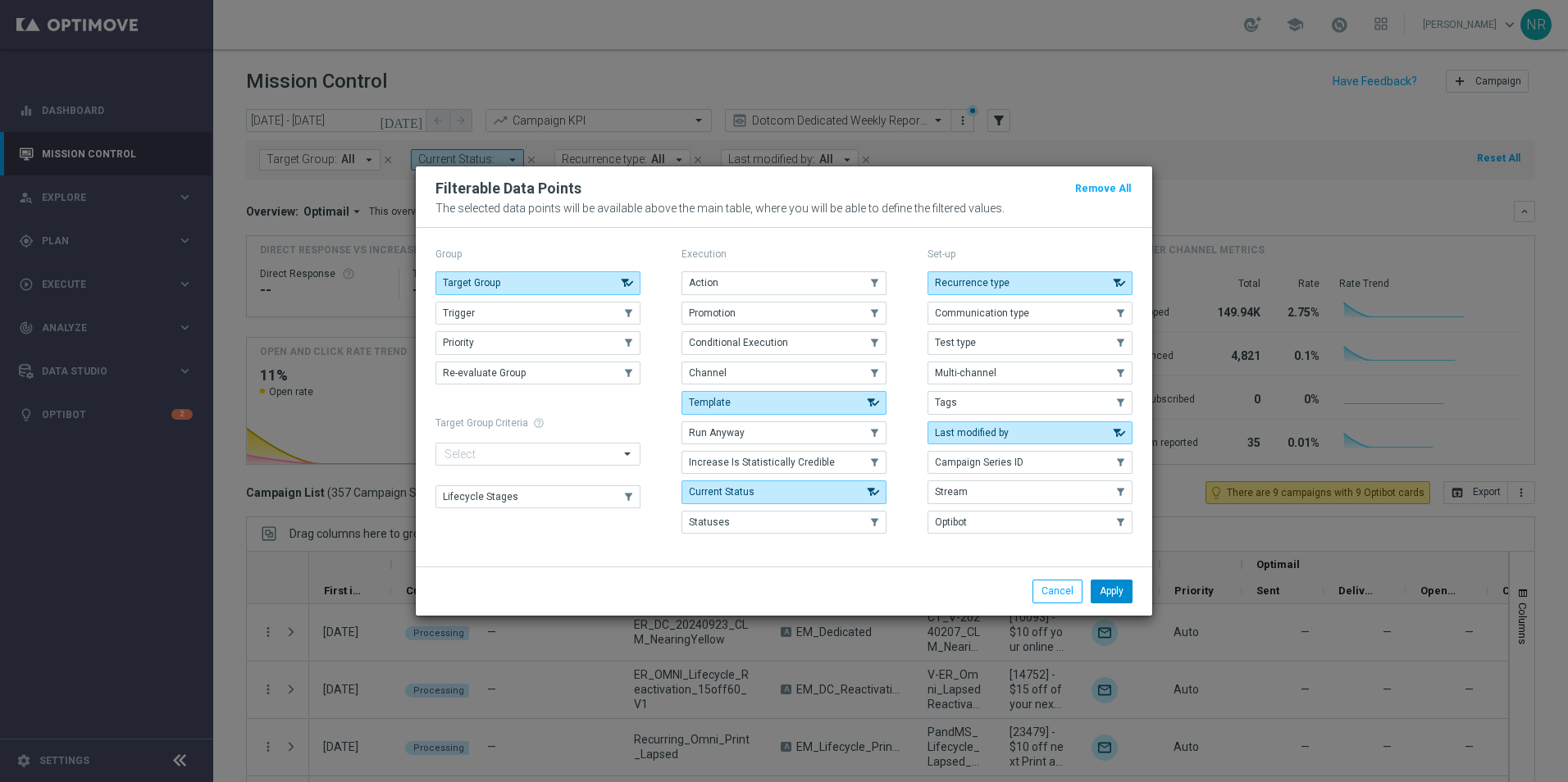
click at [1099, 585] on button "Apply" at bounding box center [1112, 591] width 42 height 23
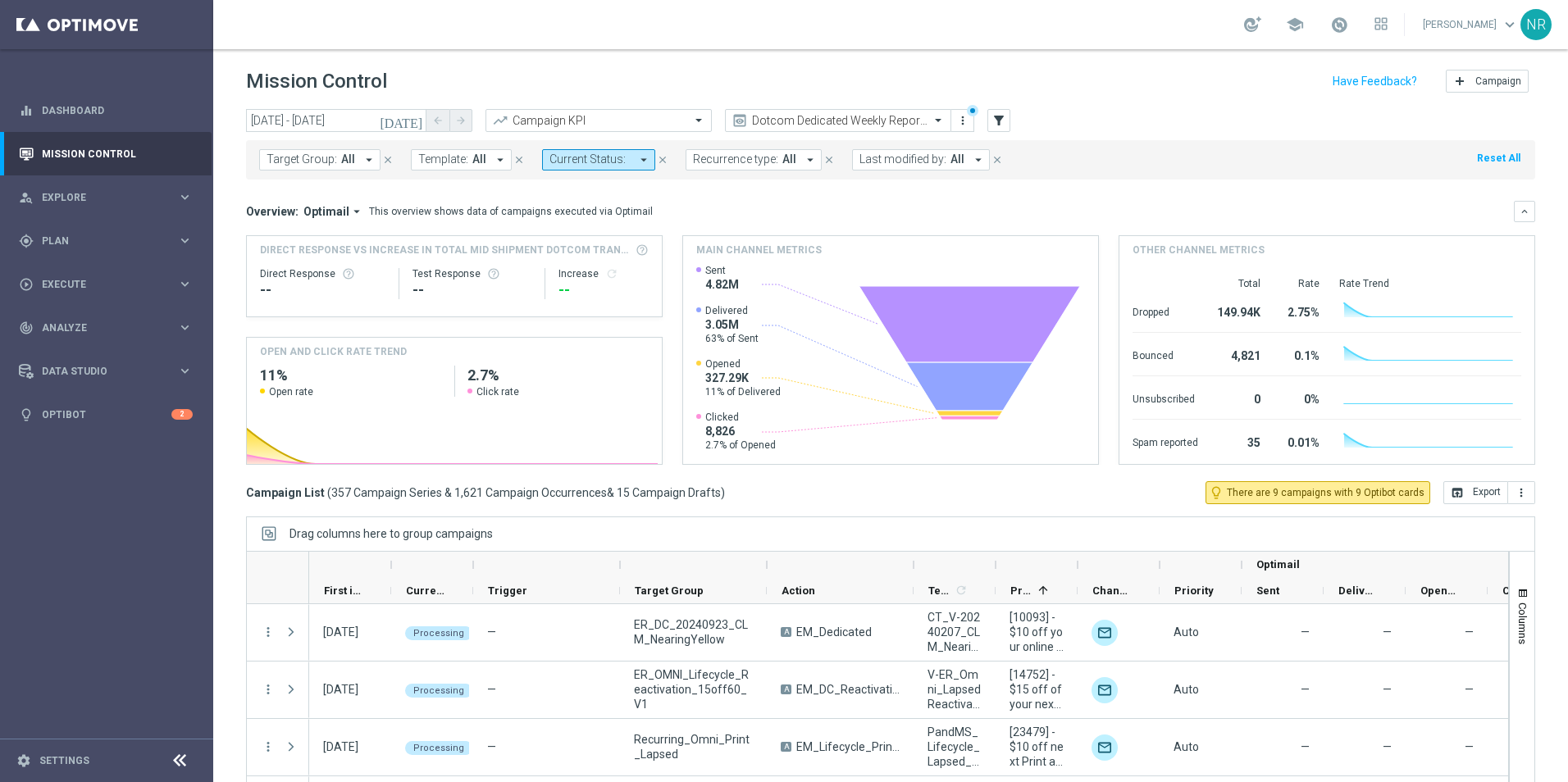
click at [446, 155] on span "Template:" at bounding box center [443, 160] width 50 height 14
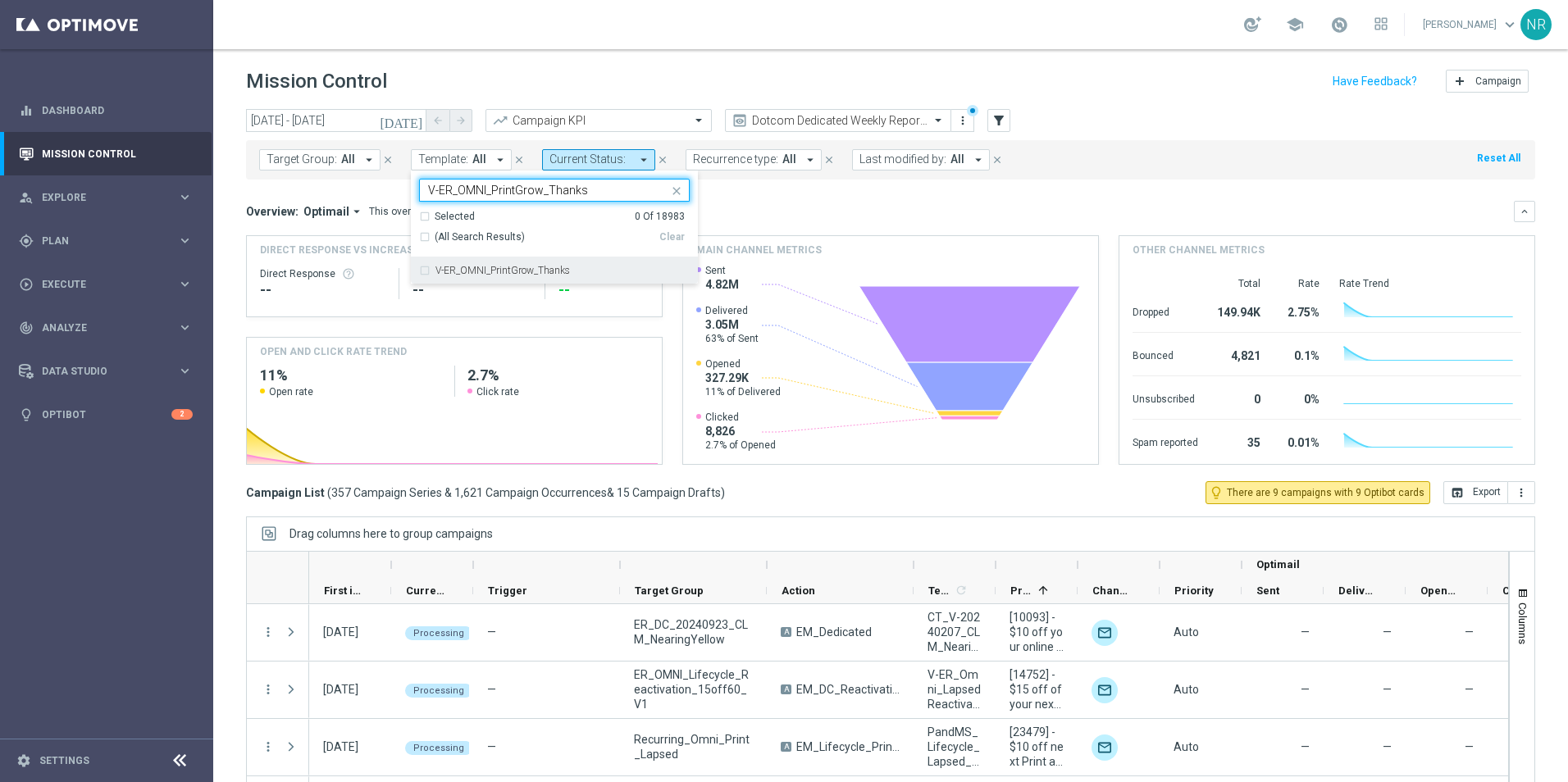
click at [530, 280] on div "V-ER_OMNI_PrintGrow_Thanks" at bounding box center [554, 270] width 270 height 26
drag, startPoint x: 605, startPoint y: 189, endPoint x: 502, endPoint y: 196, distance: 103.2
click at [502, 196] on input "V-ER_OMNI_PrintGrow_Thanks" at bounding box center [548, 190] width 241 height 14
drag, startPoint x: 488, startPoint y: 191, endPoint x: 409, endPoint y: 187, distance: 79.1
click at [411, 187] on ng-select "V-ER_OMNI_PrintGrow_Thanks V-ER_OMNI_PrintGrow_Thanks Selected 1 Of 18983 (All …" at bounding box center [555, 232] width 287 height 106
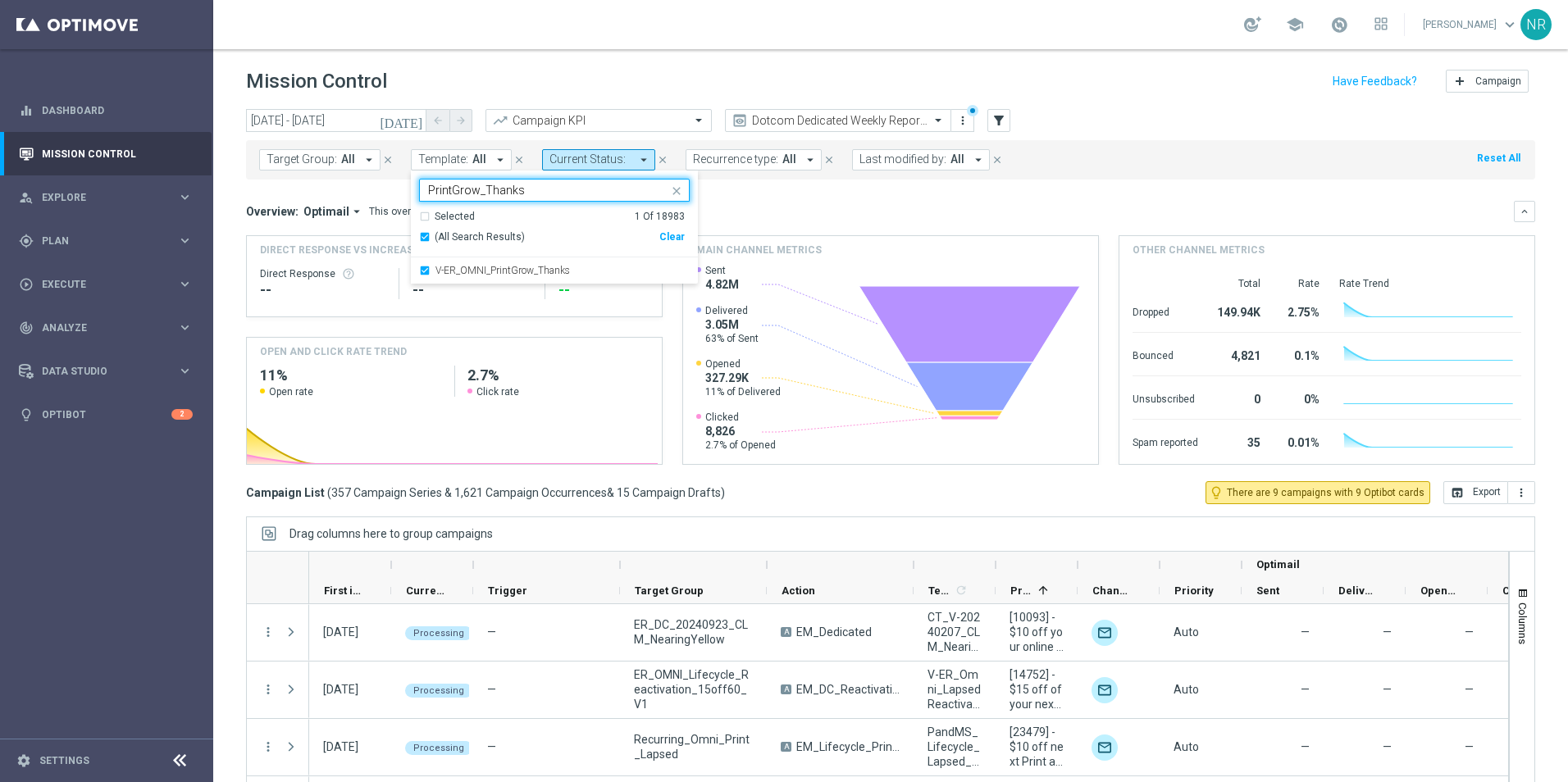
drag, startPoint x: 555, startPoint y: 196, endPoint x: 476, endPoint y: 195, distance: 79.0
click at [476, 195] on input "PrintGrow_Thanks" at bounding box center [548, 190] width 241 height 14
drag, startPoint x: 482, startPoint y: 190, endPoint x: 412, endPoint y: 182, distance: 70.5
click at [412, 182] on ng-select "V-ER_OMNI_PrintGrow_Thanks PrintGrow_Thanks Selected 1 Of 18983 (All Search Res…" at bounding box center [555, 232] width 287 height 106
type input "Thanks"
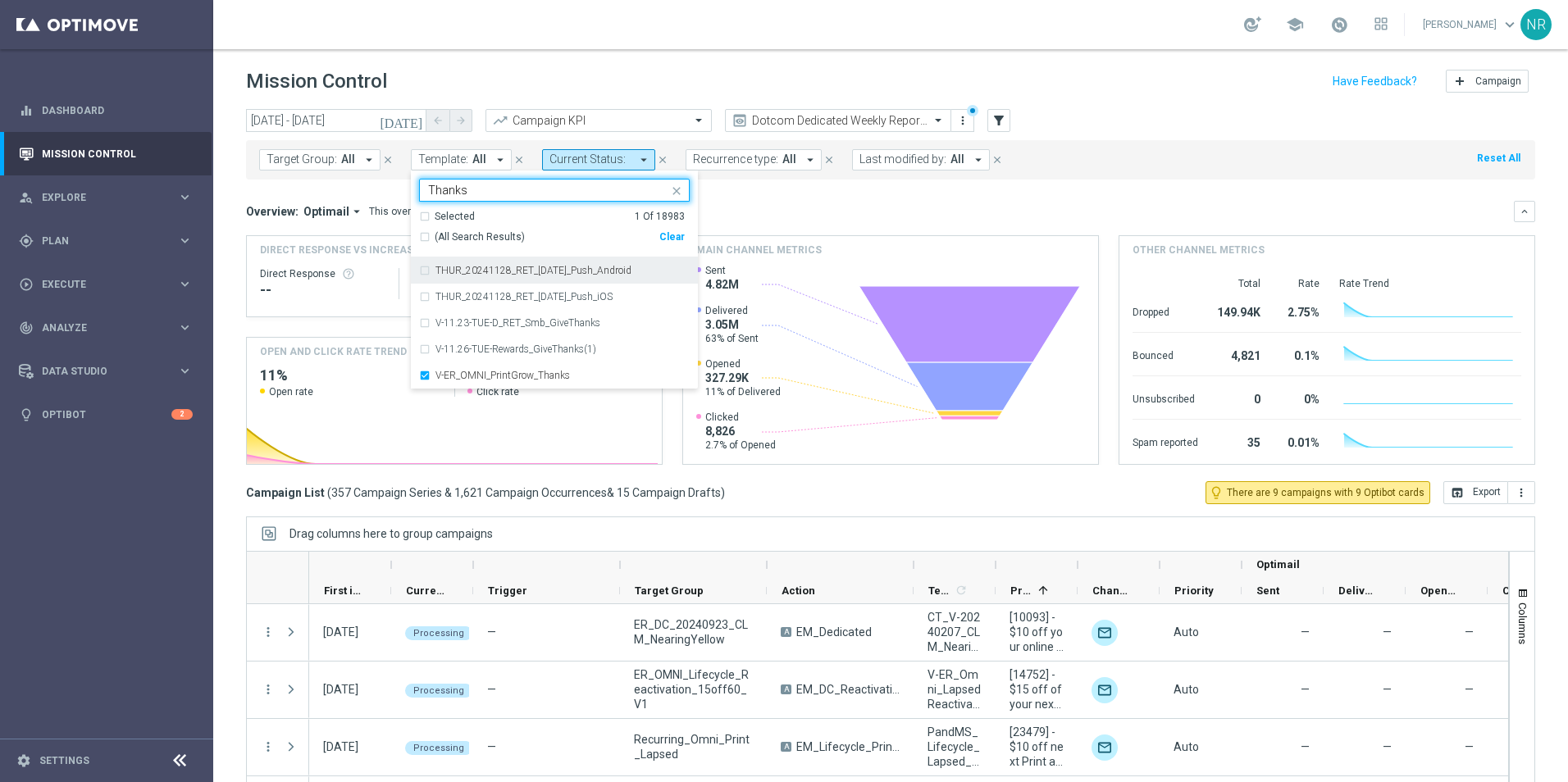
click at [797, 212] on div "Overview: Optimail arrow_drop_down This overview shows data of campaigns execut…" at bounding box center [880, 211] width 1268 height 15
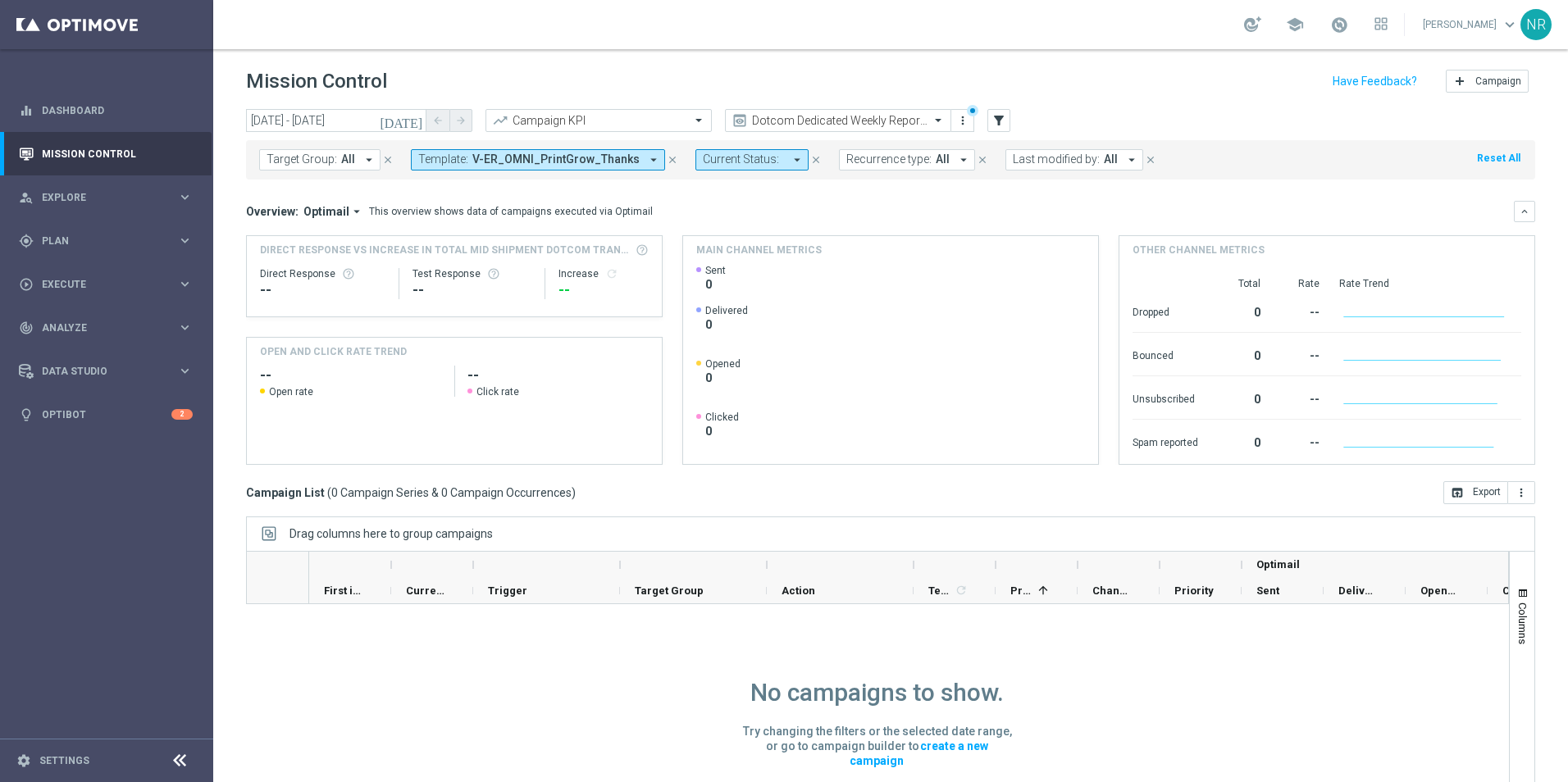
click at [344, 163] on span "All" at bounding box center [349, 160] width 14 height 14
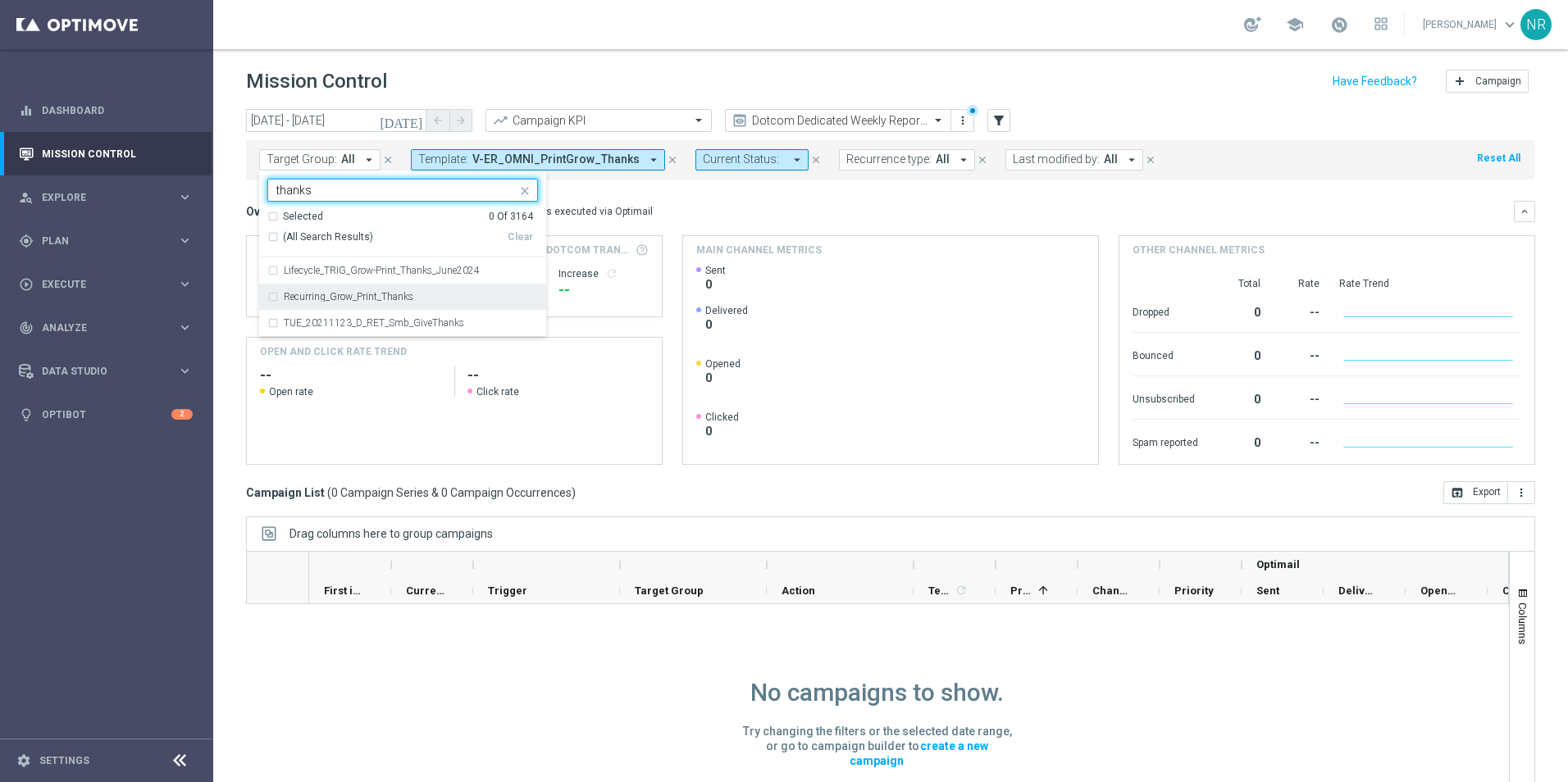
click at [386, 298] on label "Recurring_Grow_Print_Thanks" at bounding box center [349, 296] width 130 height 10
type input "thanks"
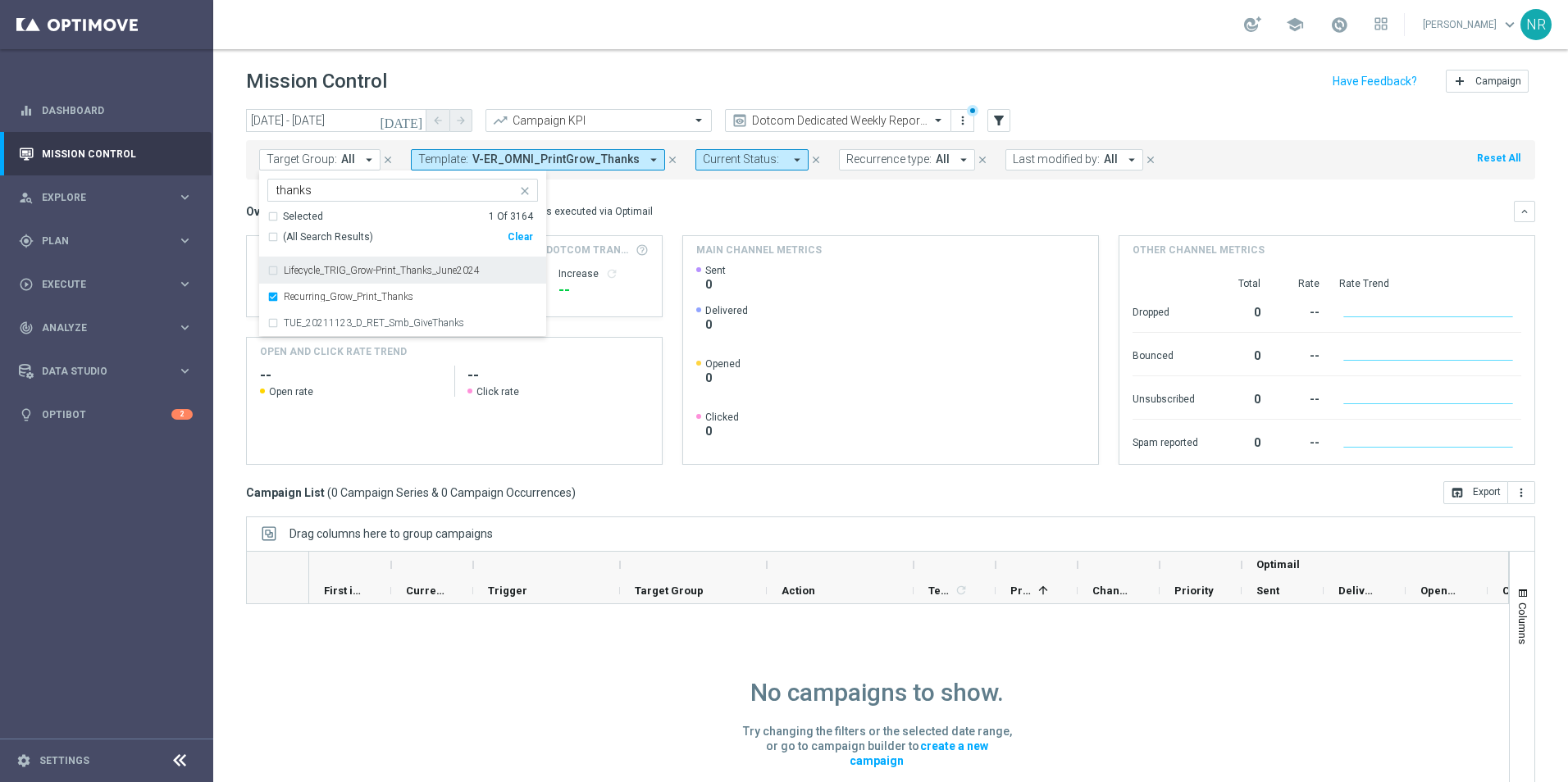
click at [804, 204] on div "Overview: Optimail arrow_drop_down This overview shows data of campaigns execut…" at bounding box center [880, 211] width 1268 height 15
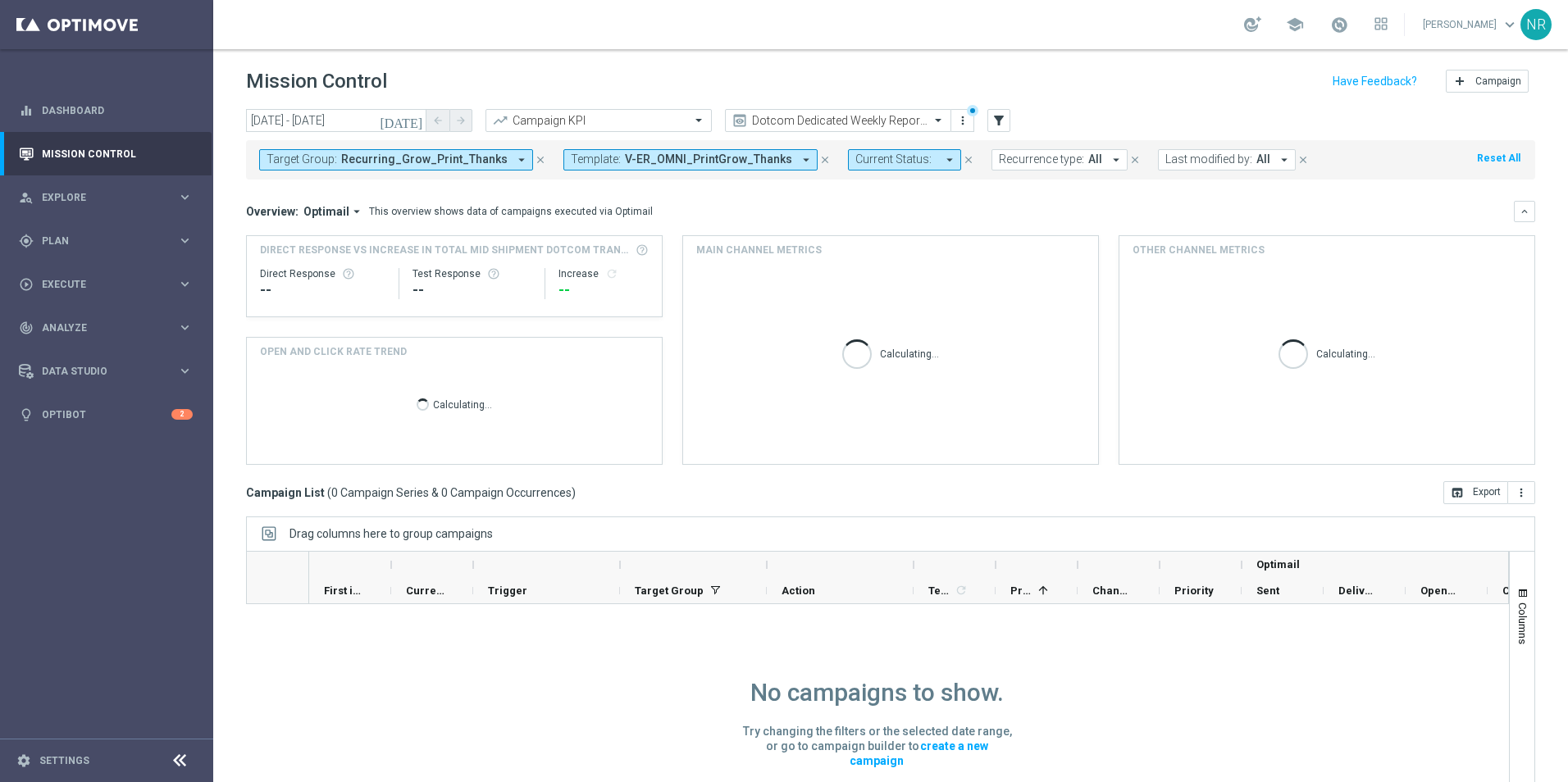
click at [820, 157] on icon "close" at bounding box center [825, 159] width 11 height 11
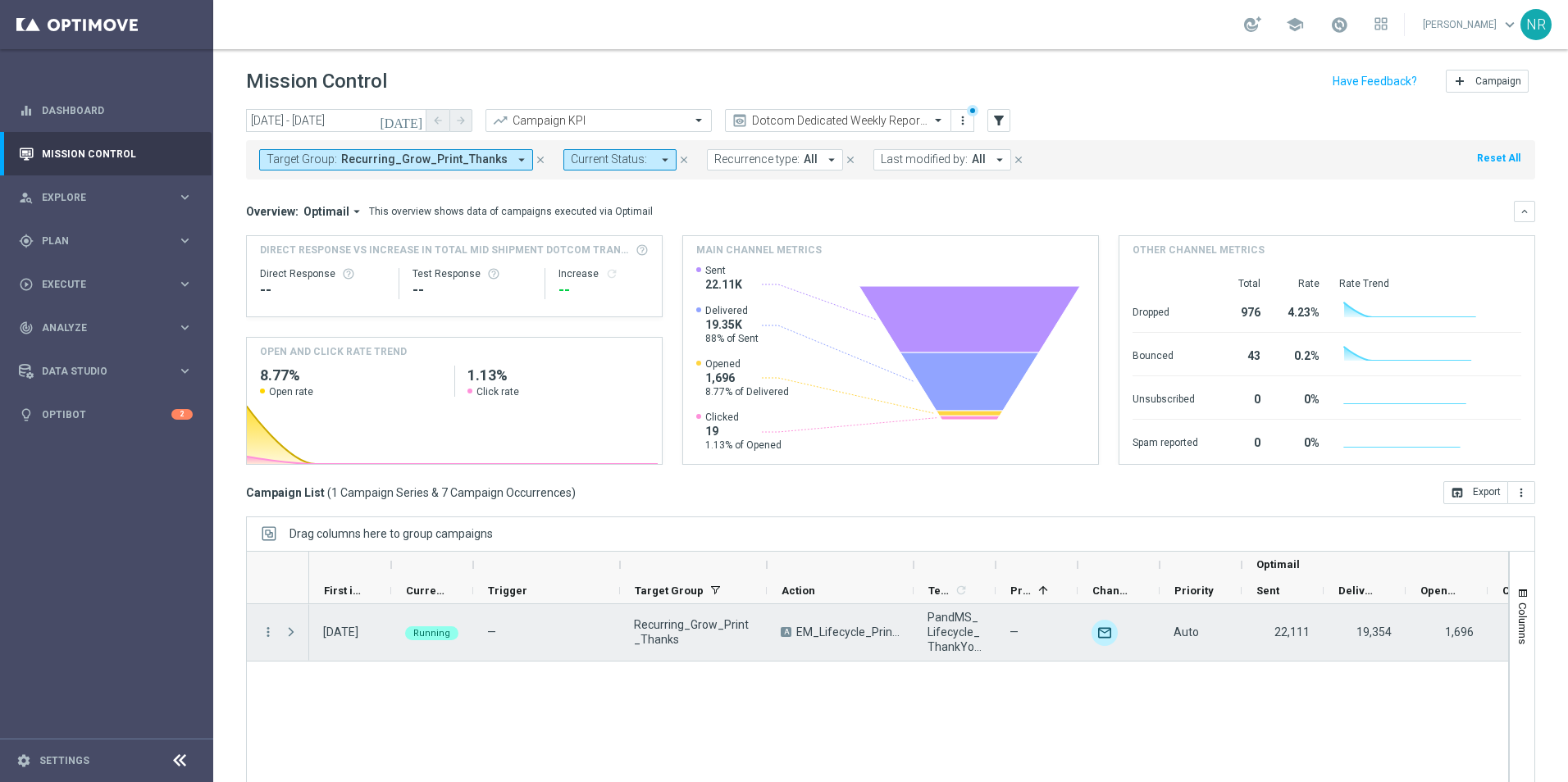
click at [290, 637] on span at bounding box center [291, 632] width 15 height 13
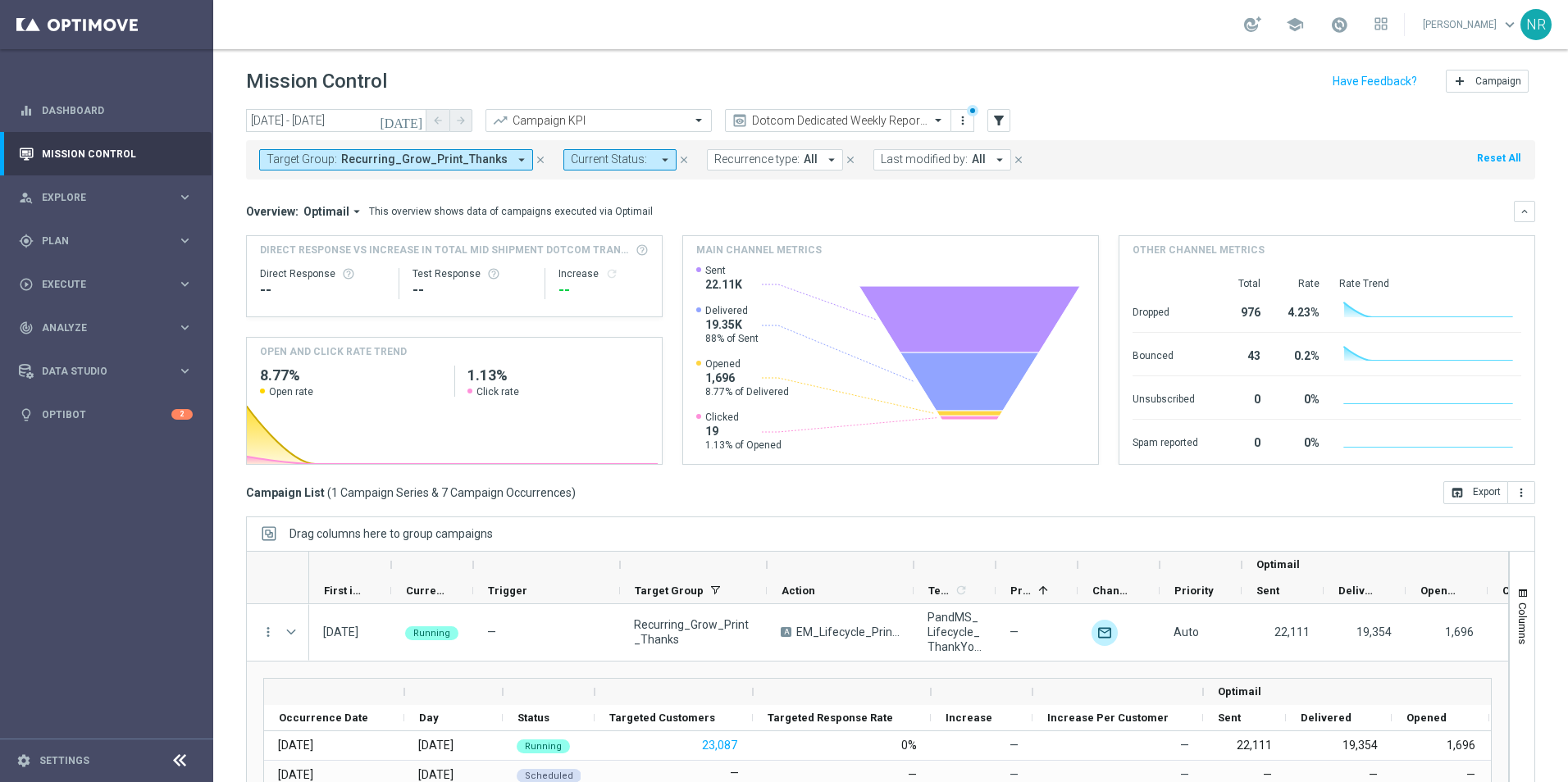
click at [428, 156] on span "Recurring_Grow_Print_Thanks" at bounding box center [425, 160] width 167 height 14
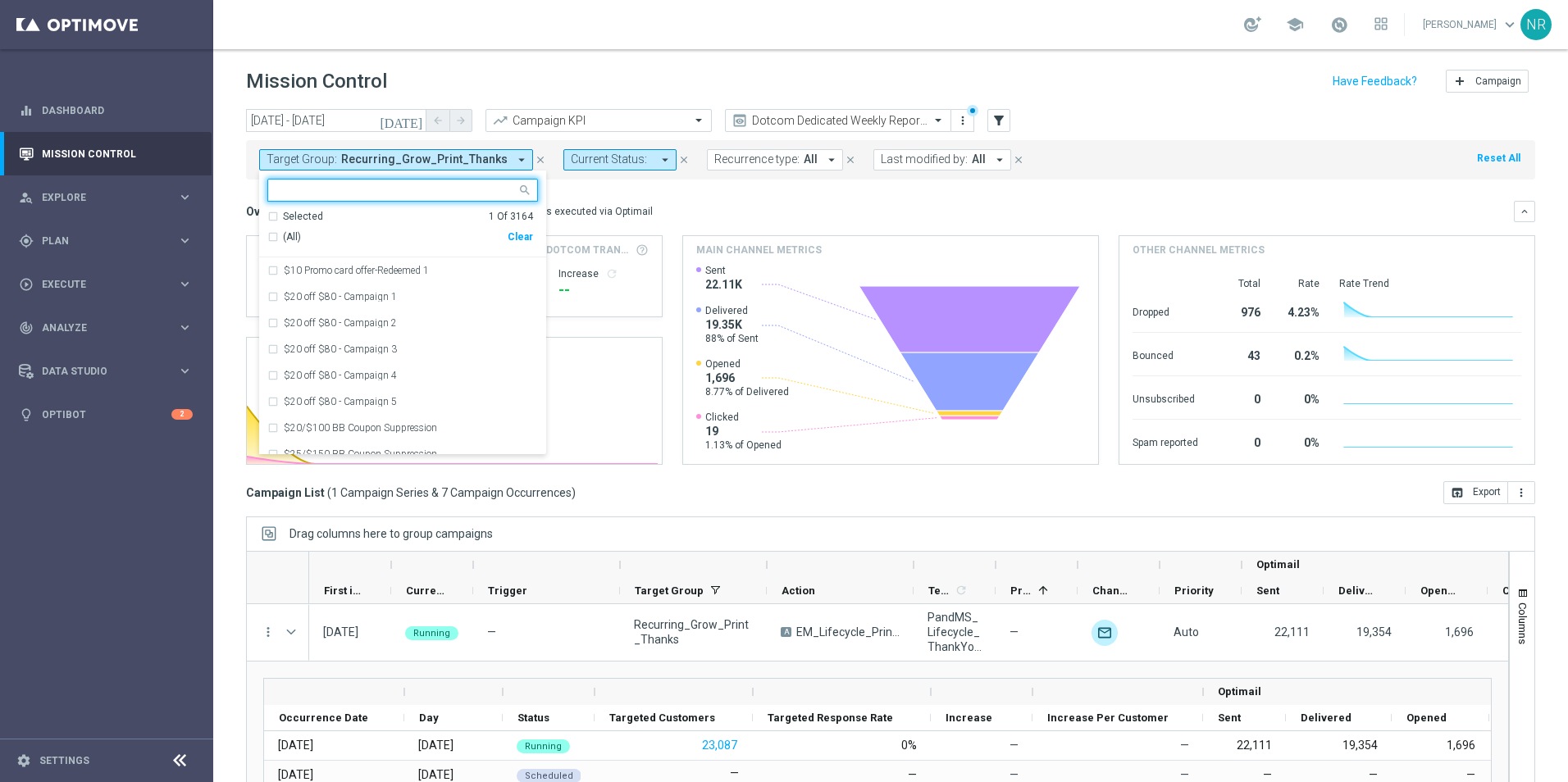
drag, startPoint x: 335, startPoint y: 217, endPoint x: 319, endPoint y: 218, distance: 16.0
click at [328, 218] on div "Selected 1 Of 3164" at bounding box center [401, 217] width 266 height 14
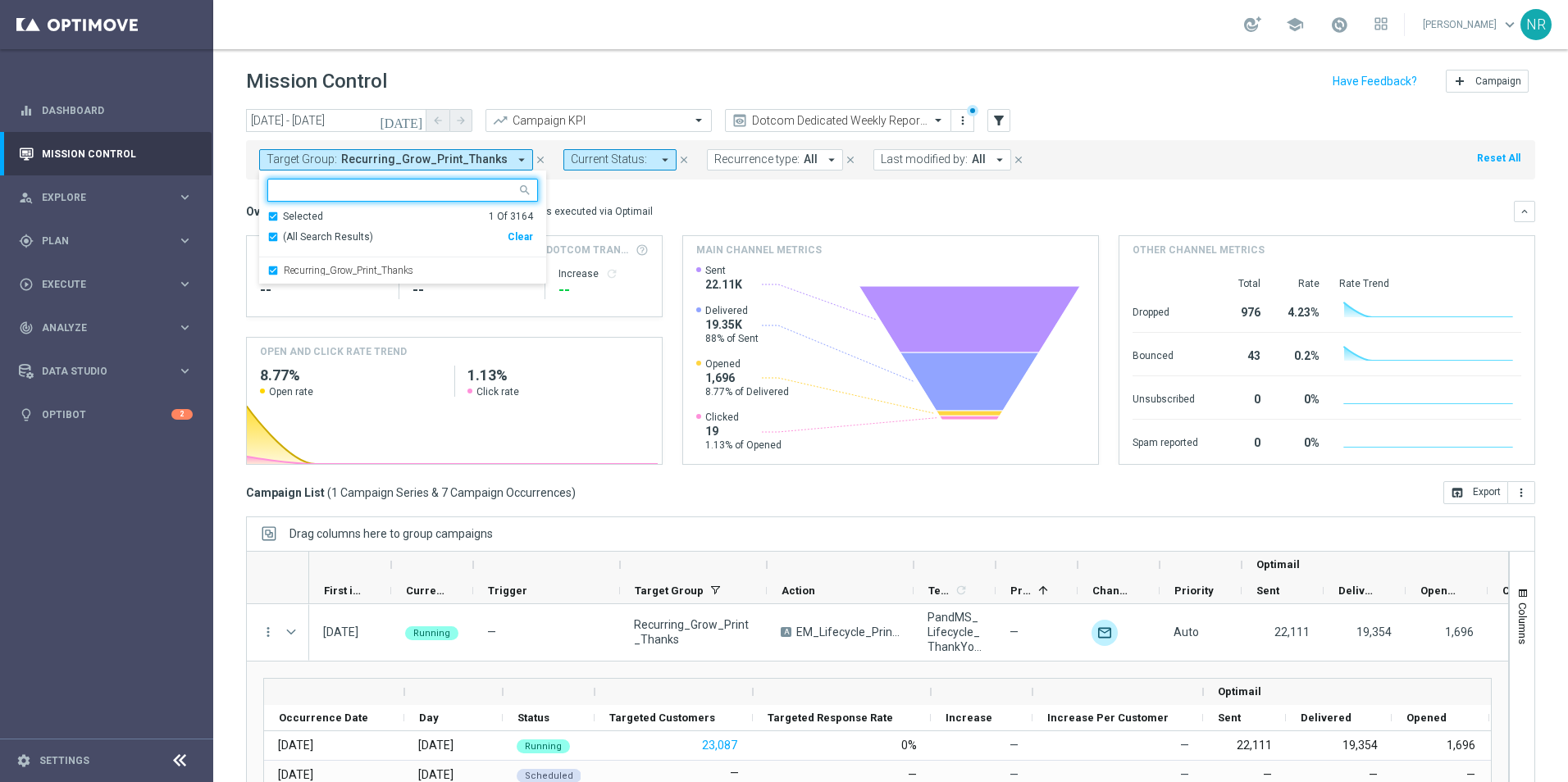
click at [309, 218] on div "Selected" at bounding box center [303, 217] width 40 height 14
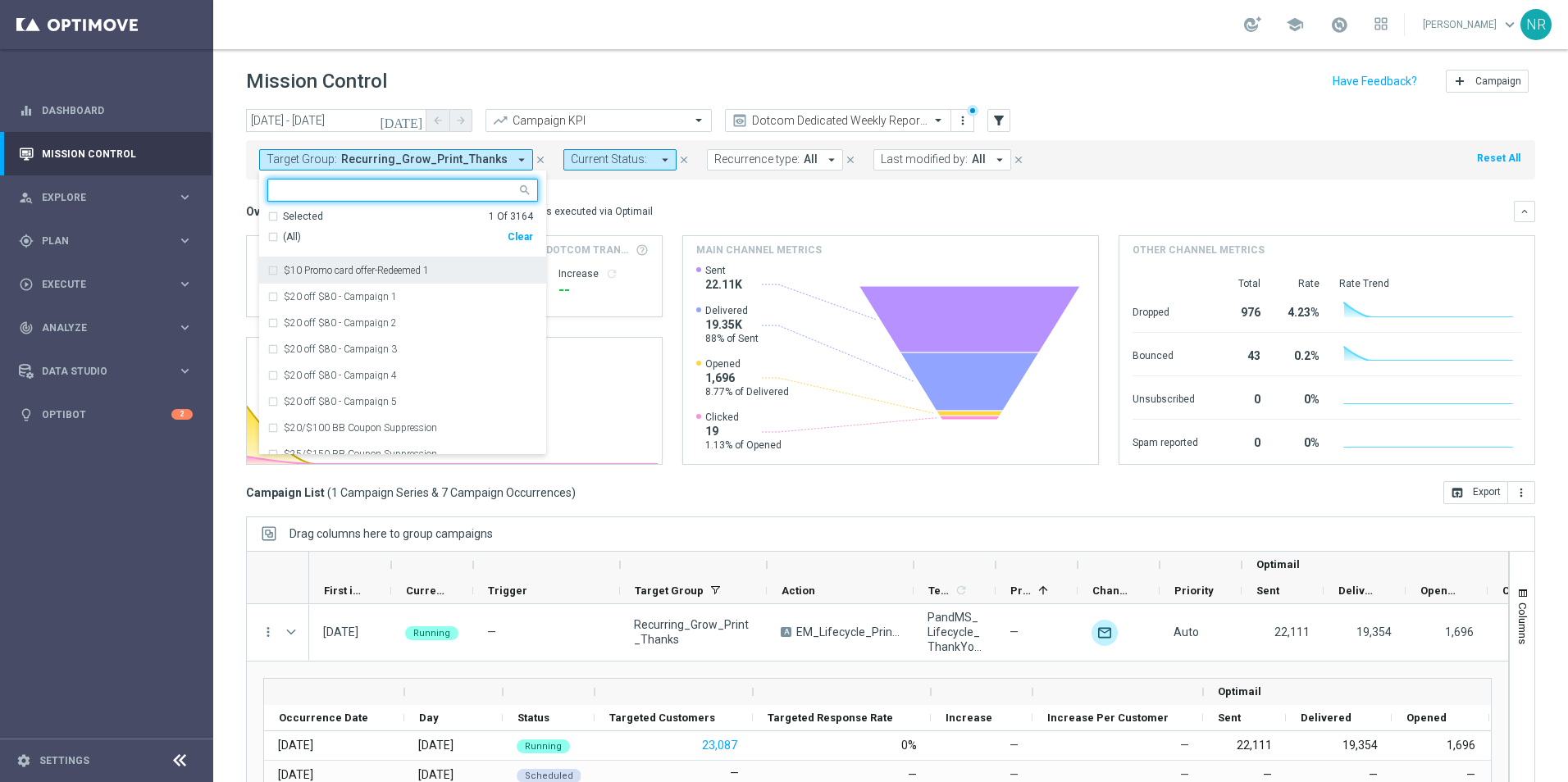
click at [302, 215] on div "Selected" at bounding box center [303, 217] width 40 height 14
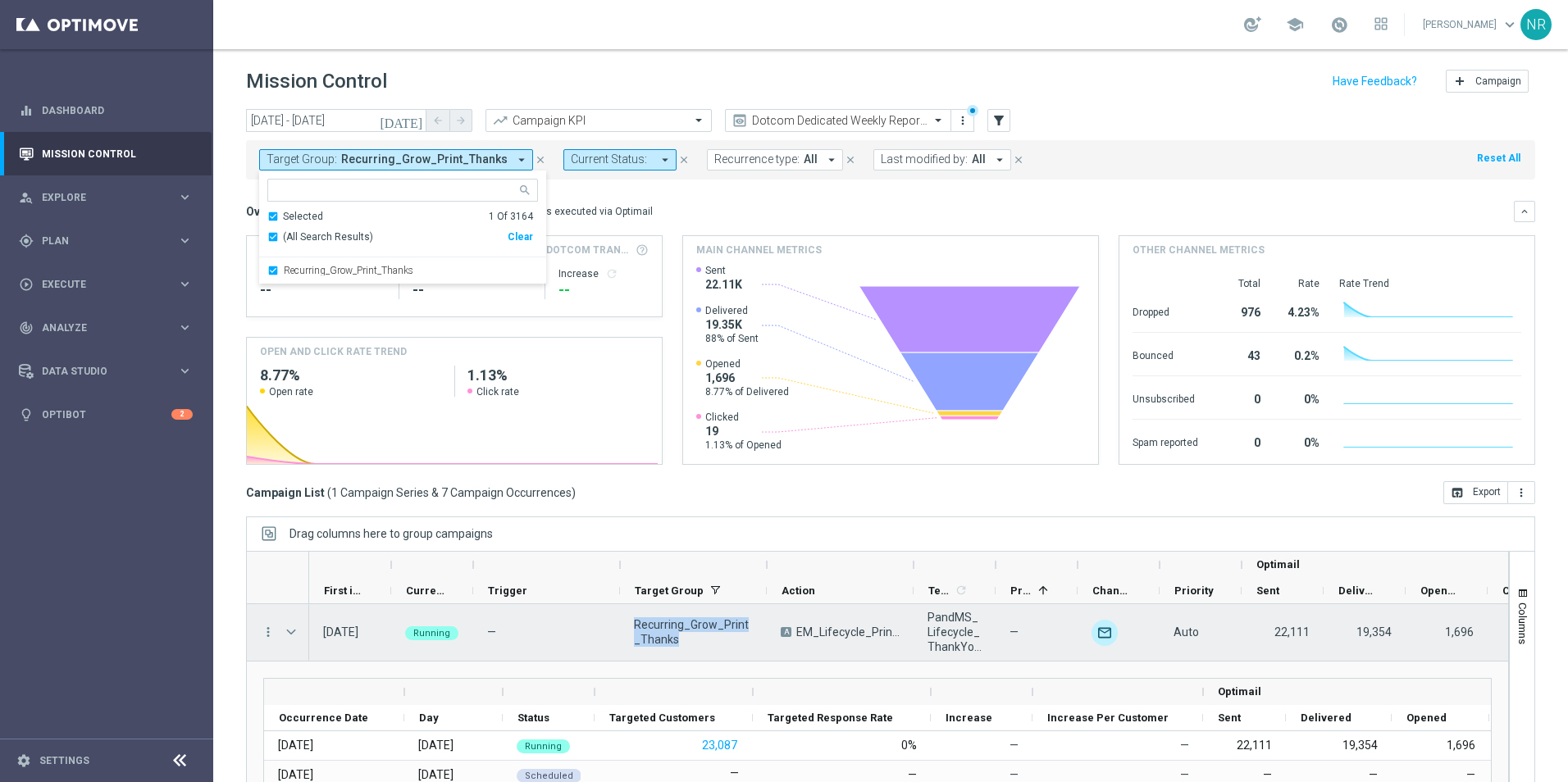
drag, startPoint x: 692, startPoint y: 645, endPoint x: 636, endPoint y: 629, distance: 58.2
click at [636, 629] on span "Recurring_Grow_Print_Thanks" at bounding box center [693, 633] width 119 height 30
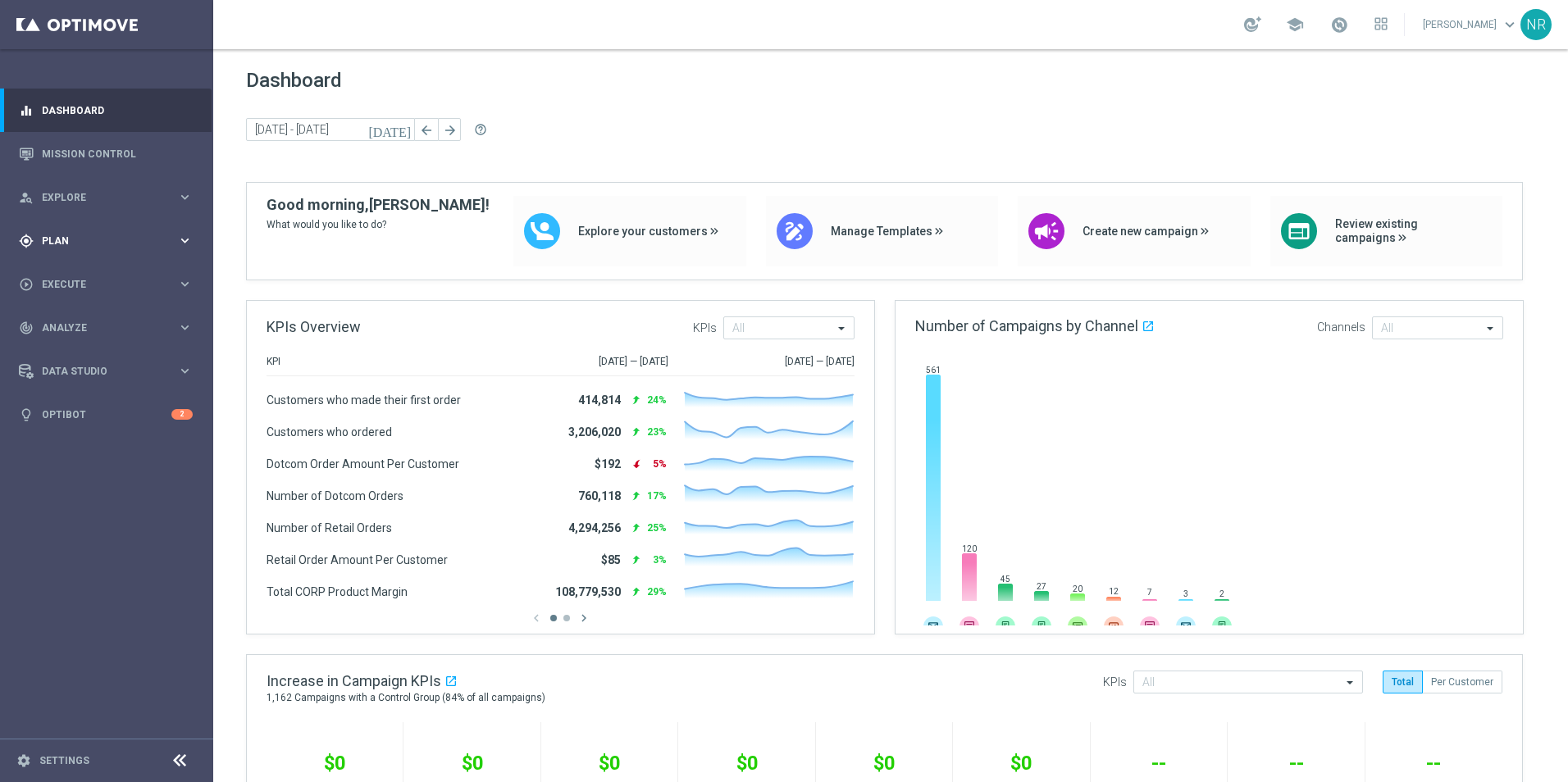
click at [102, 248] on div "gps_fixed Plan" at bounding box center [98, 241] width 158 height 15
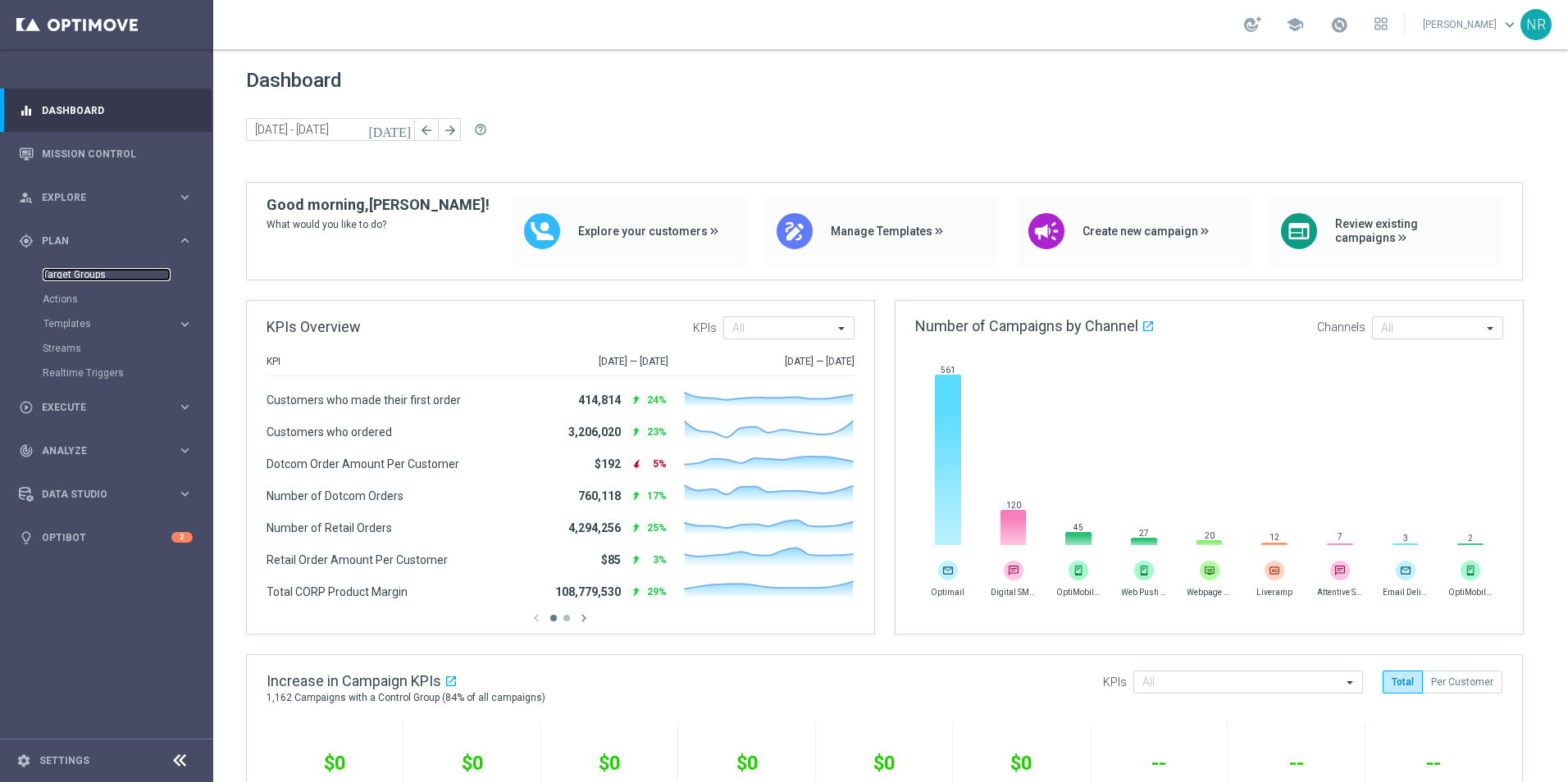
click at [91, 277] on link "Target Groups" at bounding box center [106, 275] width 128 height 13
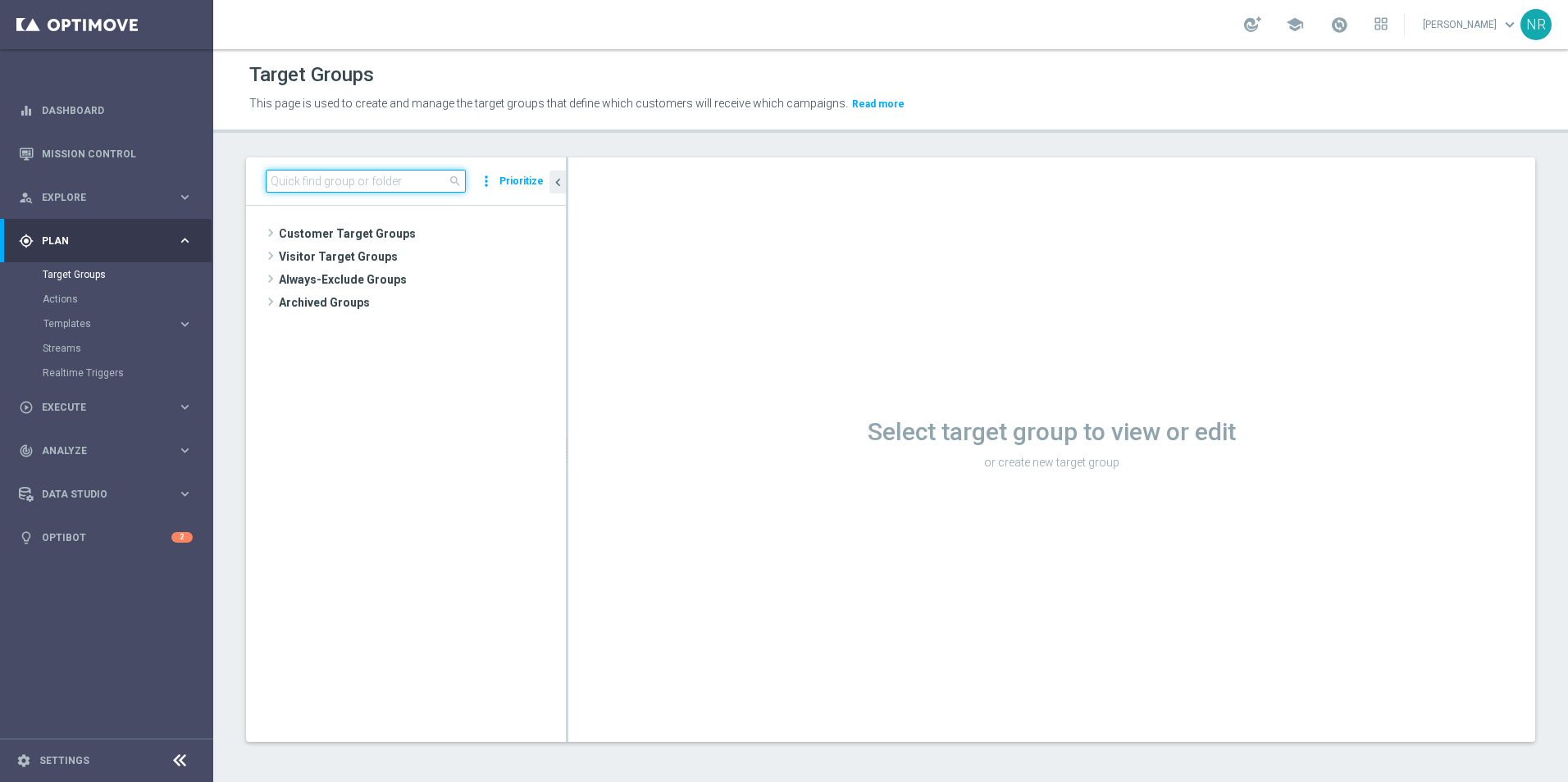
click at [400, 189] on input at bounding box center [366, 181] width 200 height 23
click at [353, 231] on span "Customer Target Groups" at bounding box center [402, 234] width 248 height 23
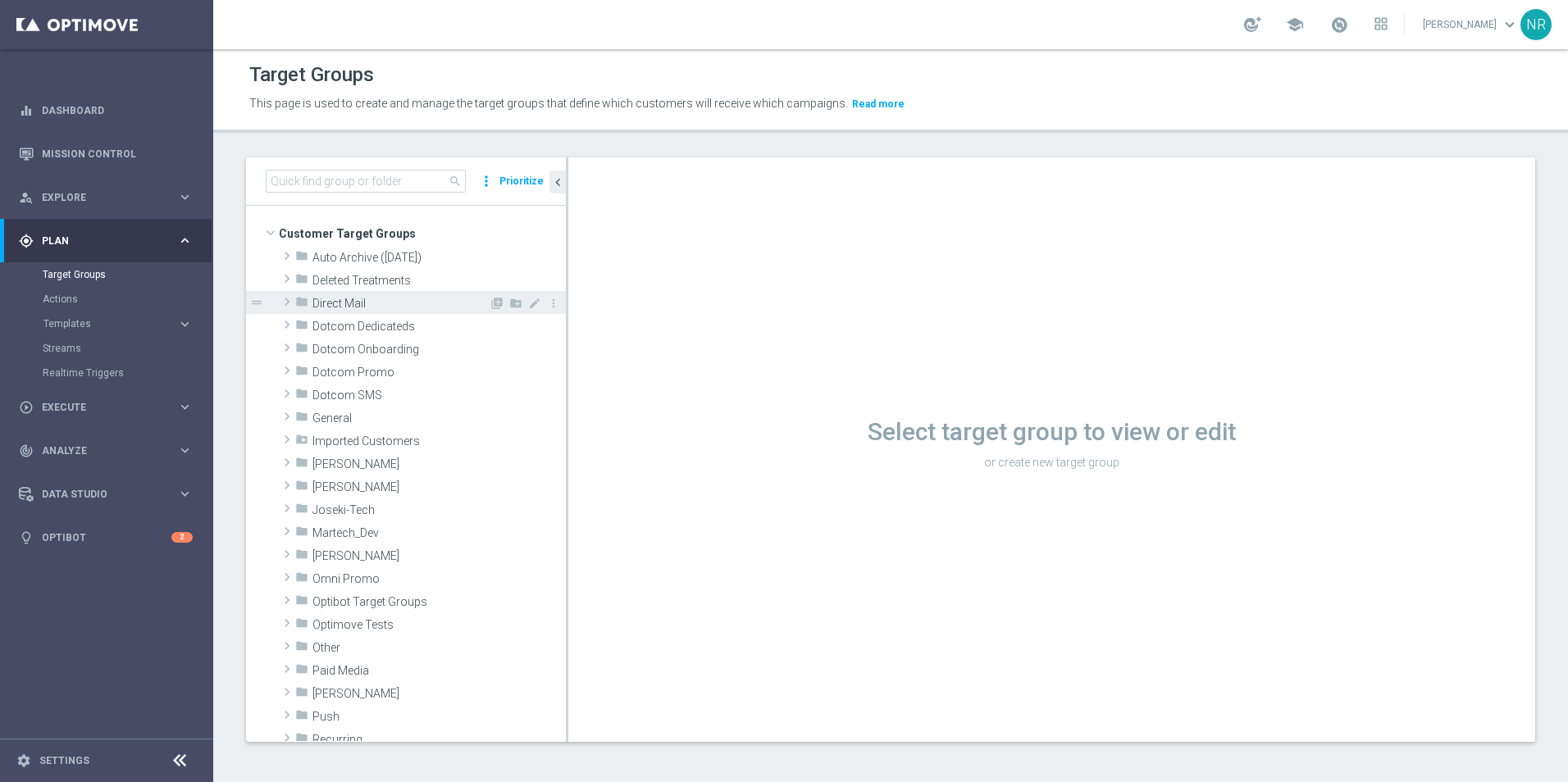
click at [360, 302] on span "Direct Mail" at bounding box center [401, 304] width 176 height 14
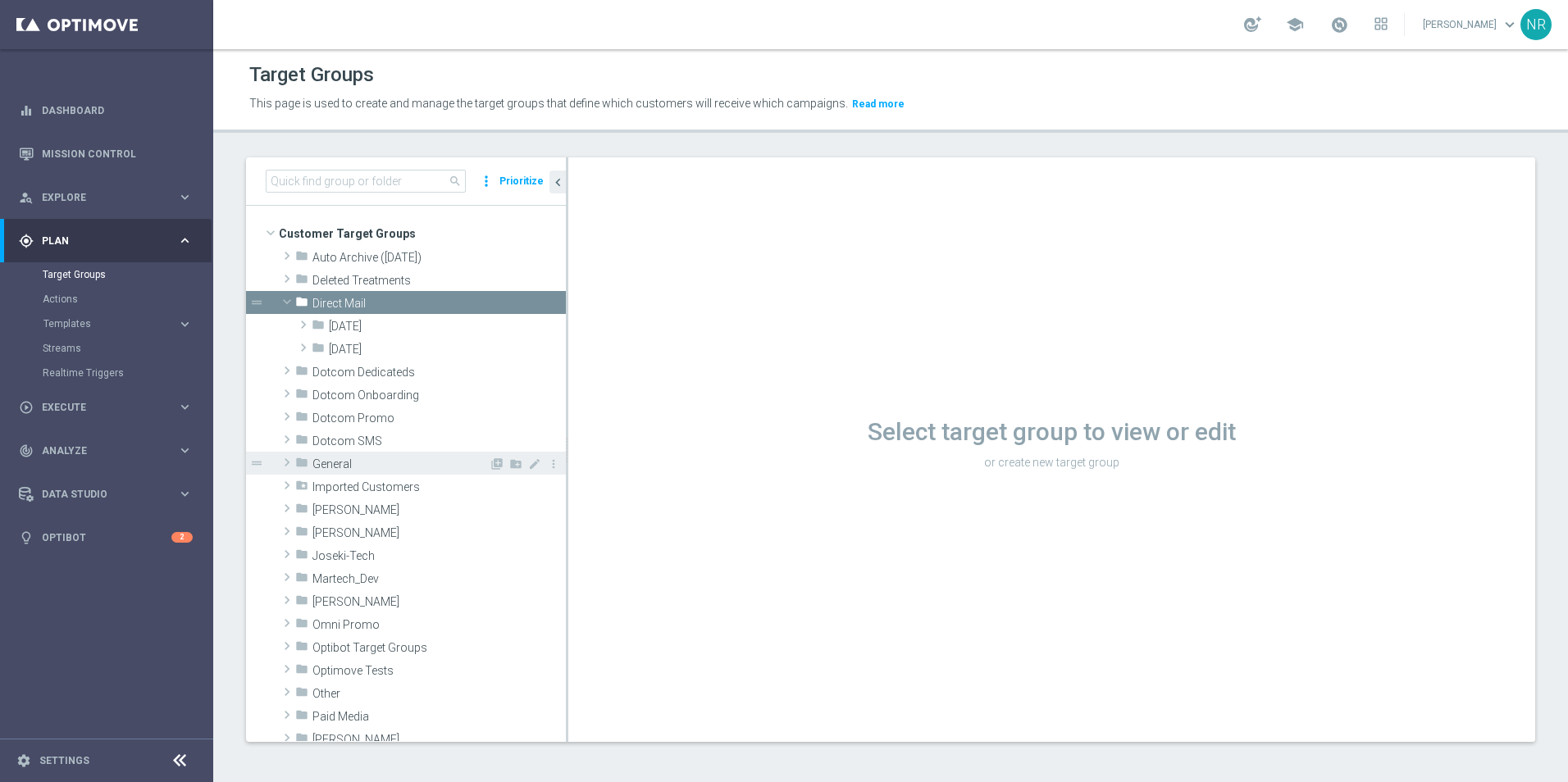
click at [349, 470] on span "General" at bounding box center [401, 465] width 176 height 14
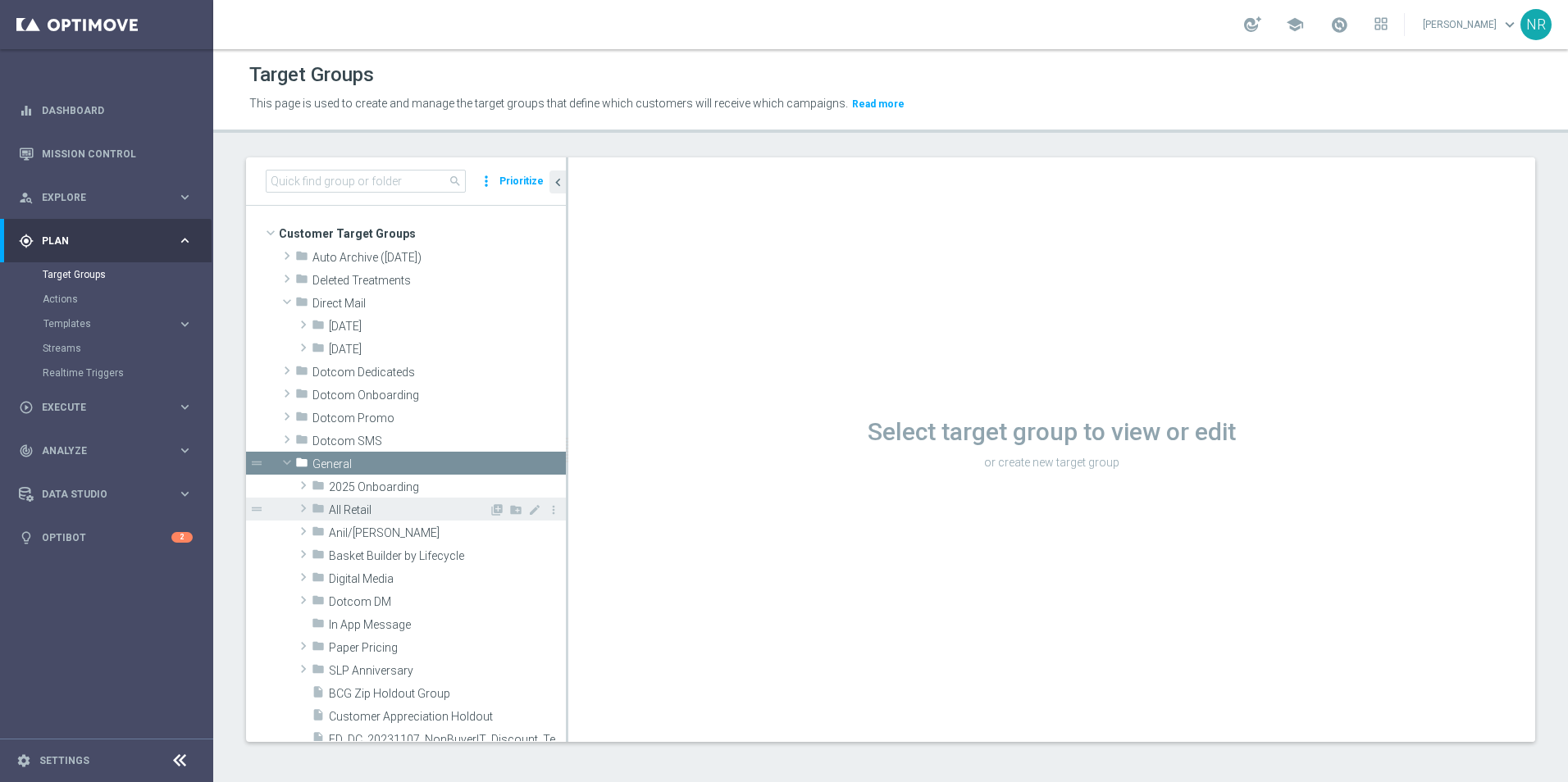
click at [382, 509] on span "All Retail" at bounding box center [409, 510] width 160 height 14
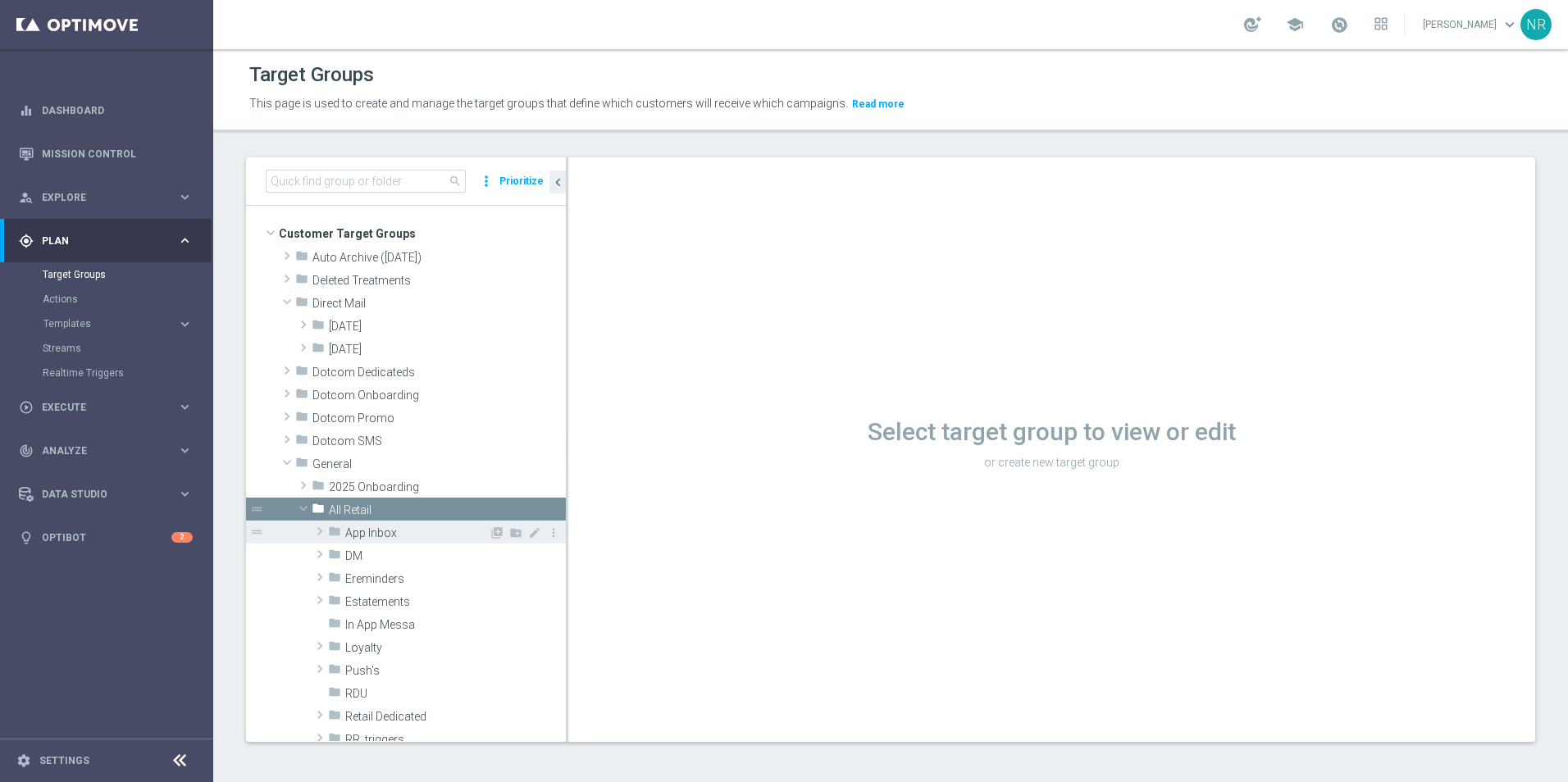
click at [390, 542] on div "folder App Inbox" at bounding box center [408, 532] width 161 height 23
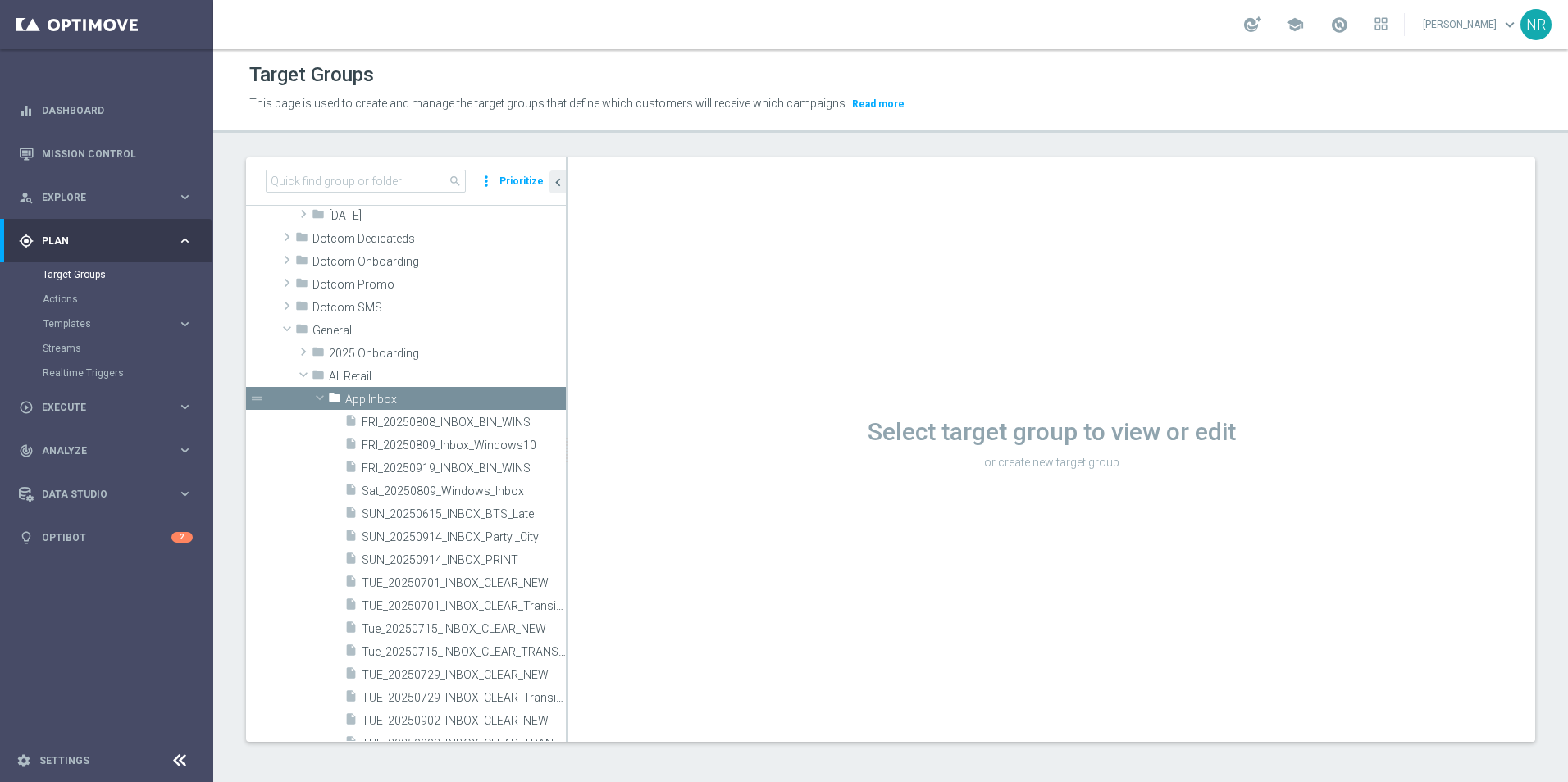
scroll to position [492, 0]
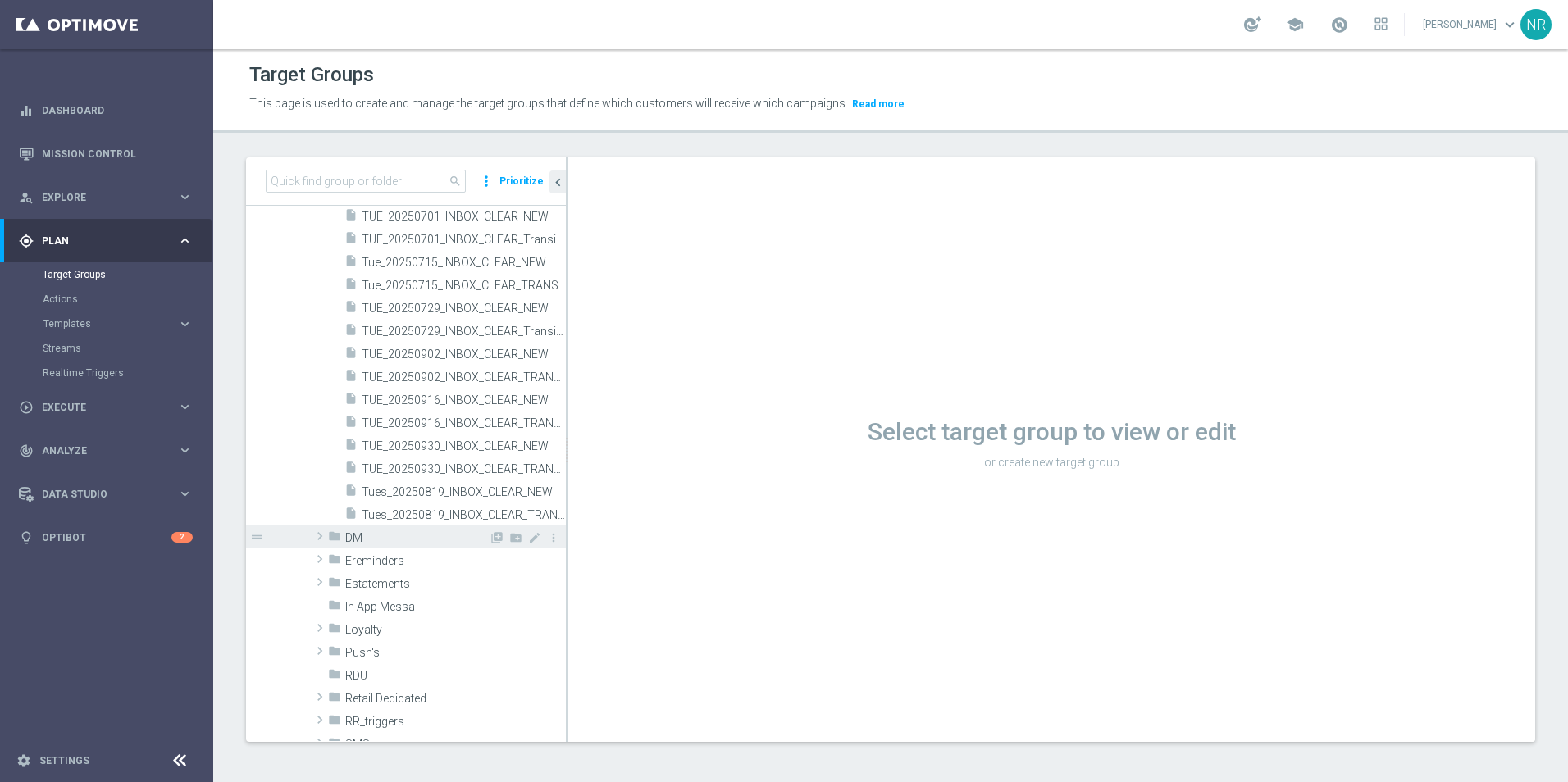
click at [371, 541] on span "DM" at bounding box center [416, 539] width 143 height 14
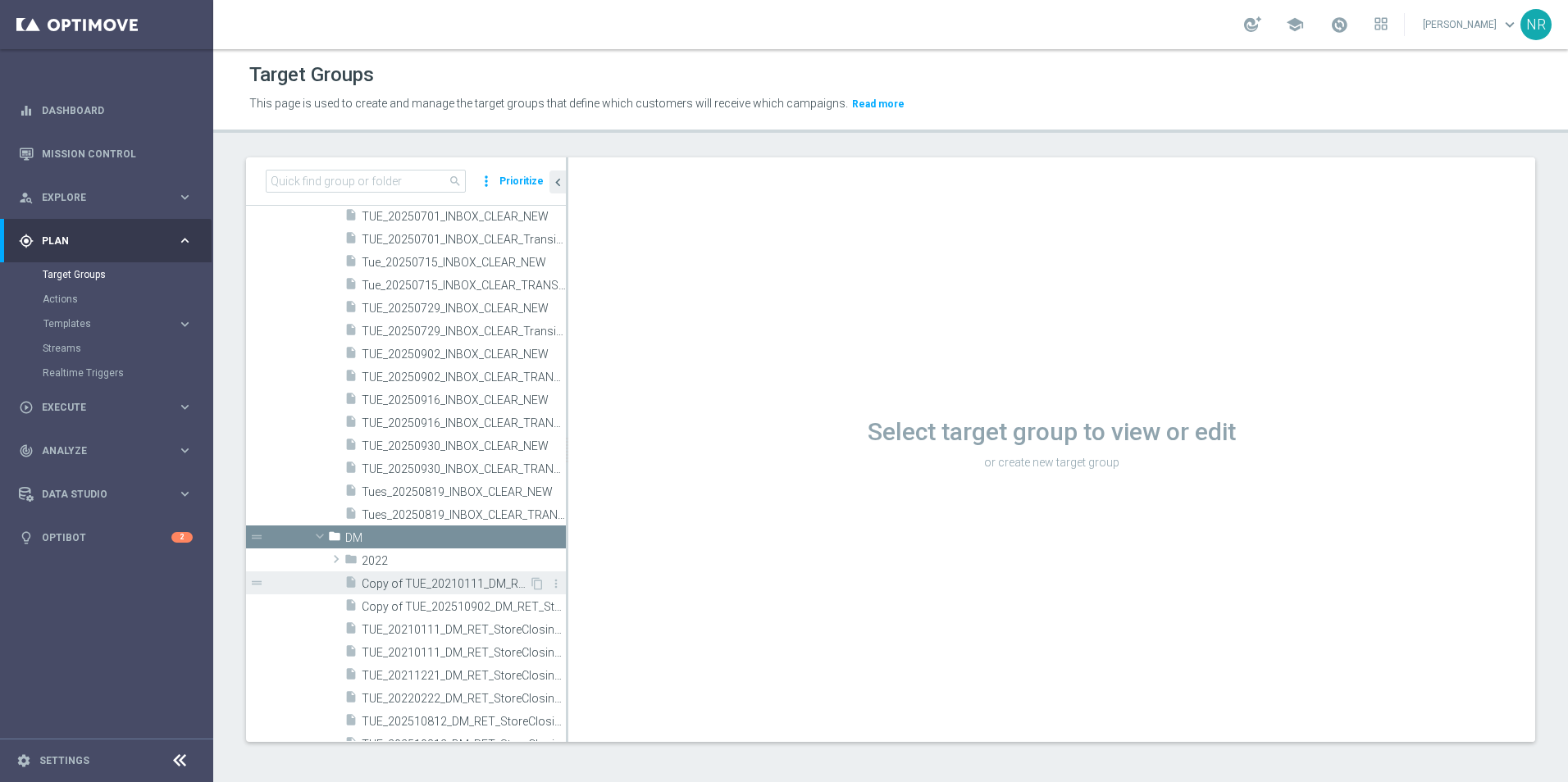
click at [422, 580] on span "Copy of TUE_20210111_DM_RET_StoreClosing_119" at bounding box center [445, 584] width 168 height 14
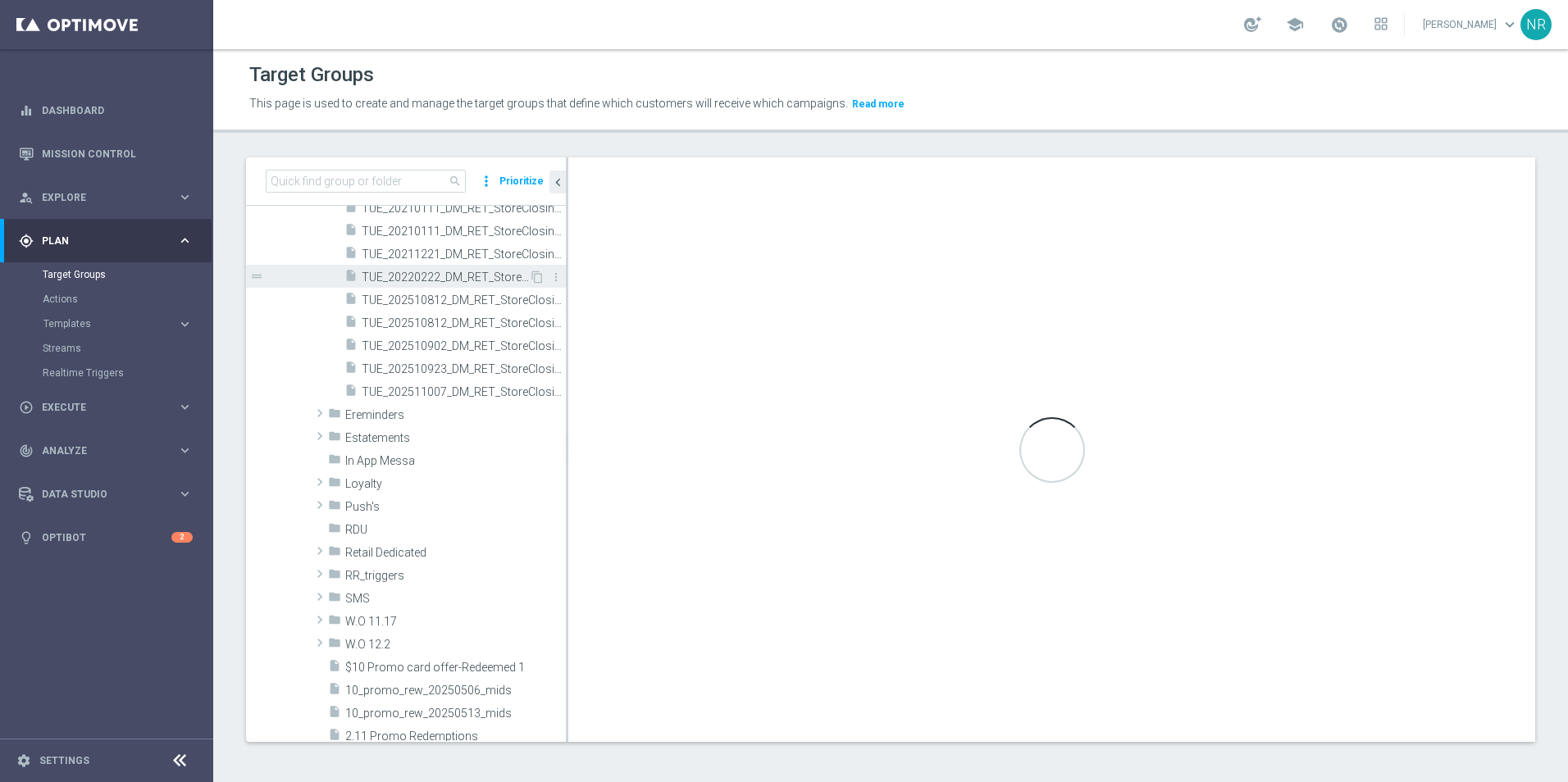
scroll to position [656, 0]
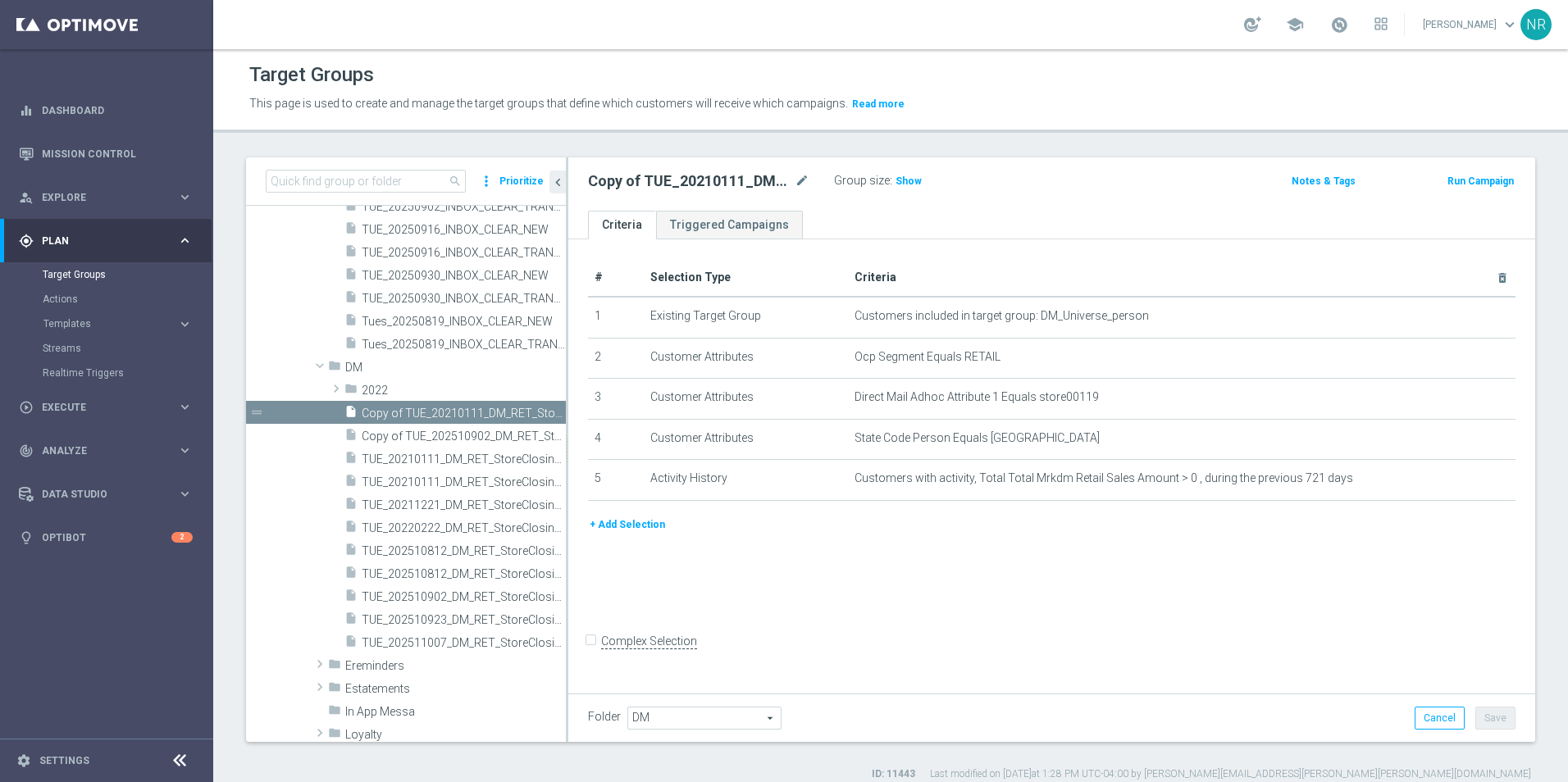
click at [643, 533] on button "+ Add Selection" at bounding box center [628, 525] width 79 height 18
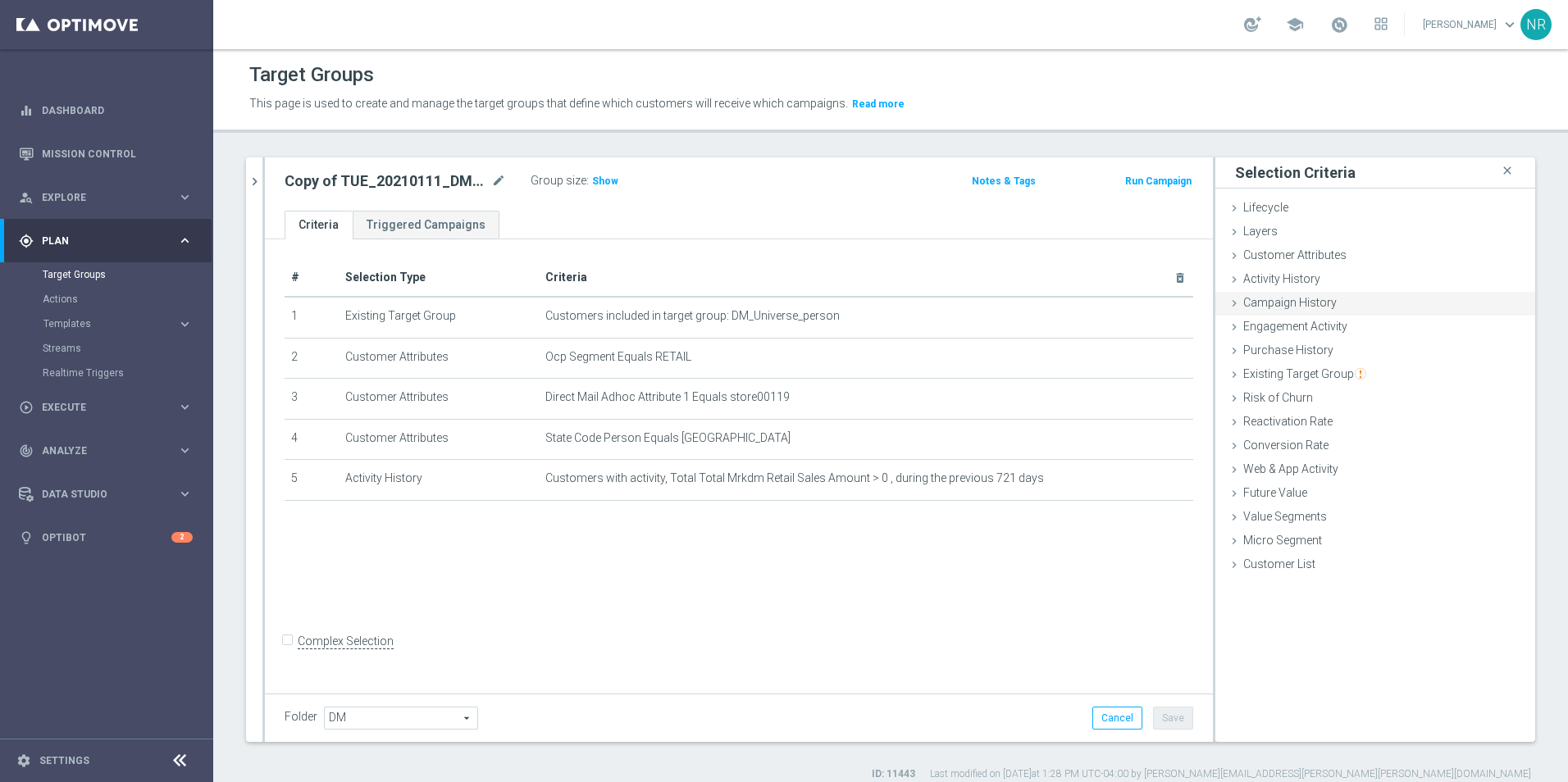
click at [1308, 305] on span "Campaign History" at bounding box center [1291, 302] width 94 height 13
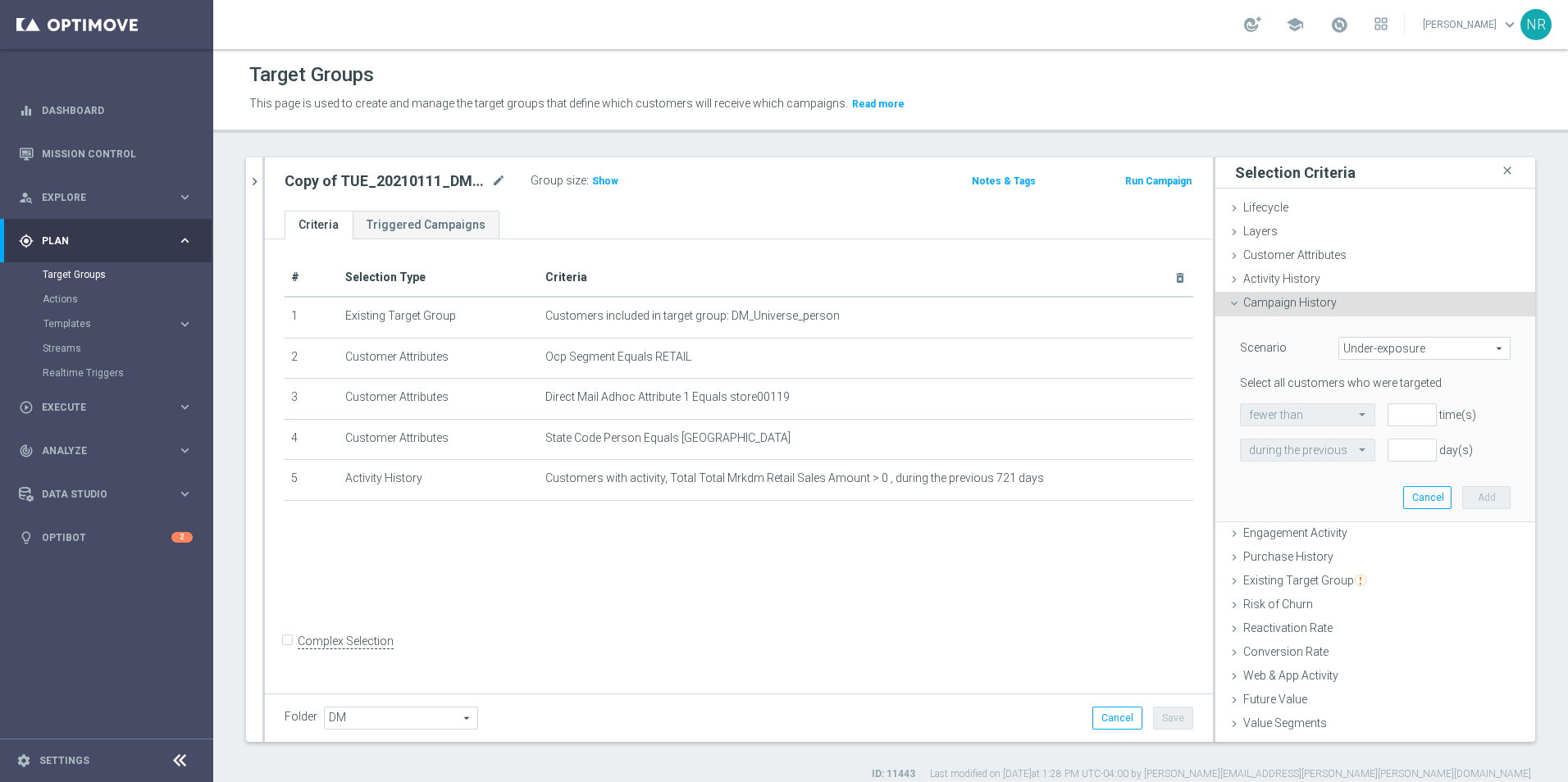
click at [1310, 306] on span "Campaign History" at bounding box center [1291, 302] width 94 height 13
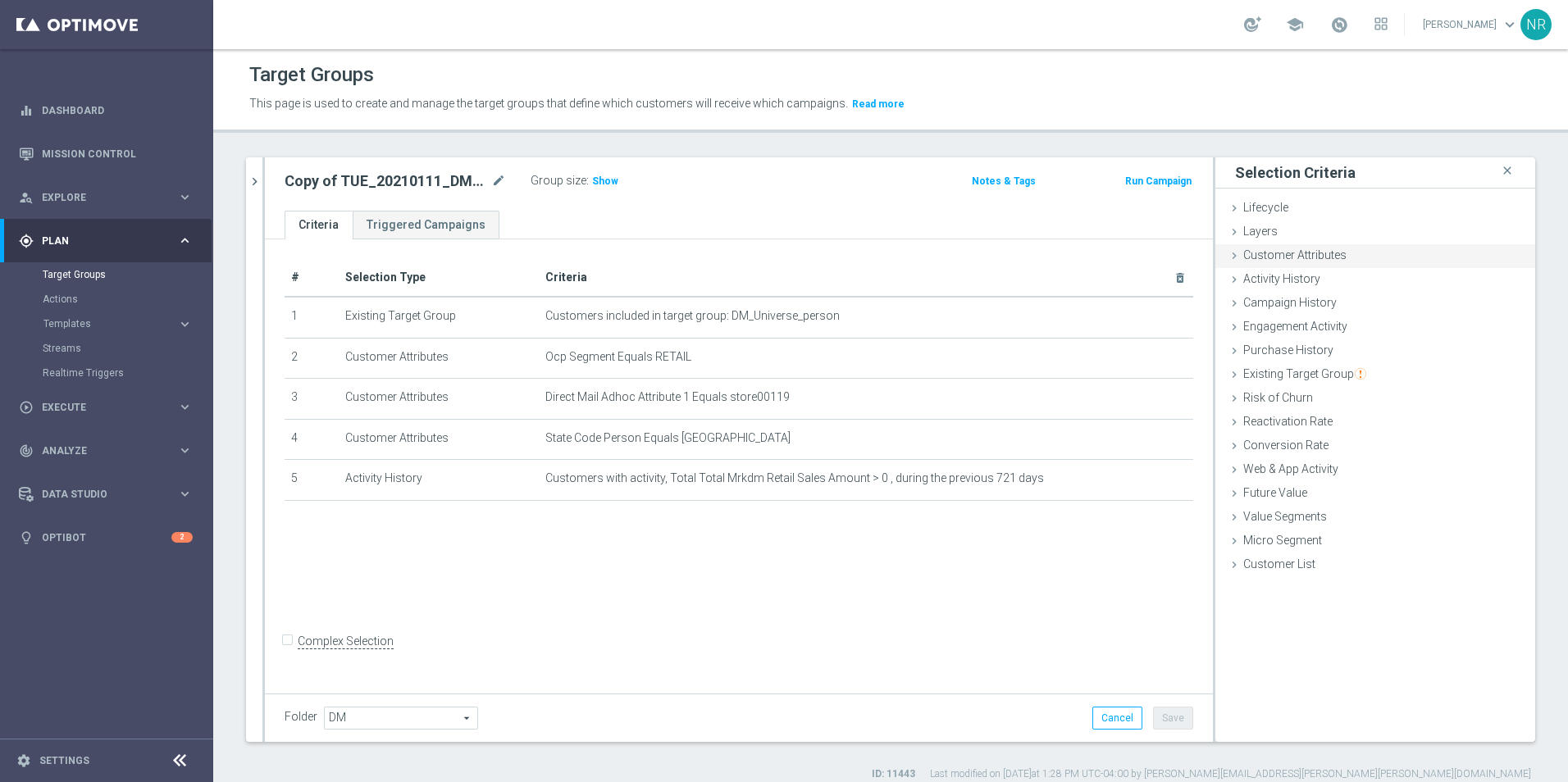
click at [1275, 256] on span "Customer Attributes" at bounding box center [1295, 255] width 103 height 13
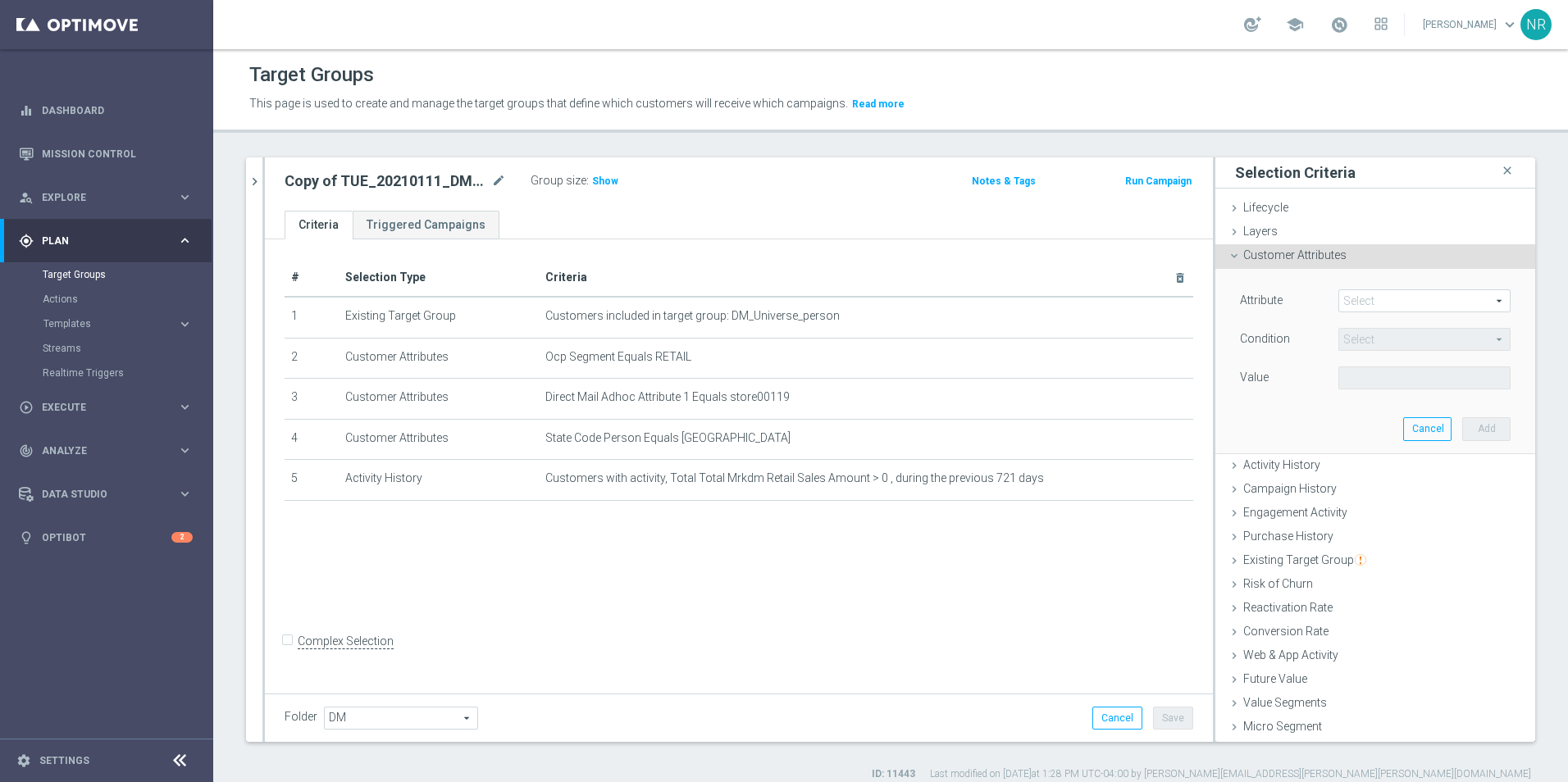
click at [1362, 307] on span at bounding box center [1425, 301] width 170 height 22
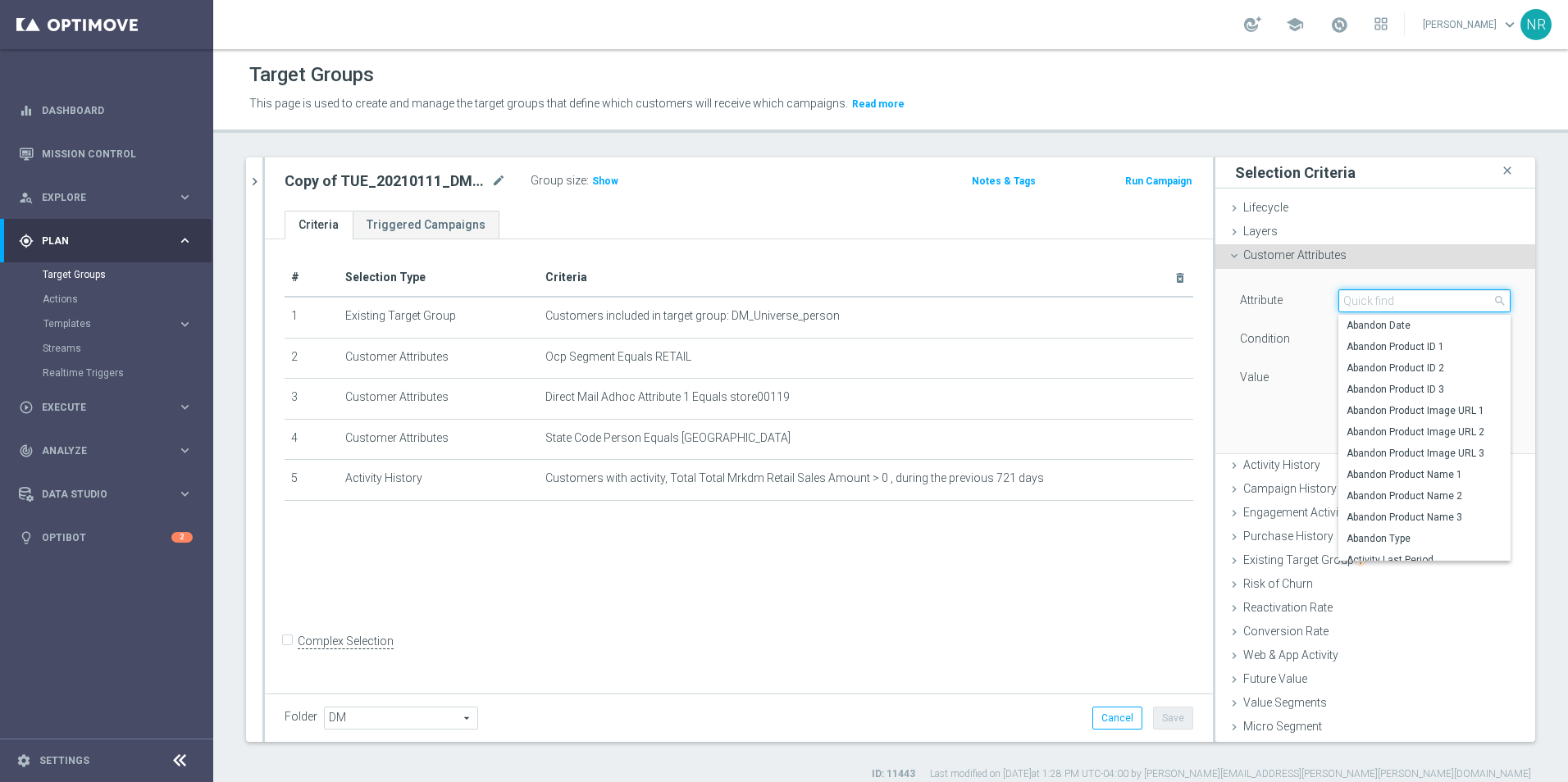
click at [1359, 308] on input "search" at bounding box center [1425, 301] width 172 height 23
type input "e"
